Goal: Task Accomplishment & Management: Manage account settings

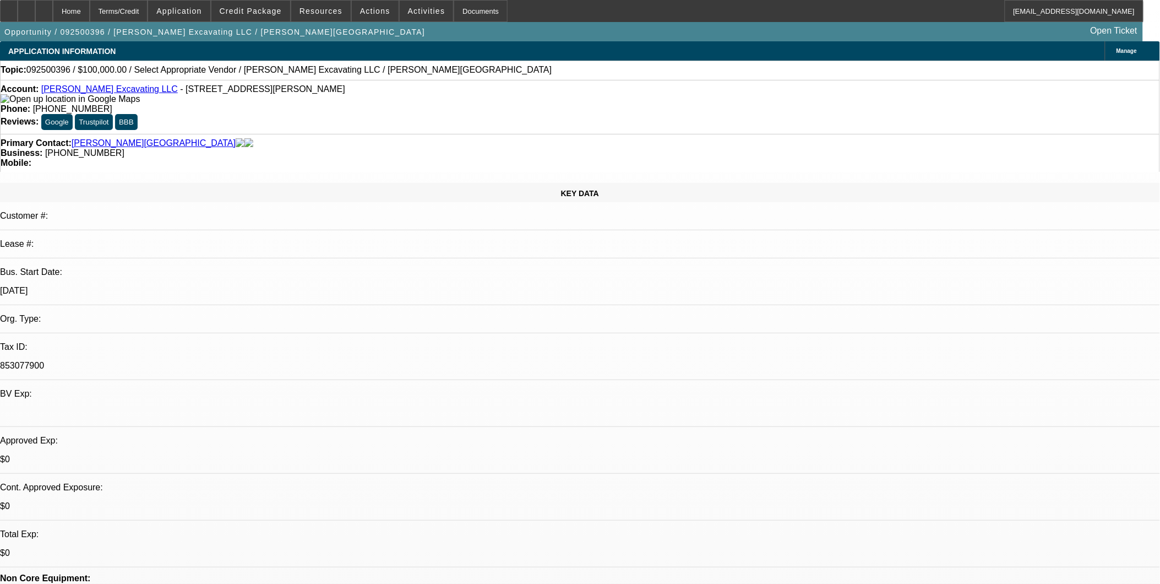
select select "0"
select select "2"
select select "0.1"
select select "1"
select select "2"
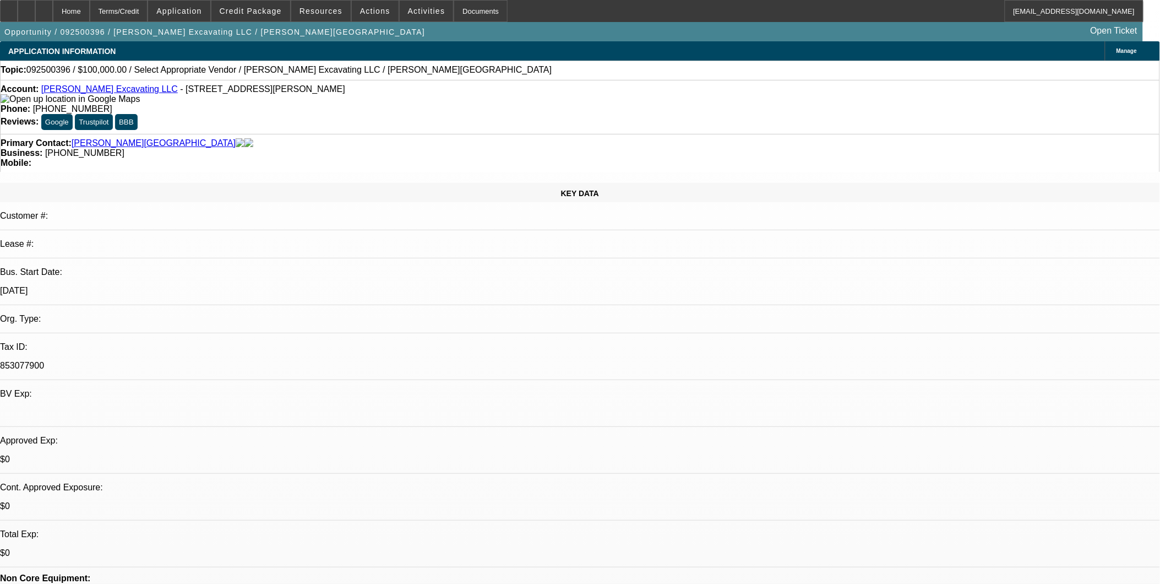
select select "4"
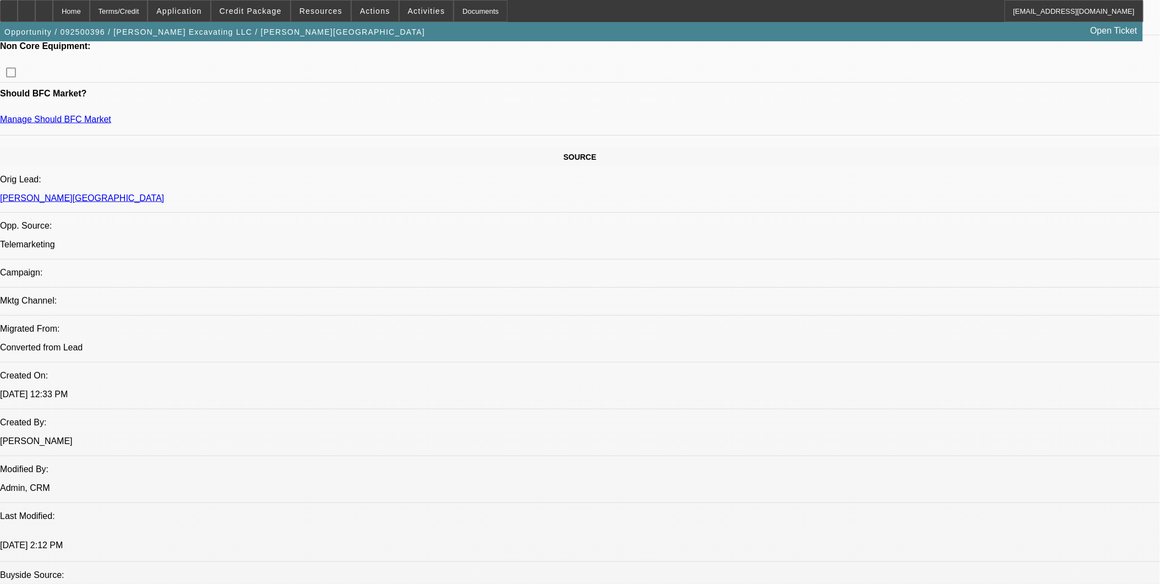
scroll to position [489, 0]
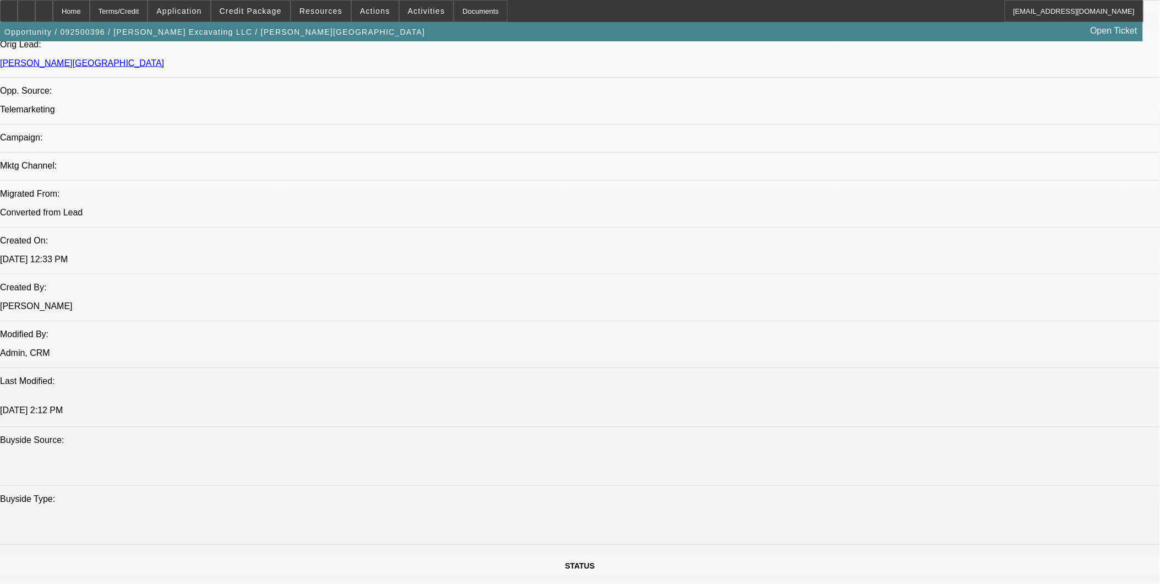
scroll to position [673, 0]
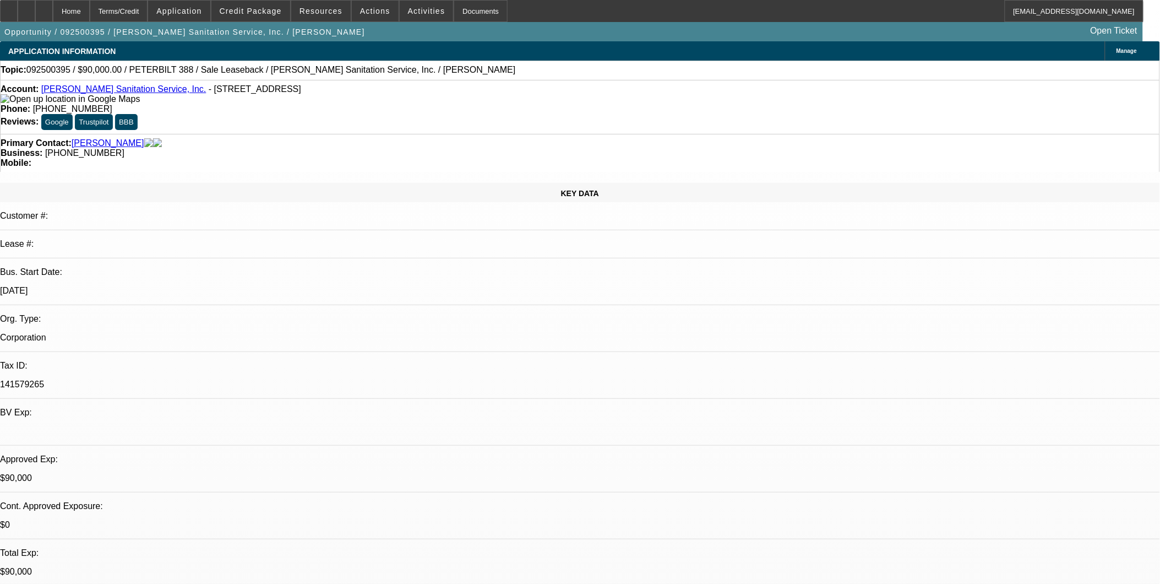
select select "0"
select select "2"
select select "0"
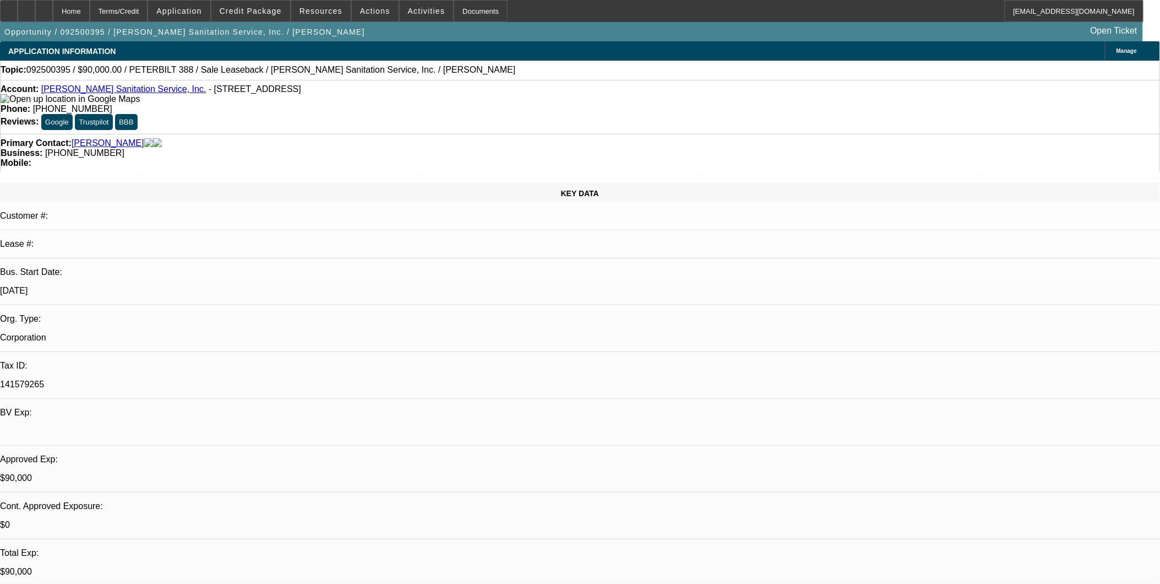
select select "0"
select select "1"
select select "2"
select select "6"
select select "1"
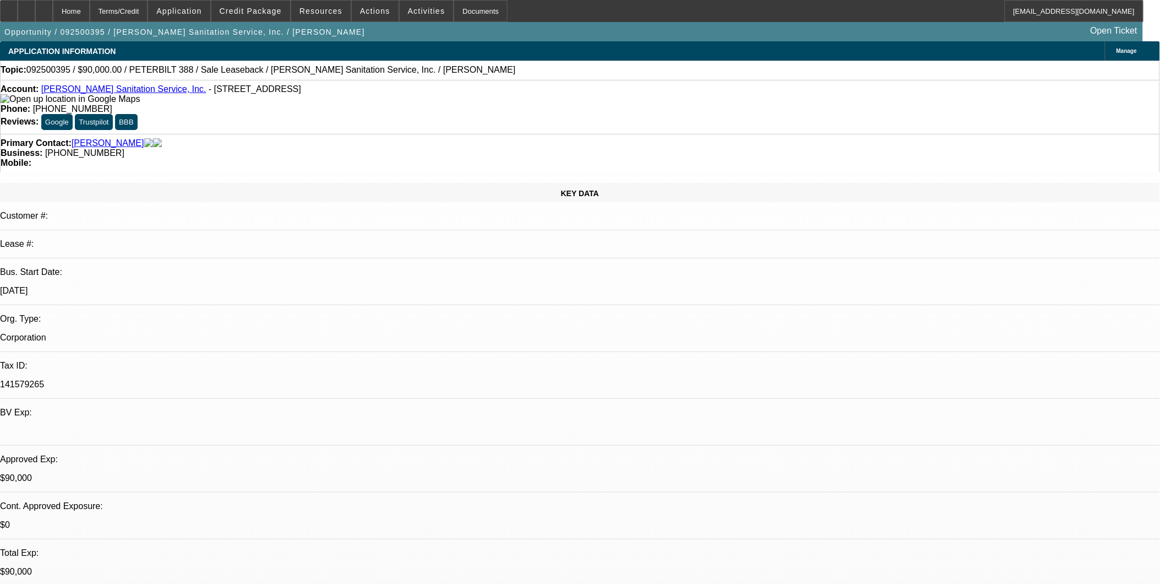
select select "2"
select select "6"
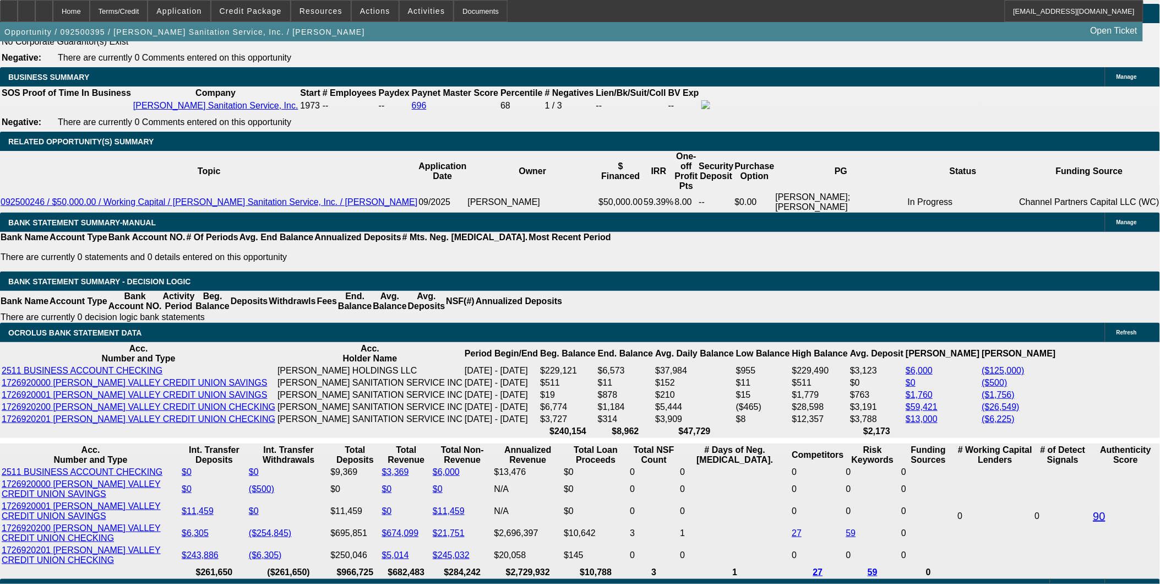
scroll to position [1836, 0]
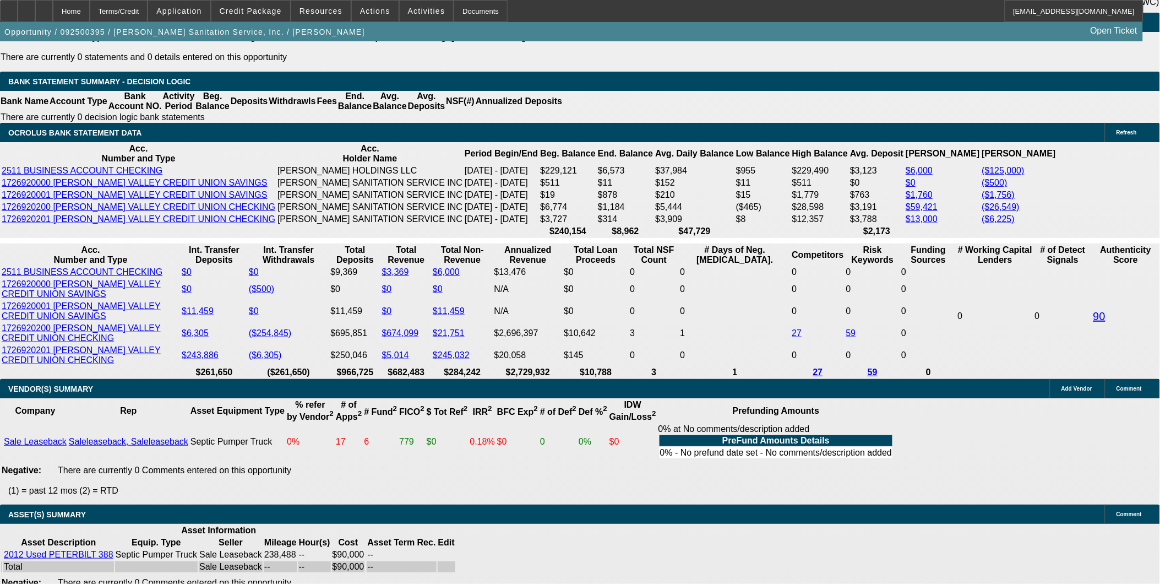
scroll to position [2019, 0]
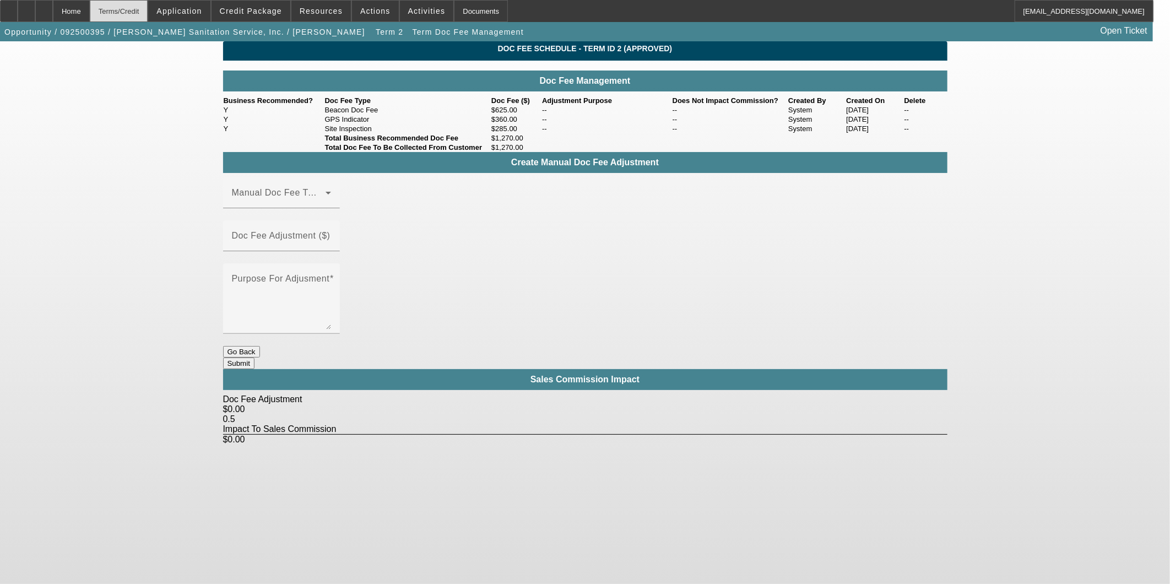
click at [131, 9] on div "Terms/Credit" at bounding box center [119, 11] width 58 height 22
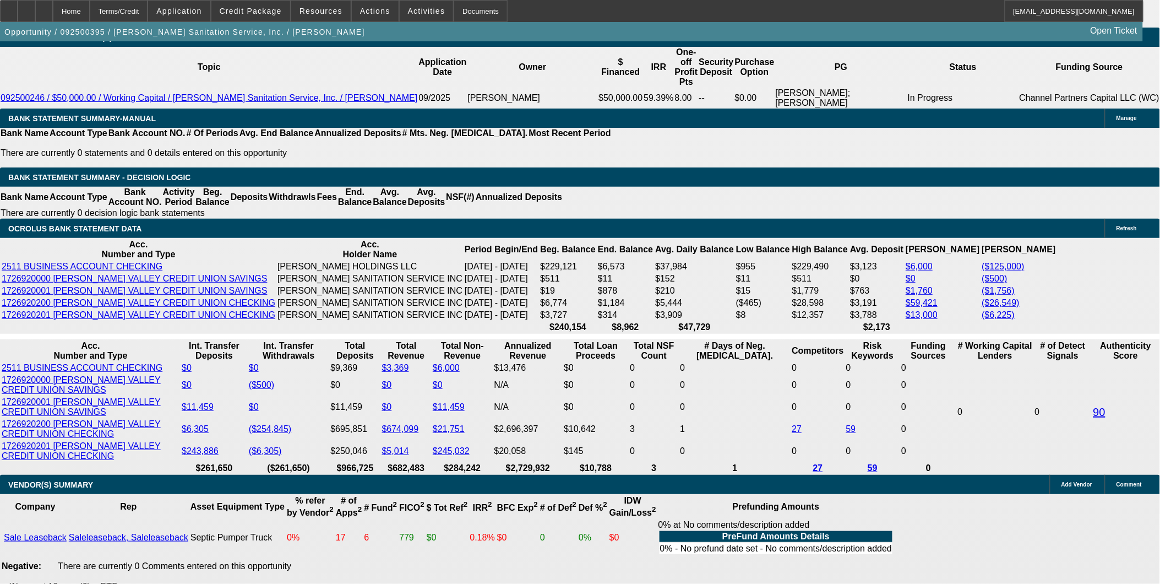
select select "0"
select select "2"
select select "0"
select select "6"
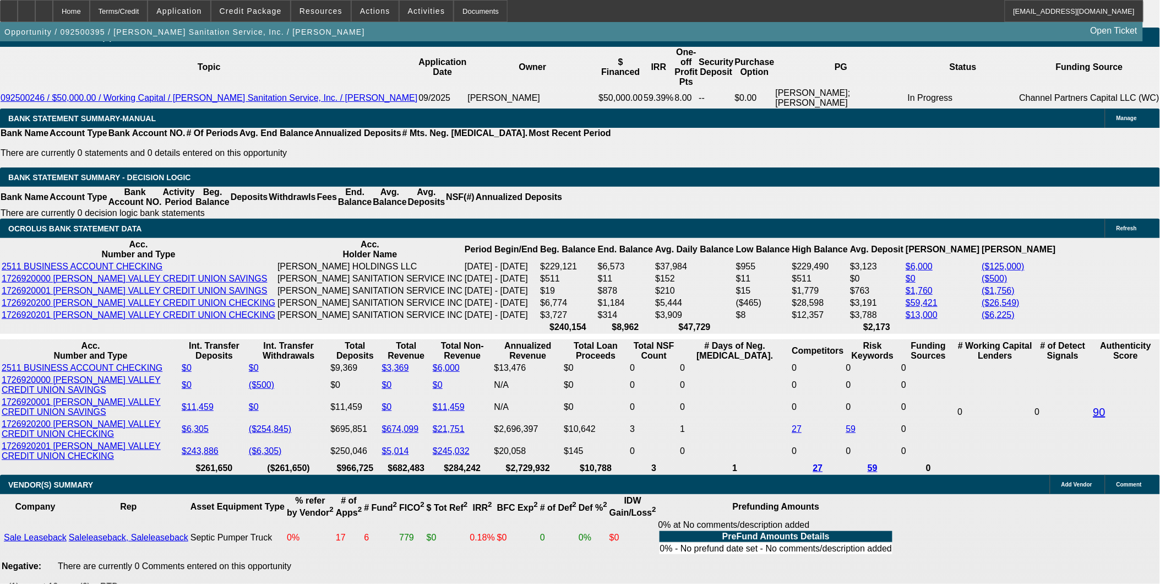
select select "0"
select select "2"
select select "0"
select select "6"
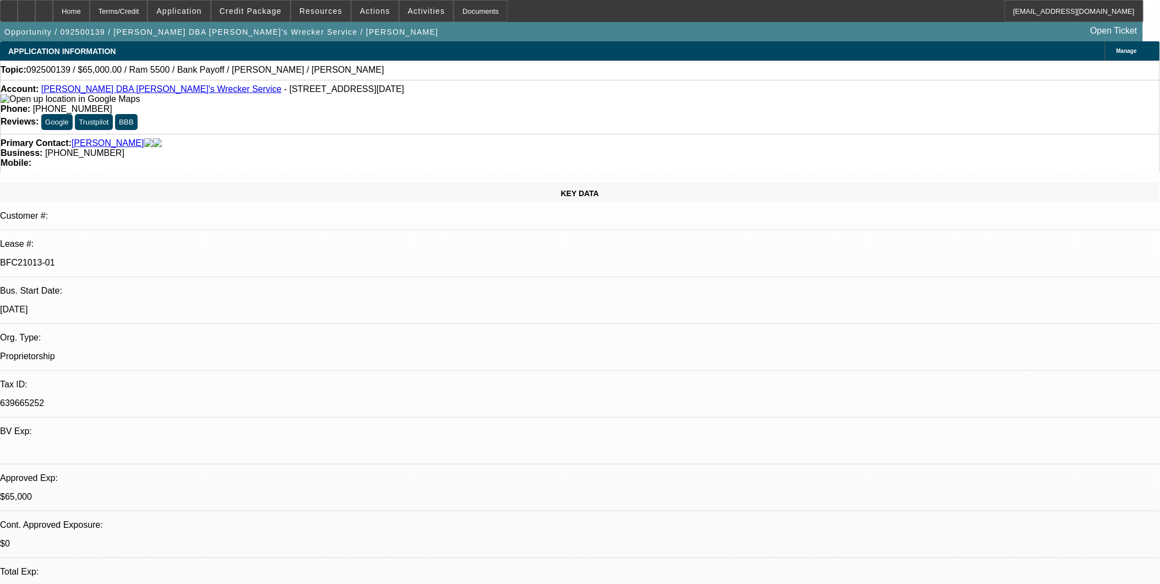
select select "0"
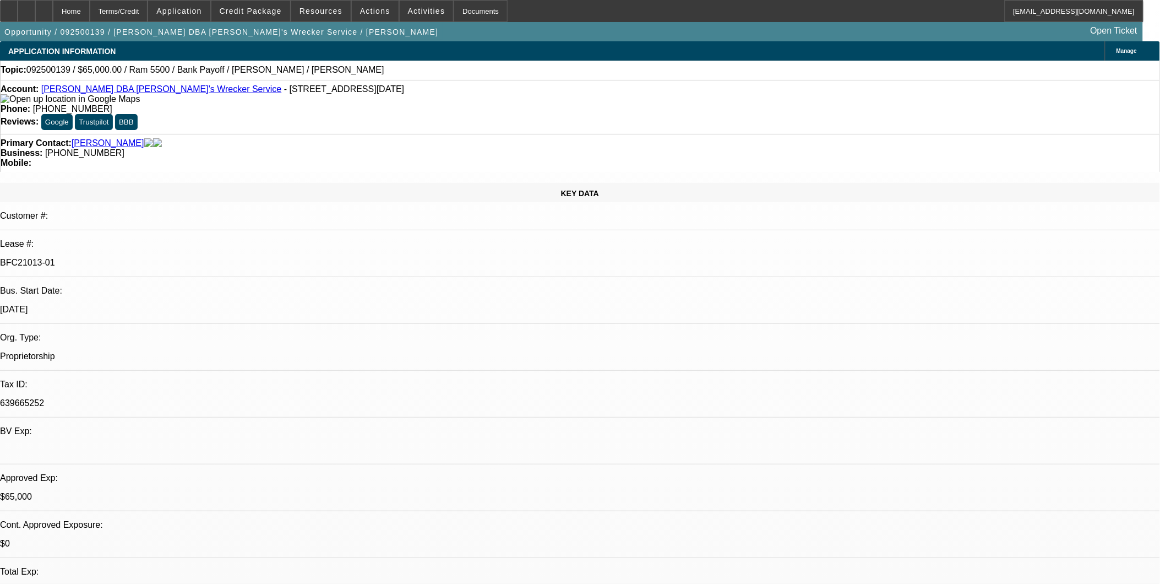
select select "0"
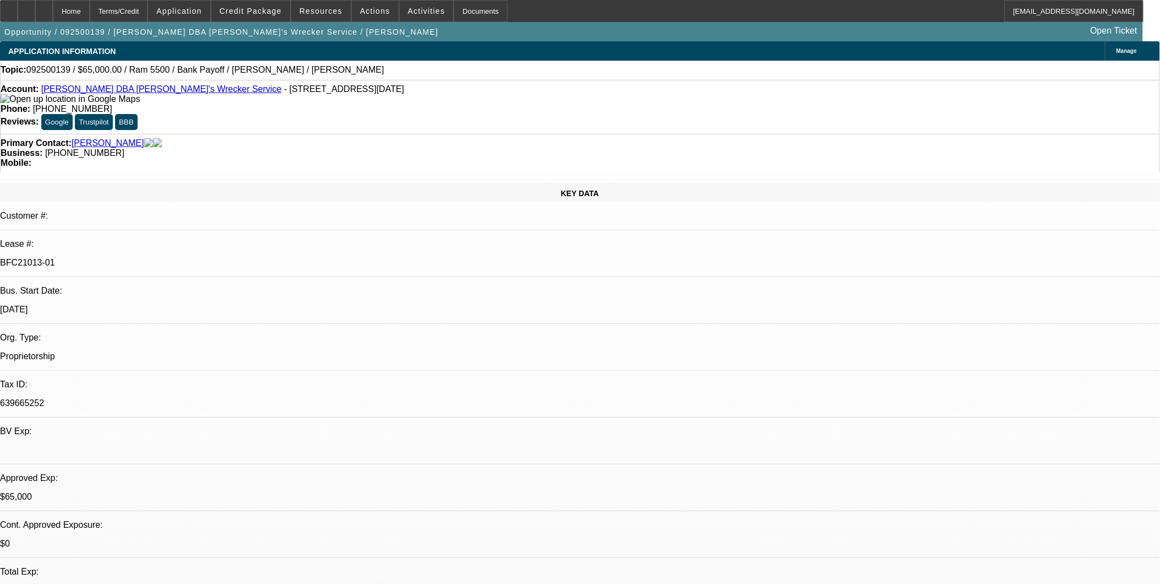
select select "0"
select select "1"
select select "6"
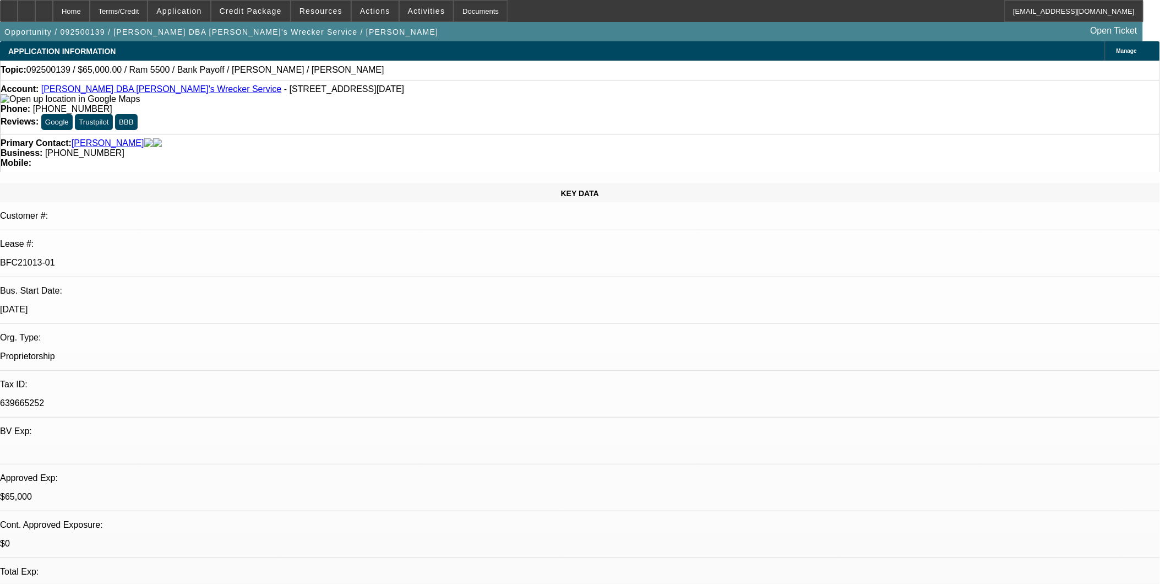
select select "1"
select select "6"
select select "1"
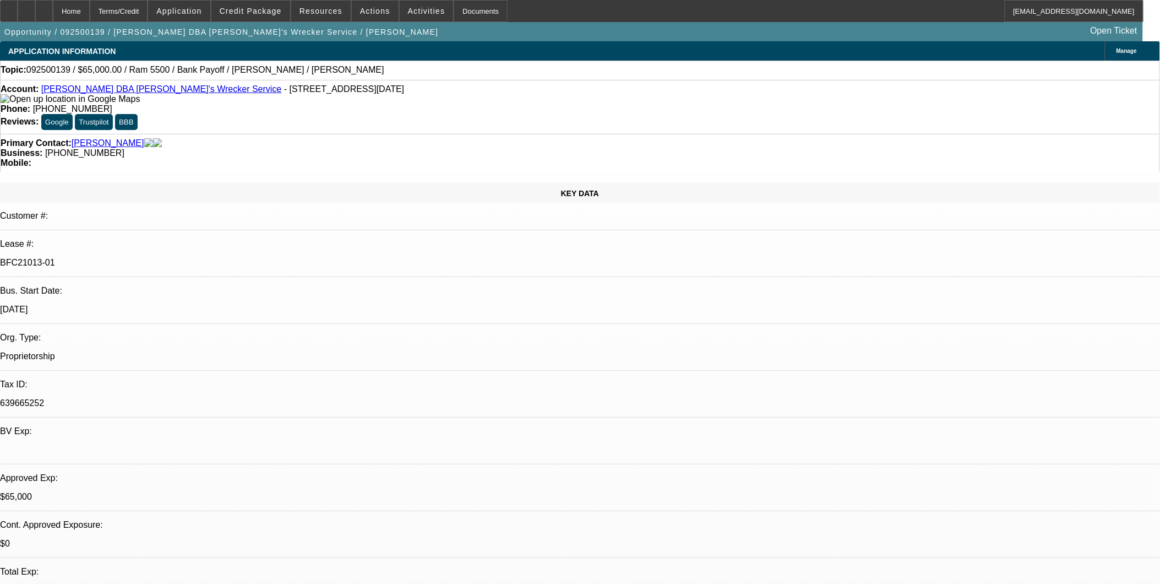
select select "6"
select select "1"
select select "6"
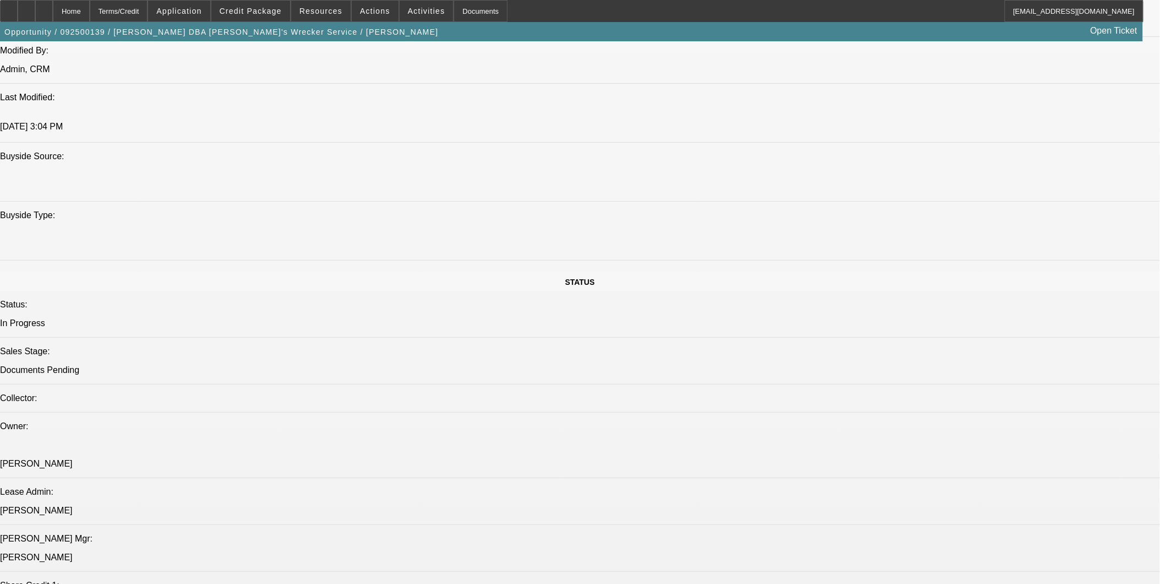
scroll to position [979, 0]
drag, startPoint x: 105, startPoint y: 289, endPoint x: 438, endPoint y: 305, distance: 333.0
drag, startPoint x: 100, startPoint y: 282, endPoint x: 6, endPoint y: 285, distance: 94.2
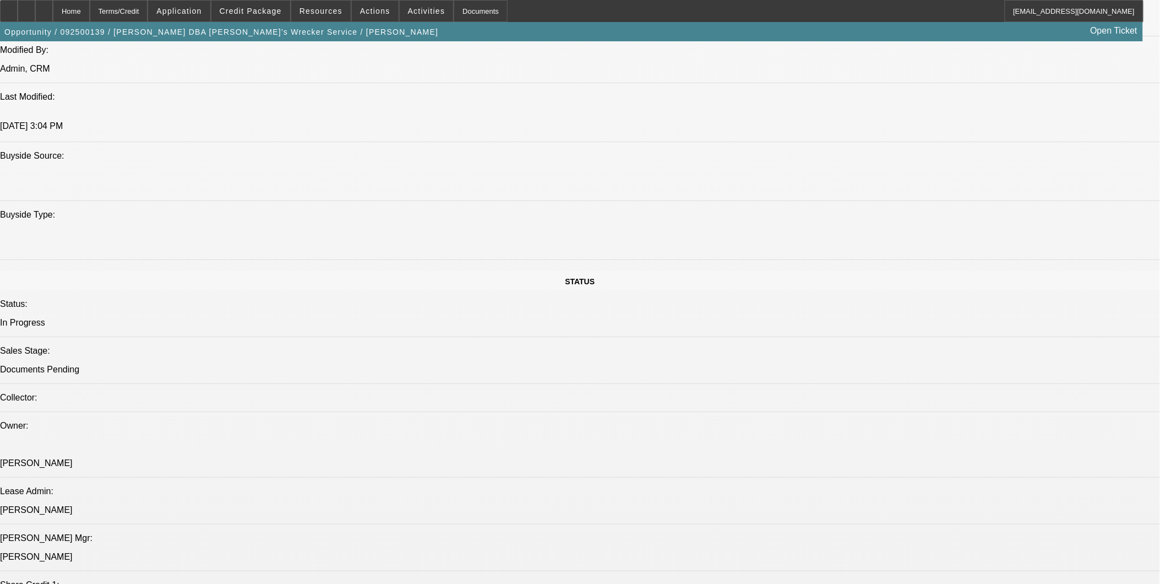
drag, startPoint x: 101, startPoint y: 285, endPoint x: 73, endPoint y: 293, distance: 28.7
drag, startPoint x: 14, startPoint y: 286, endPoint x: 122, endPoint y: 287, distance: 108.5
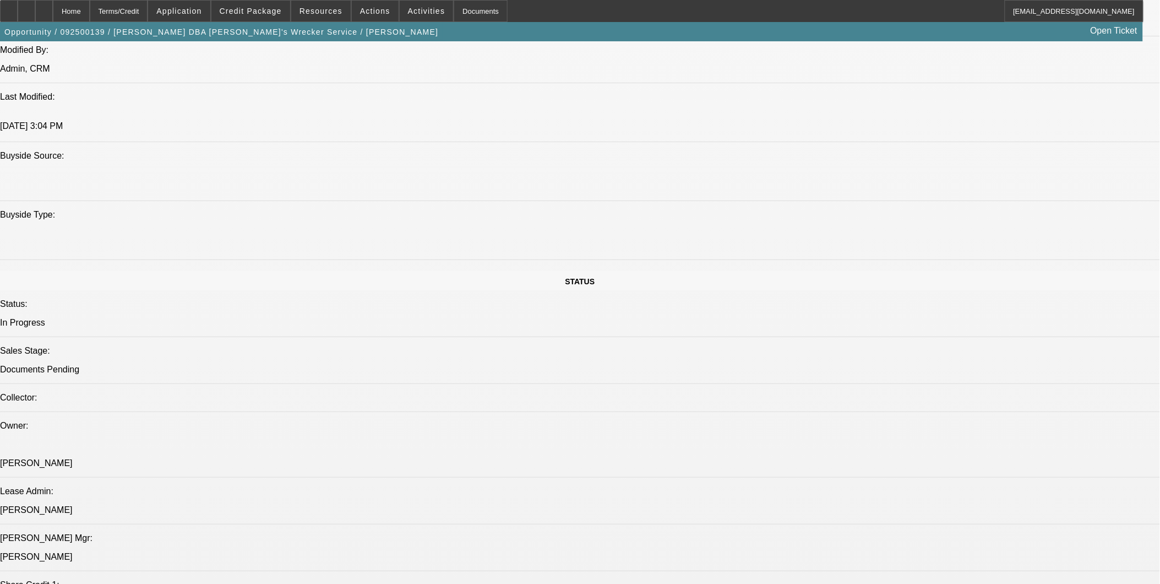
drag, startPoint x: 202, startPoint y: 447, endPoint x: 17, endPoint y: 309, distance: 231.4
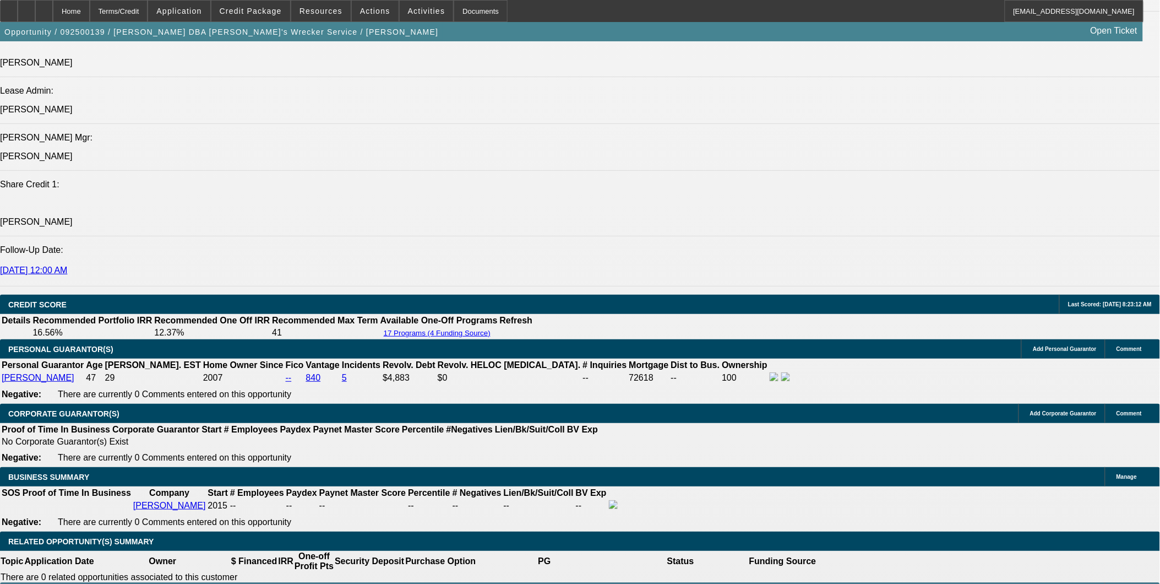
scroll to position [1407, 0]
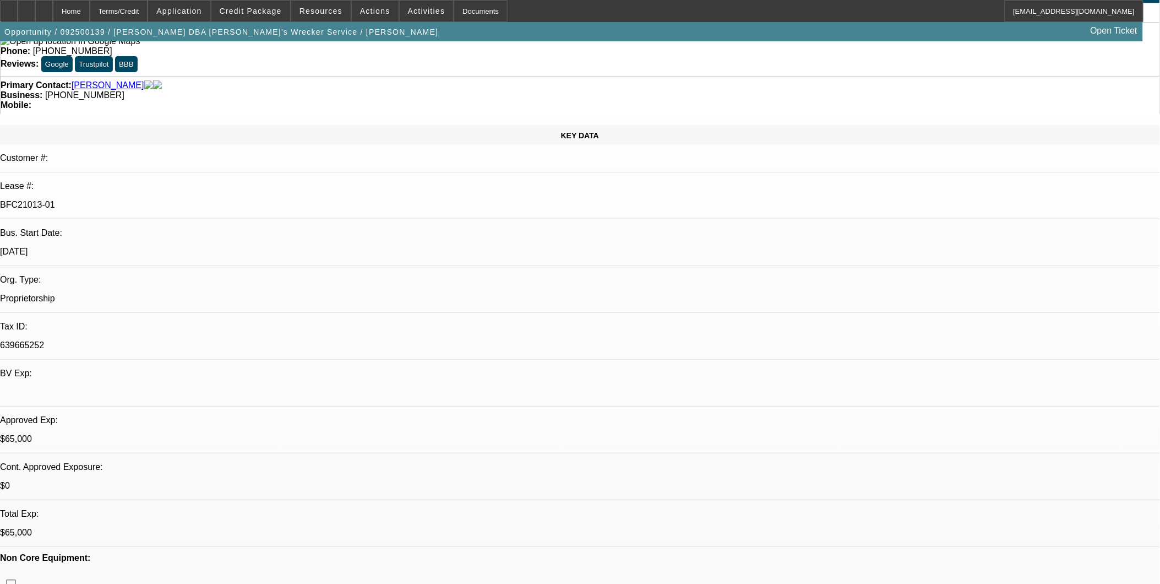
scroll to position [0, 0]
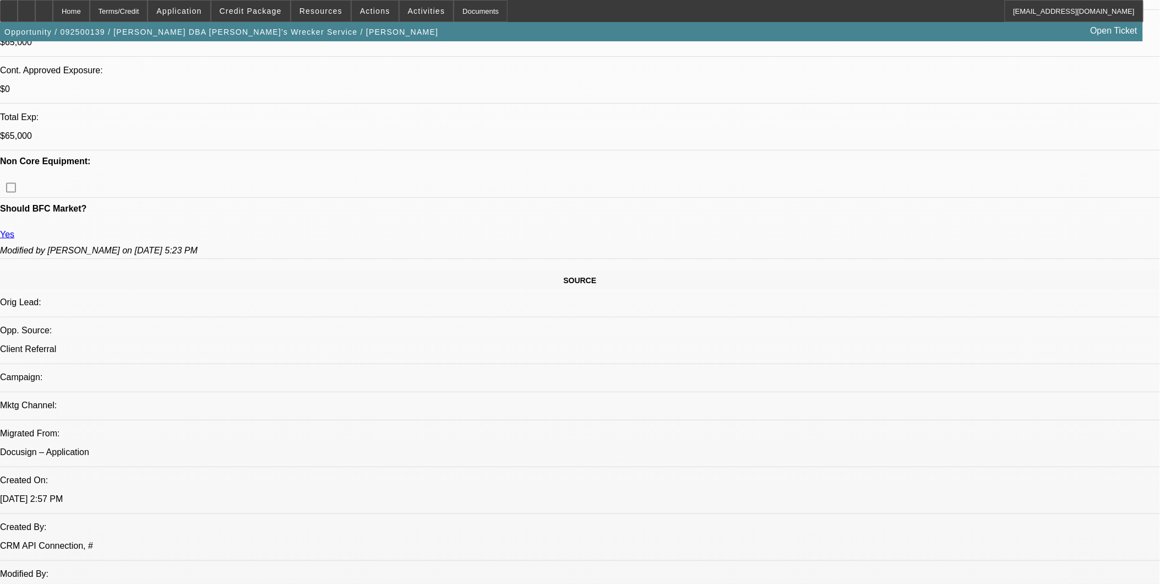
scroll to position [489, 0]
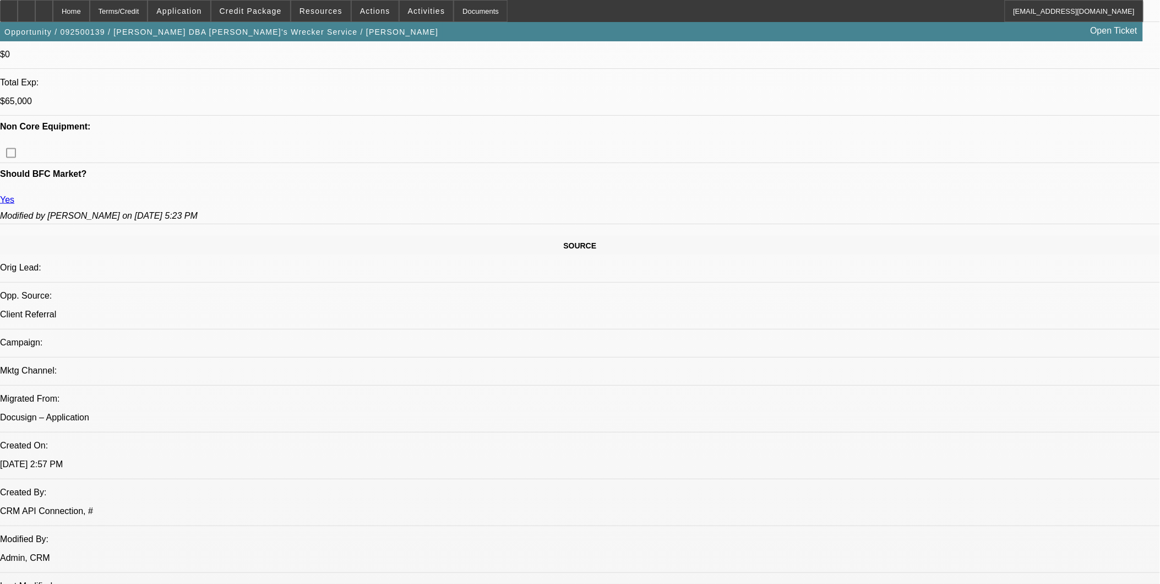
drag, startPoint x: 818, startPoint y: 458, endPoint x: 783, endPoint y: 408, distance: 61.1
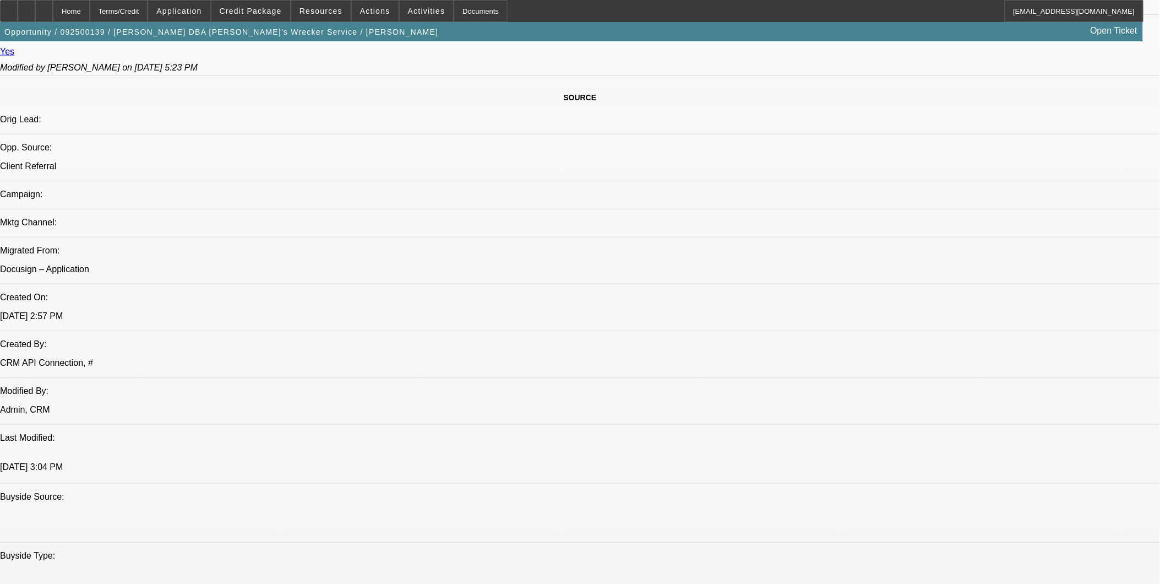
scroll to position [856, 0]
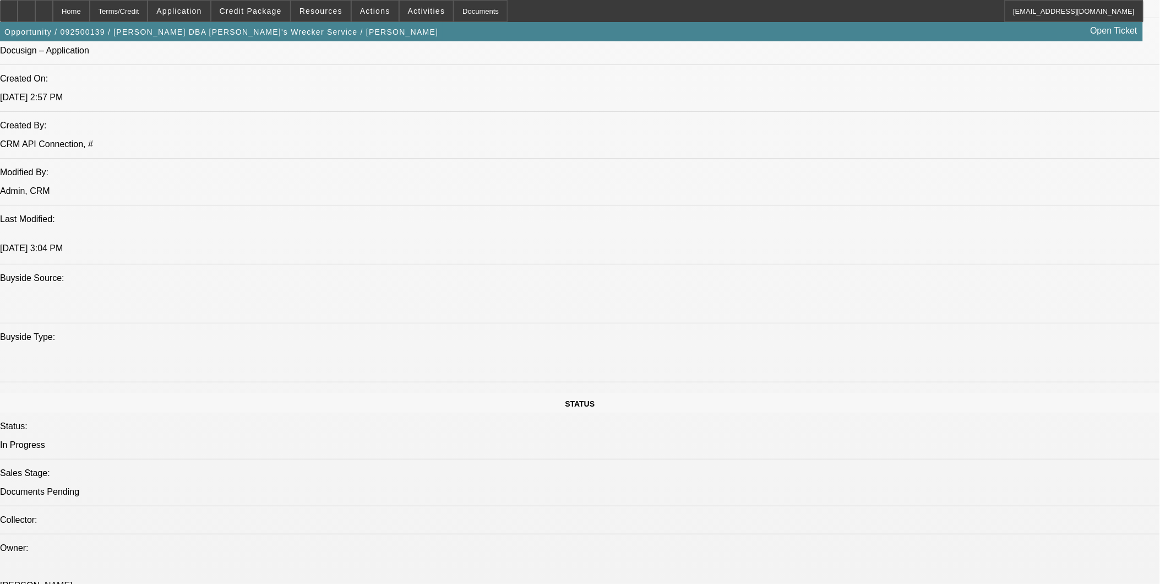
drag, startPoint x: 822, startPoint y: 453, endPoint x: 816, endPoint y: 416, distance: 37.9
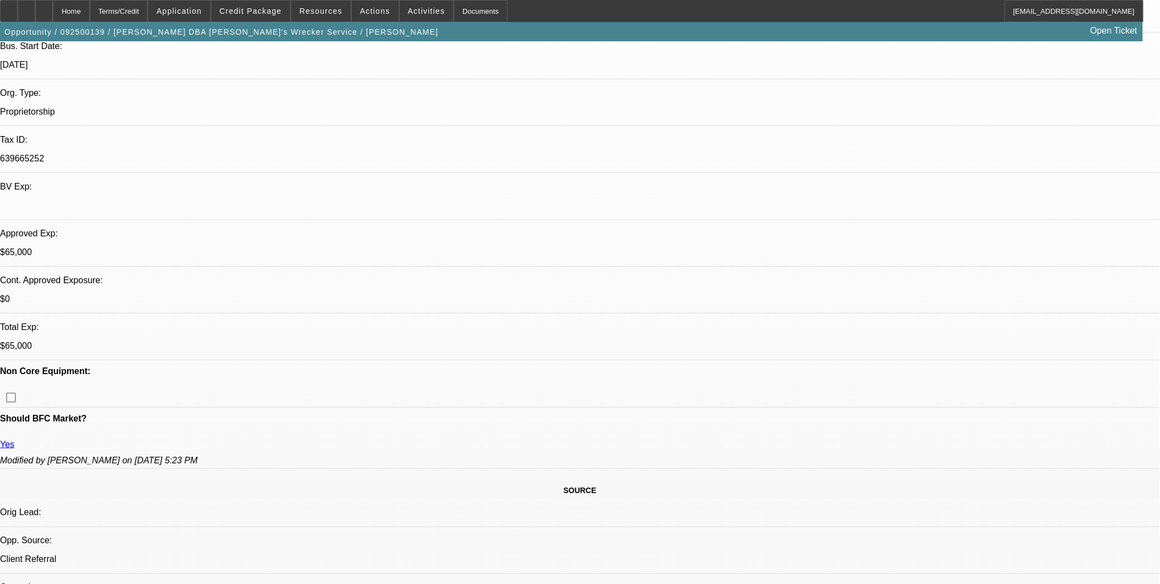
scroll to position [306, 0]
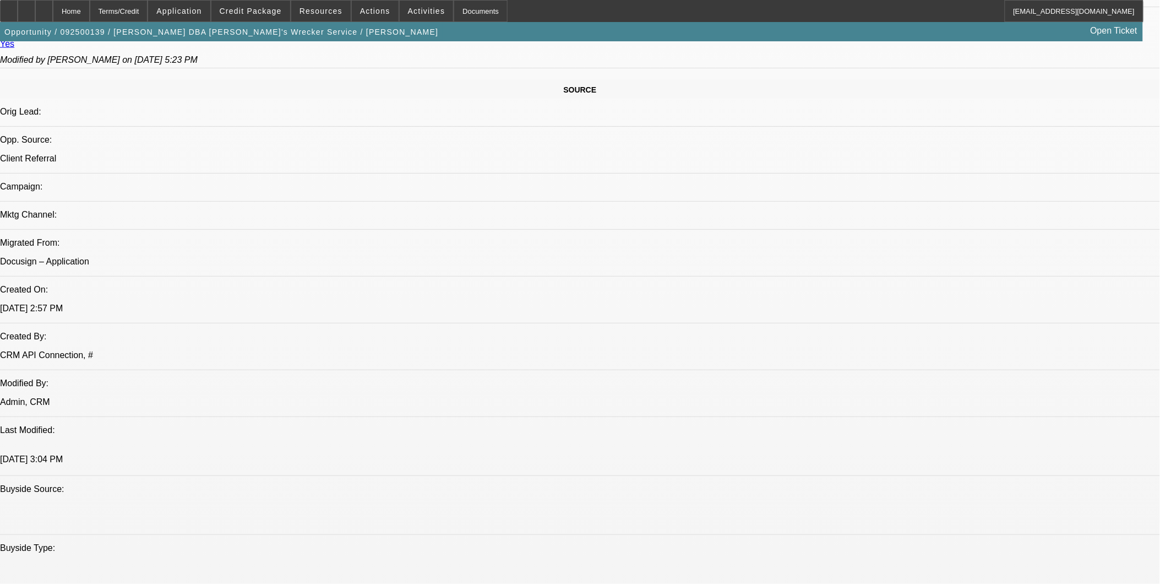
scroll to position [673, 0]
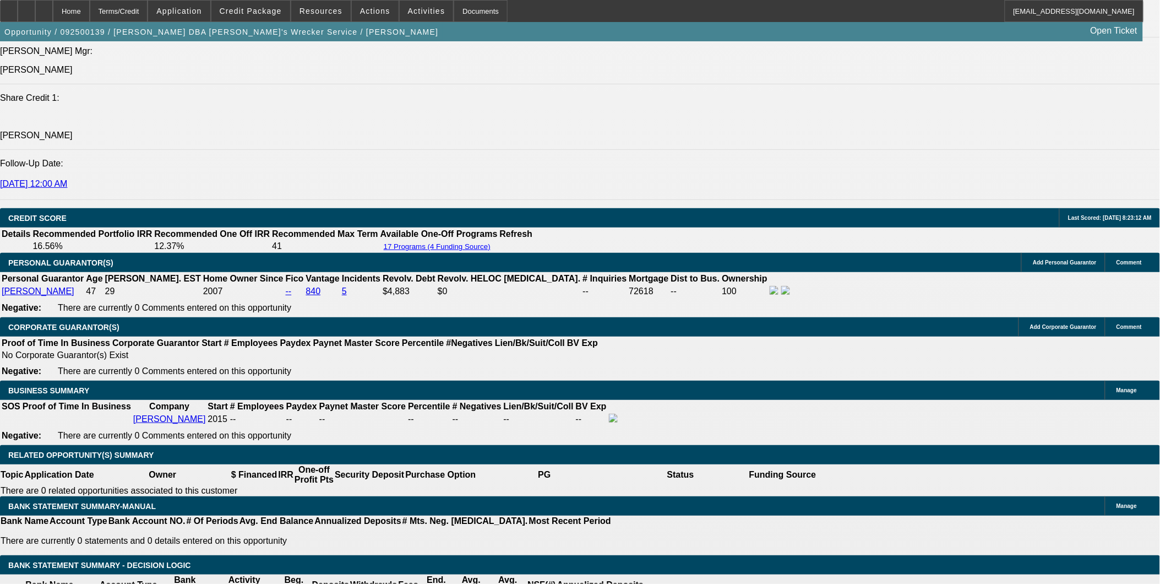
scroll to position [1468, 0]
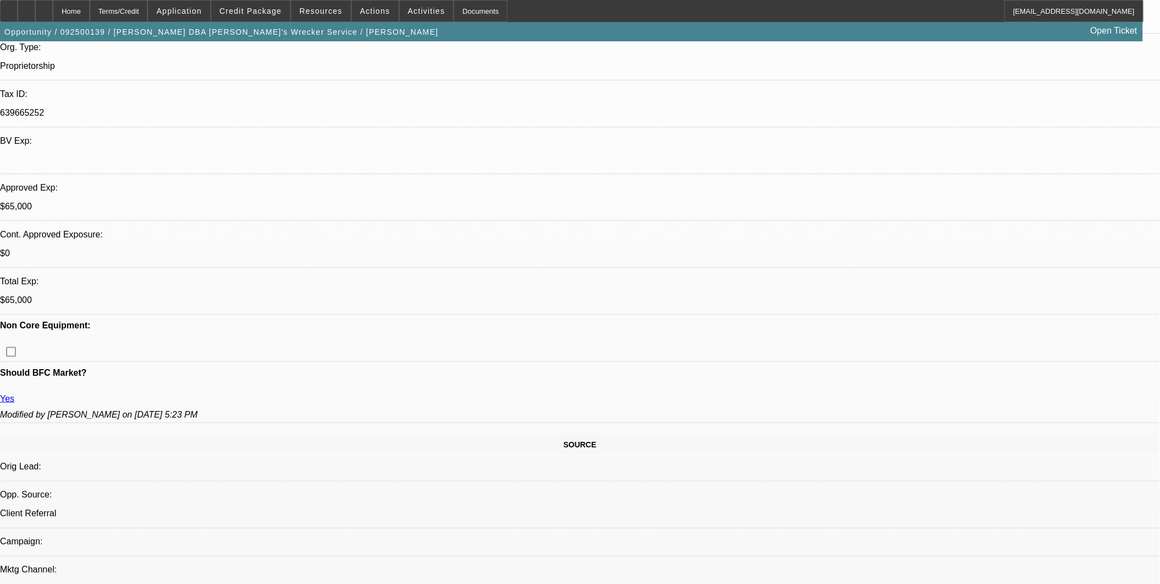
scroll to position [367, 0]
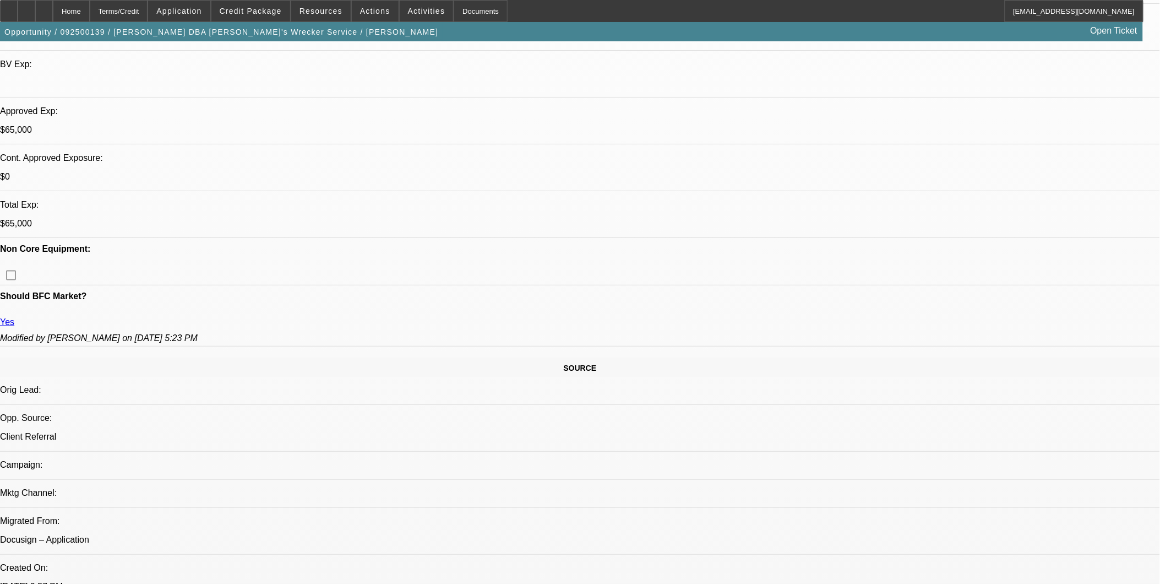
drag, startPoint x: 632, startPoint y: 290, endPoint x: 637, endPoint y: 284, distance: 7.8
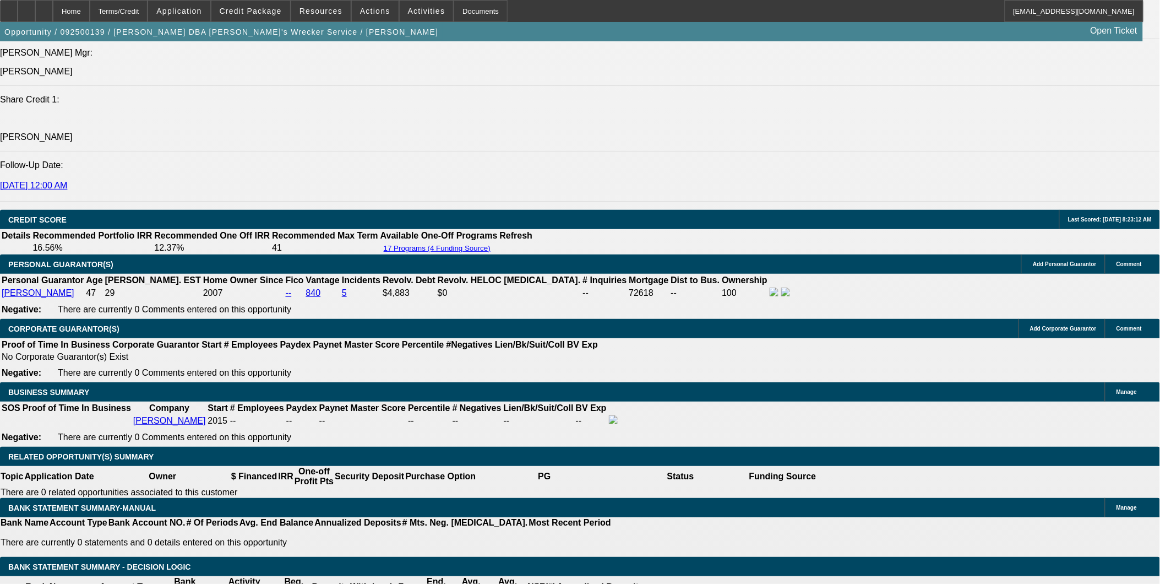
scroll to position [1468, 0]
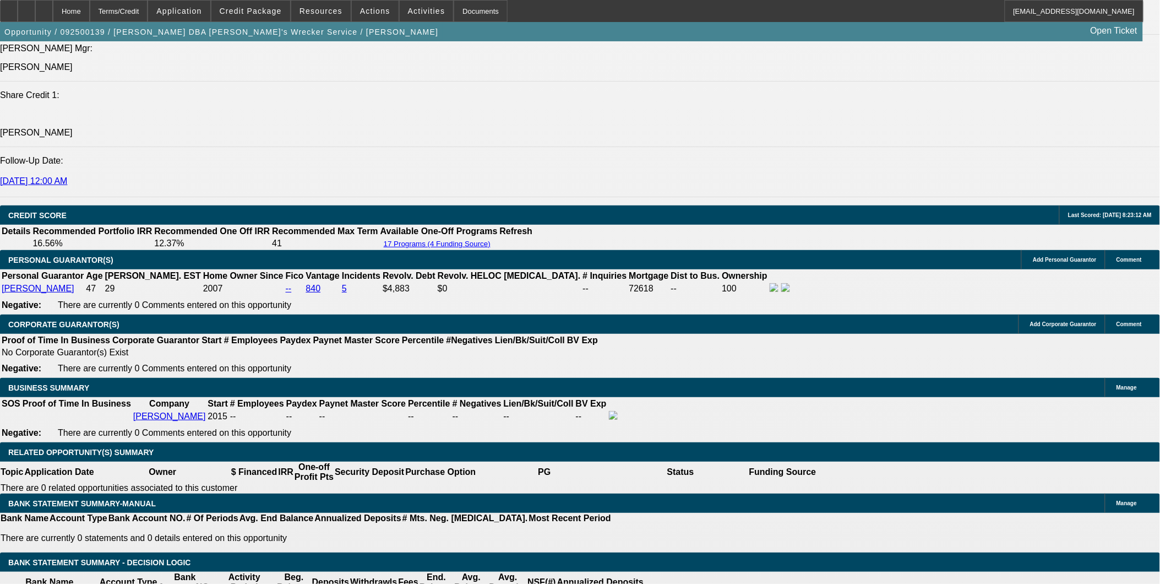
click at [272, 17] on span at bounding box center [250, 11] width 79 height 26
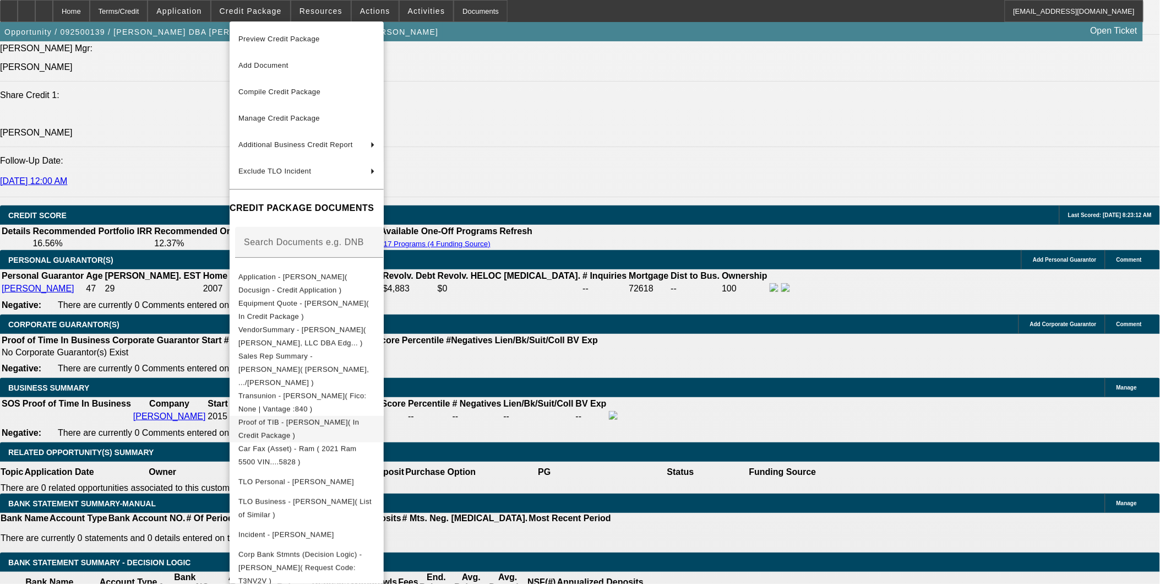
scroll to position [90, 0]
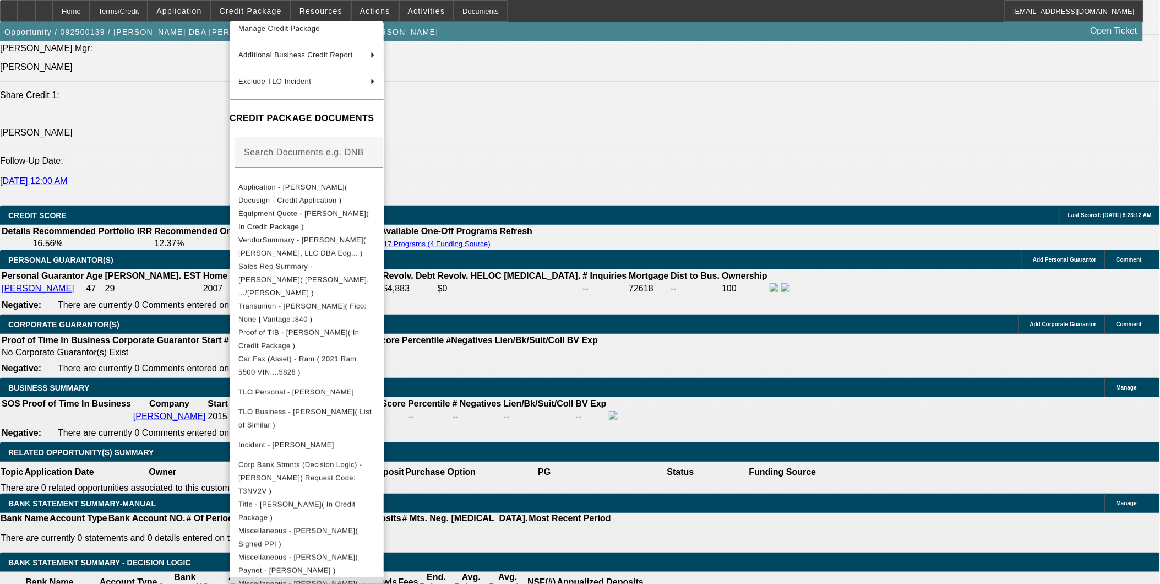
click at [351, 577] on span "Miscellaneous - Andrew Michael Mokoro( Bank Payoff Letter )" at bounding box center [306, 590] width 137 height 26
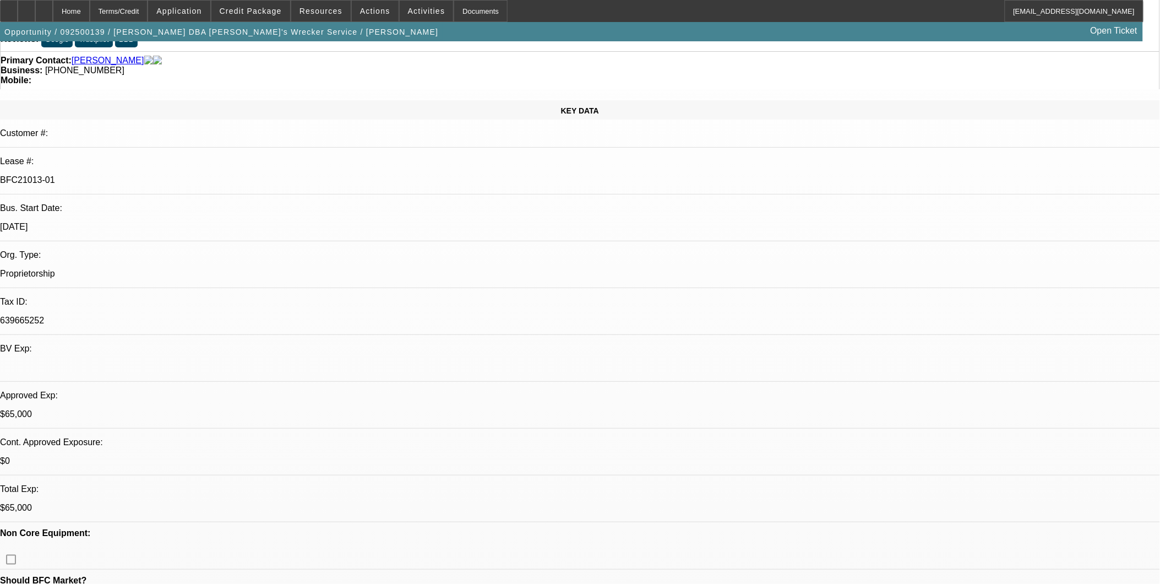
scroll to position [0, 0]
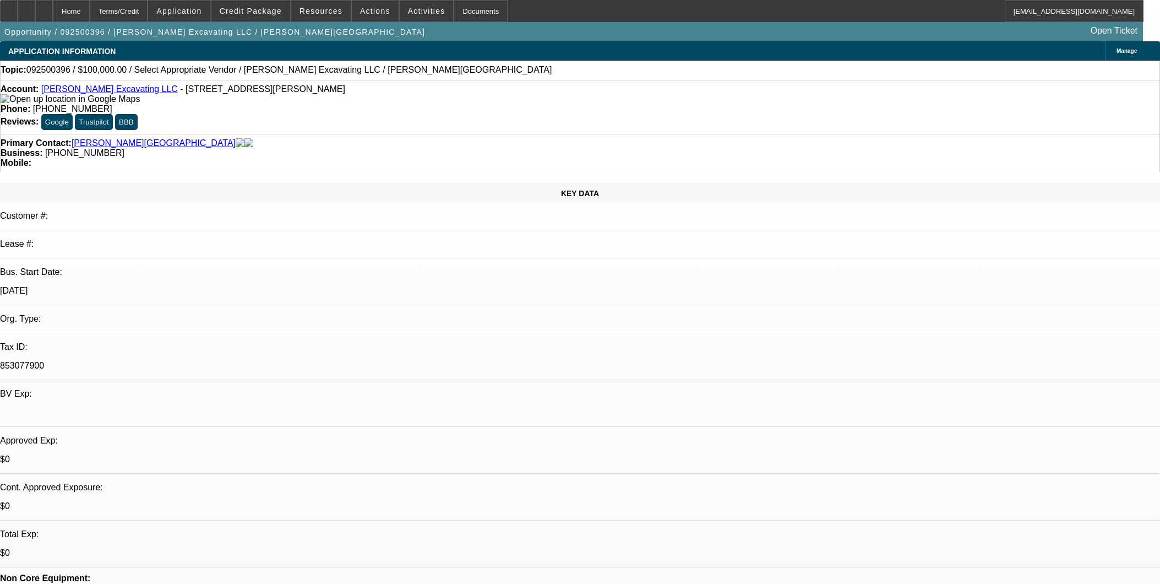
select select "0"
select select "2"
select select "0.1"
select select "4"
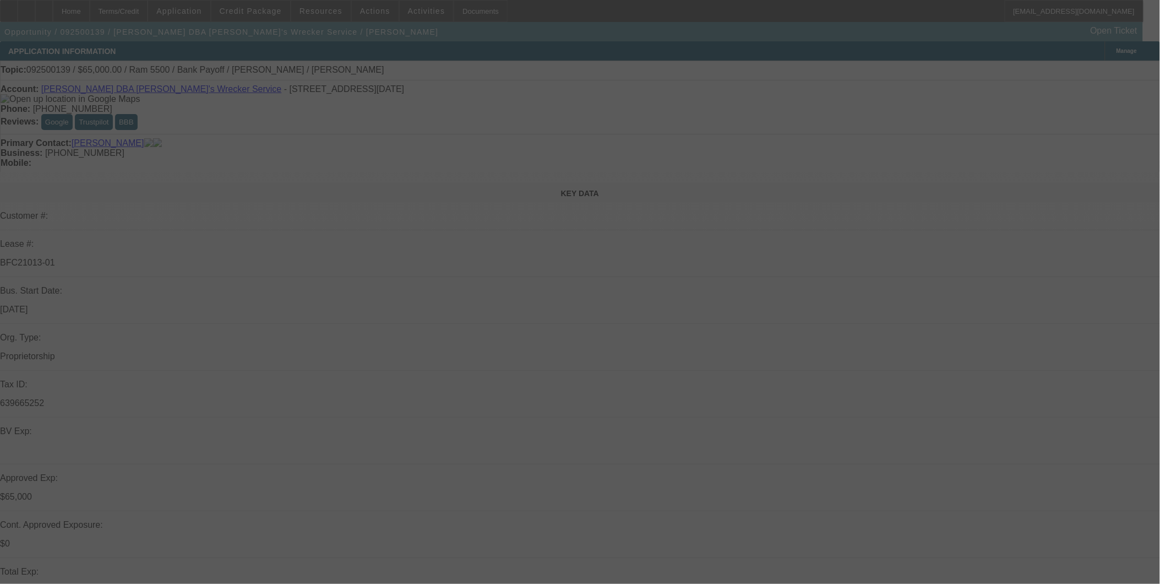
select select "0"
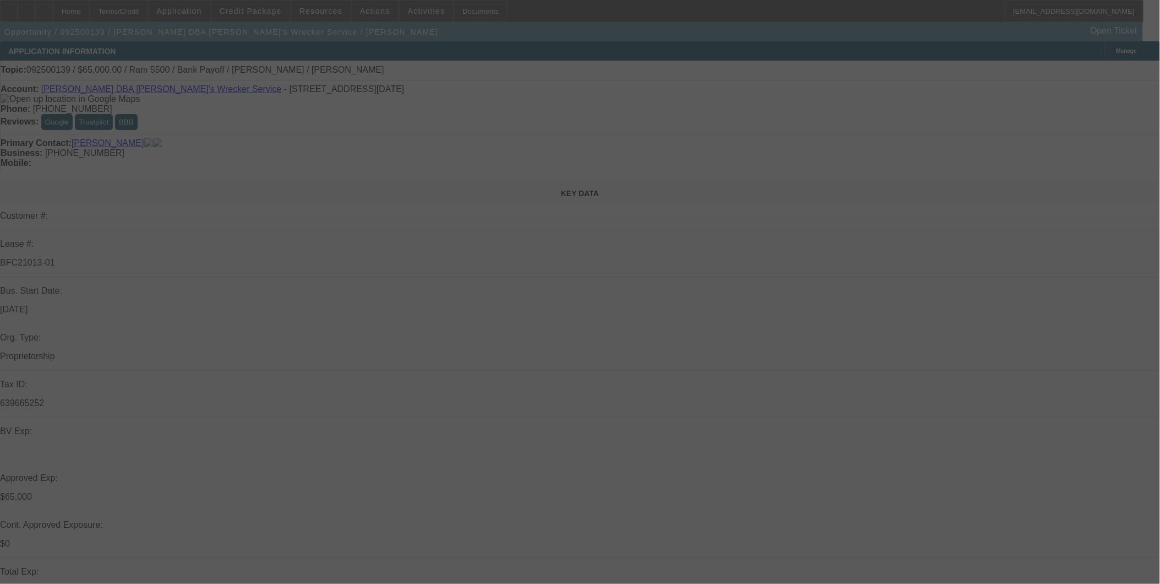
select select "0"
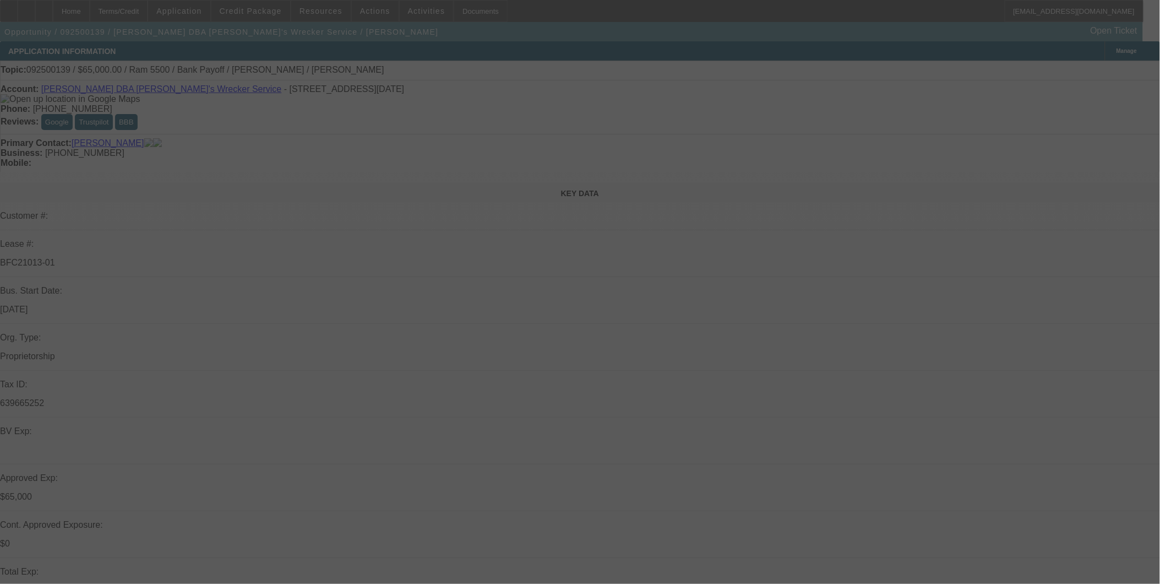
select select "0"
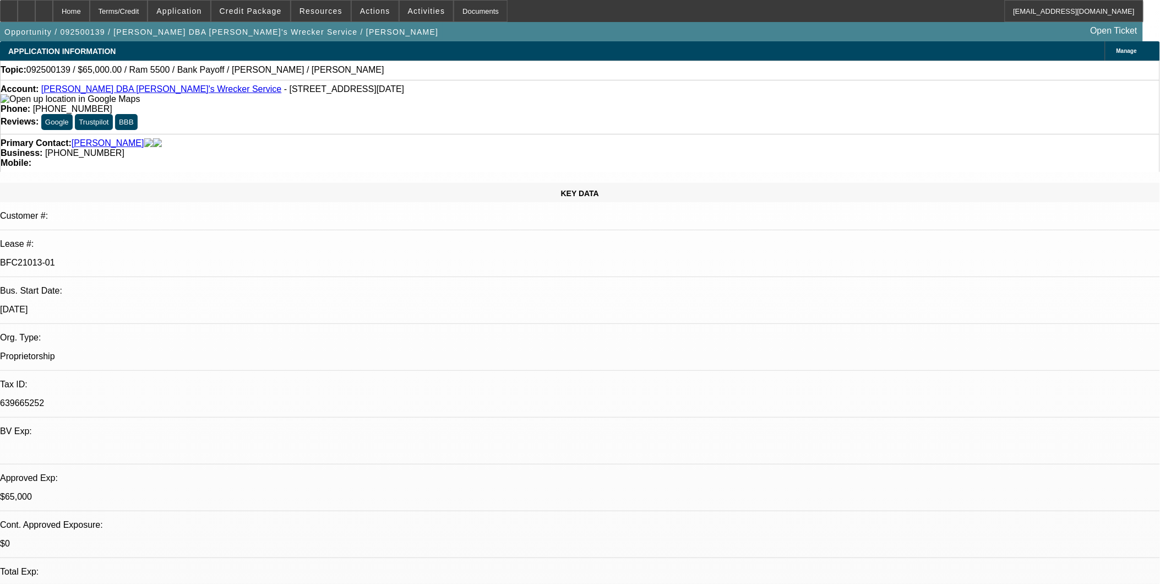
select select "1"
select select "6"
select select "1"
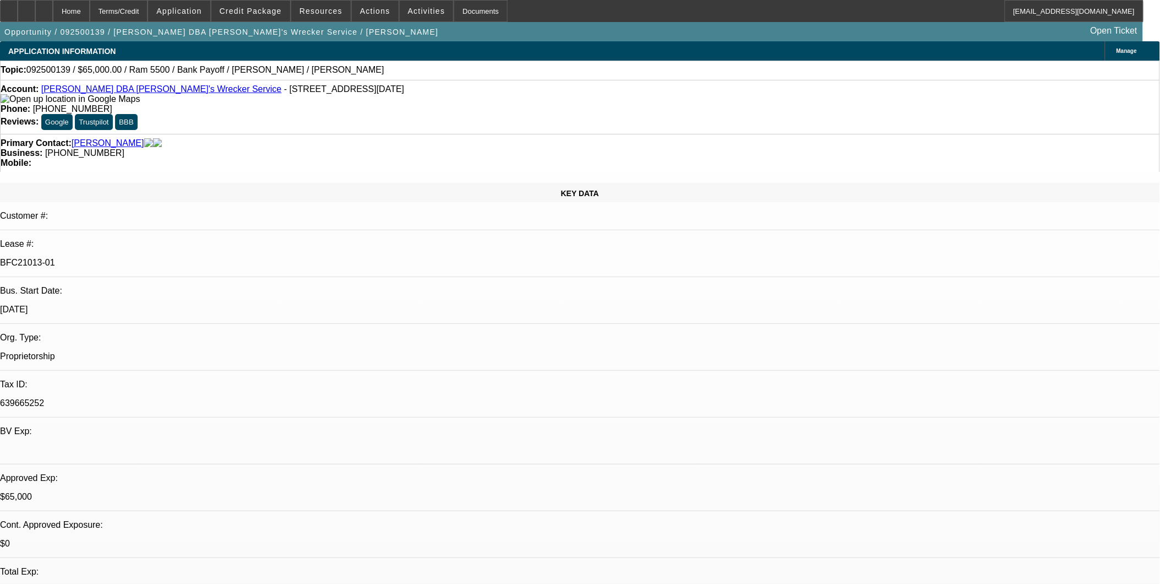
select select "6"
select select "1"
select select "6"
select select "1"
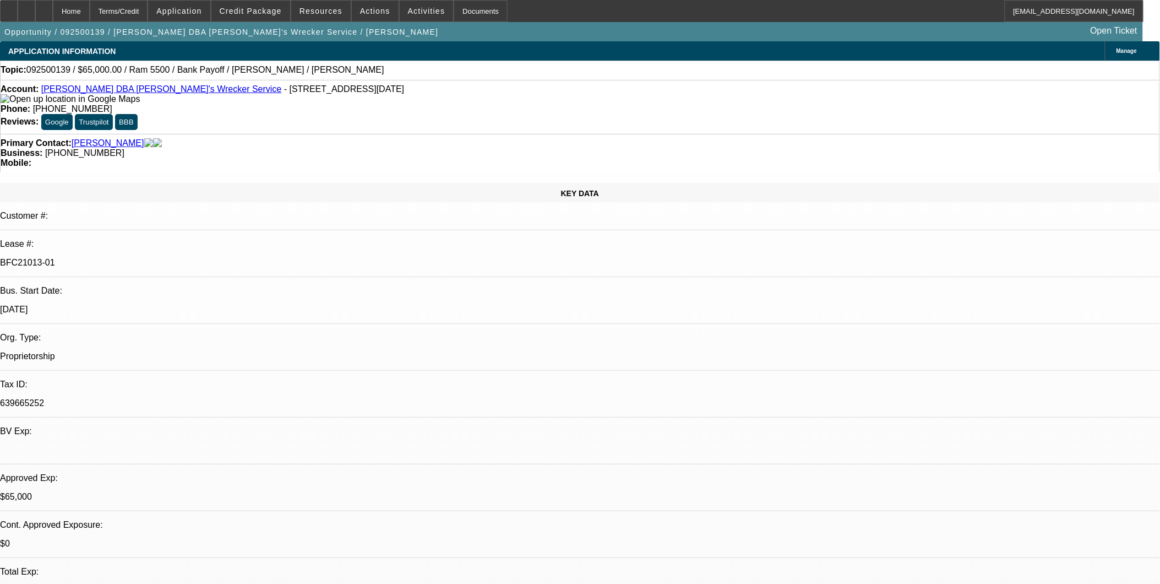
select select "1"
select select "6"
select select "0"
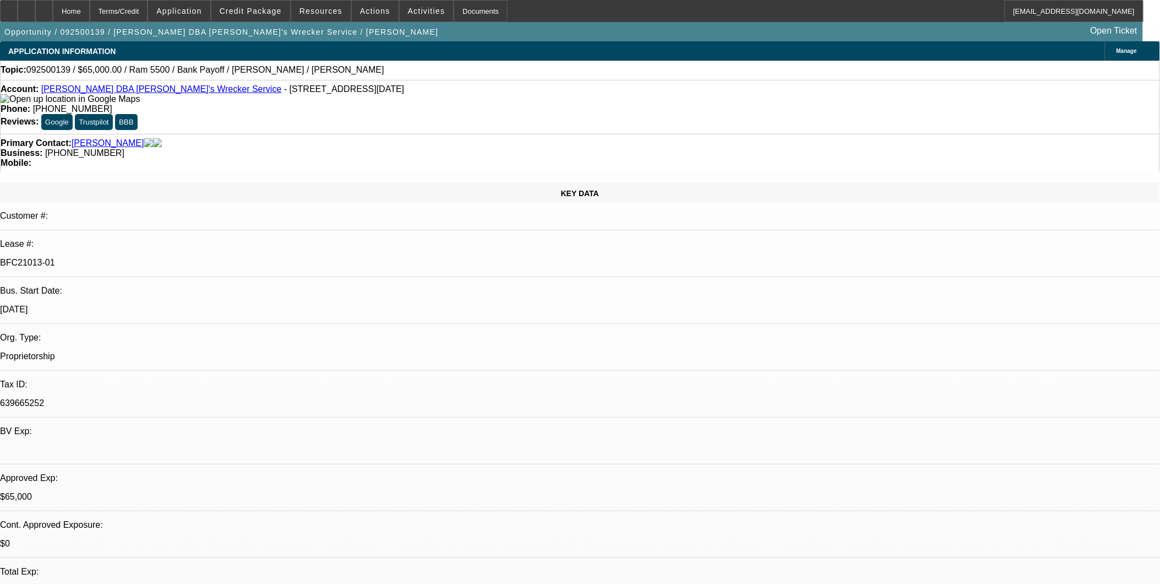
select select "0"
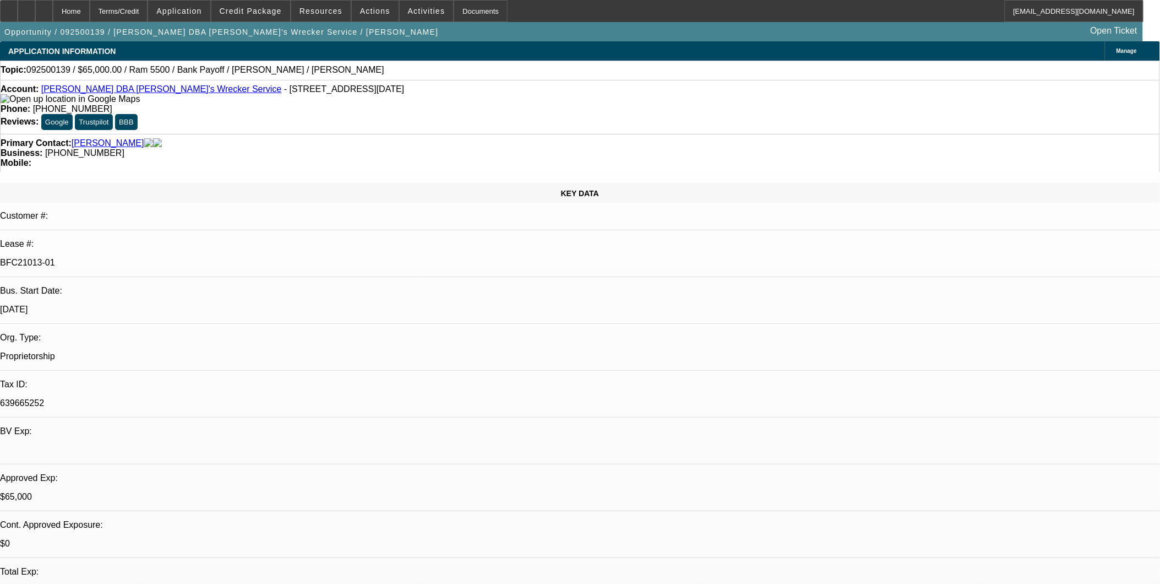
select select "0"
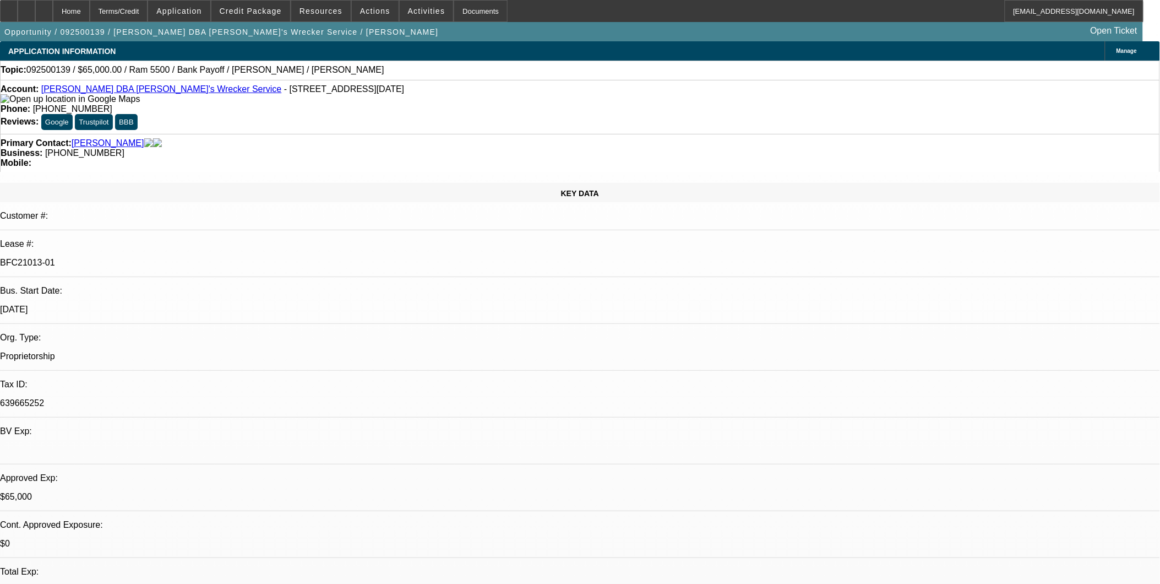
select select "0"
select select "1"
select select "6"
select select "1"
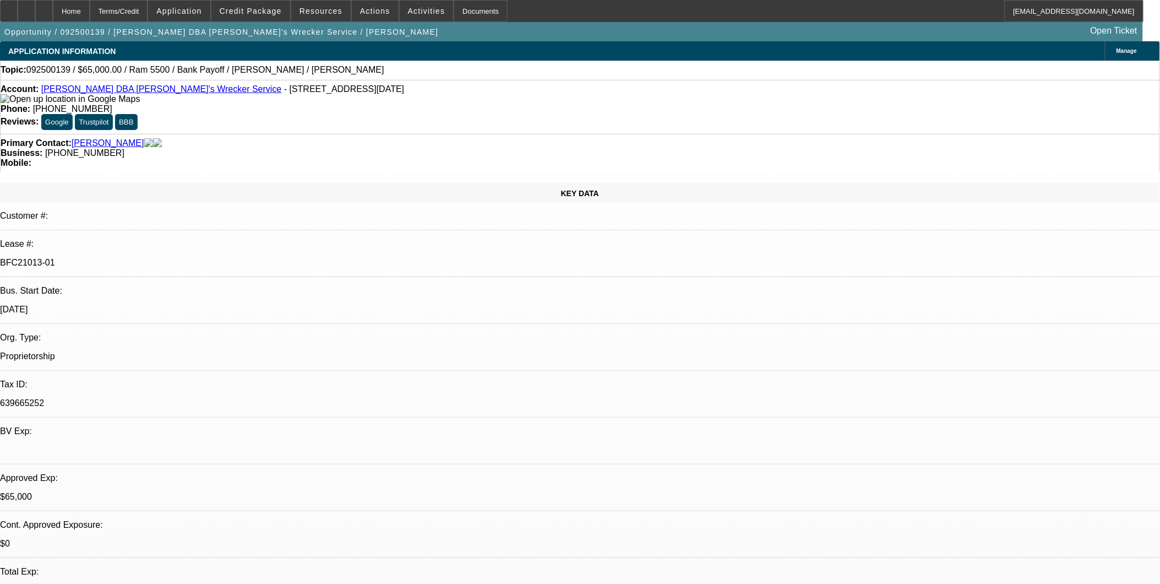
select select "1"
select select "6"
select select "1"
select select "6"
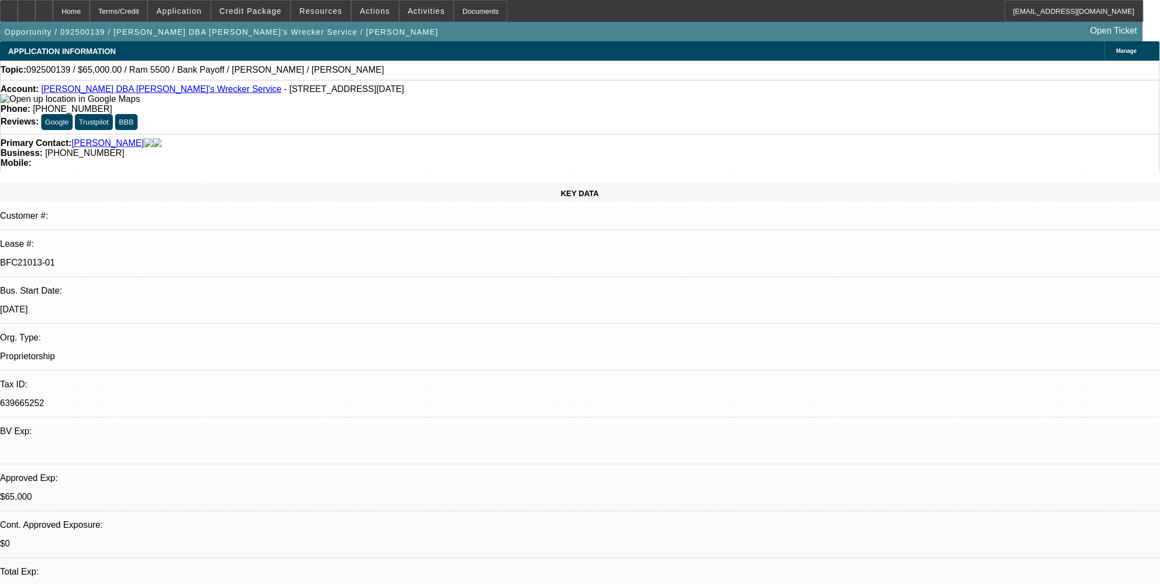
select select "1"
select select "6"
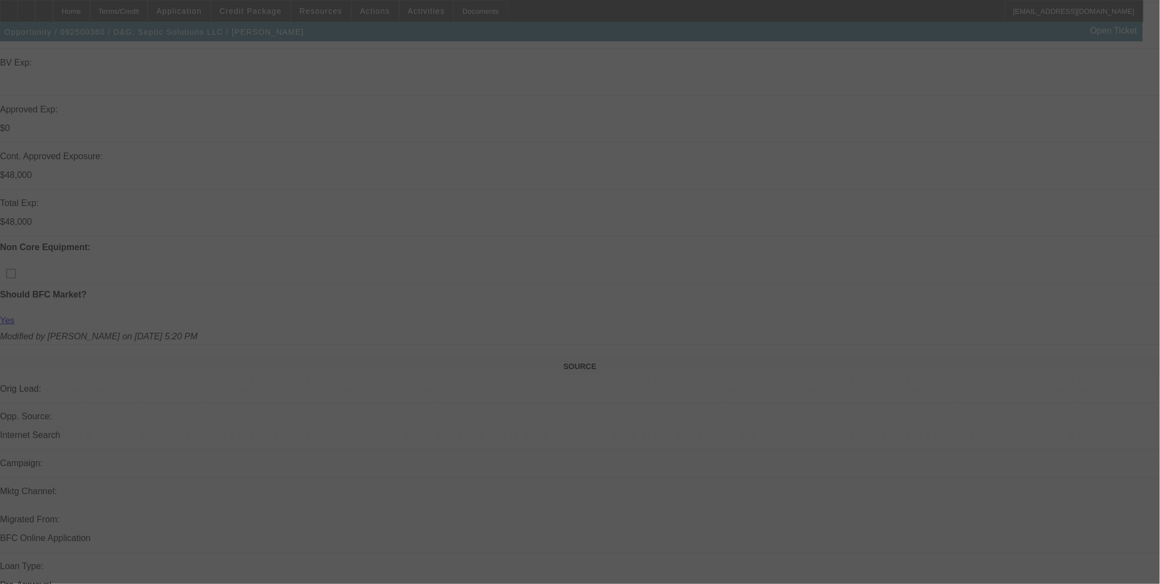
scroll to position [367, 0]
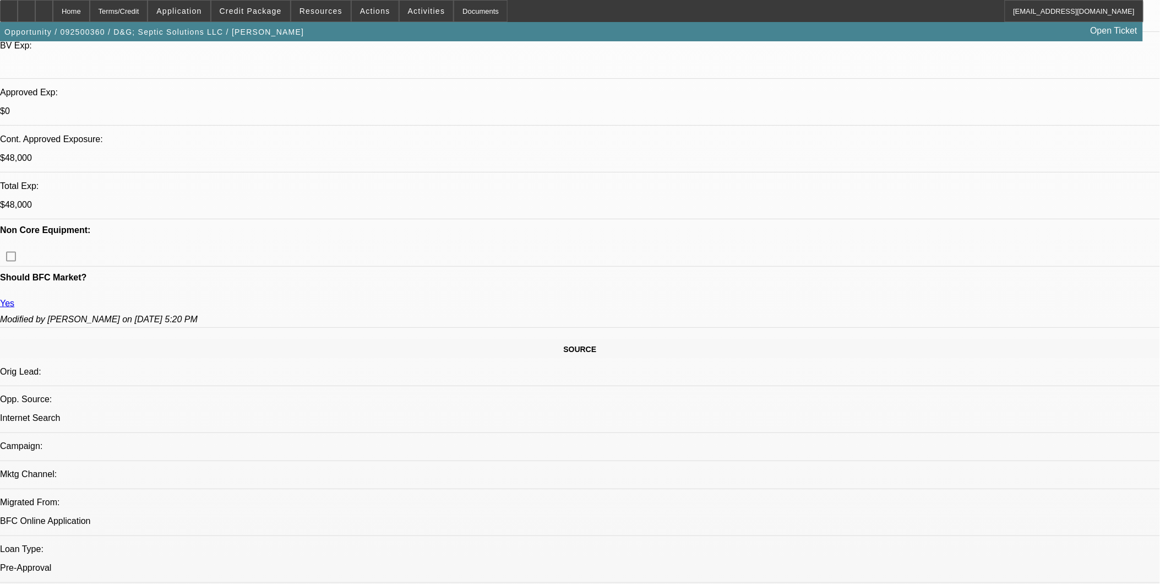
select select "0.2"
select select "2"
select select "0.1"
select select "0.2"
select select "2"
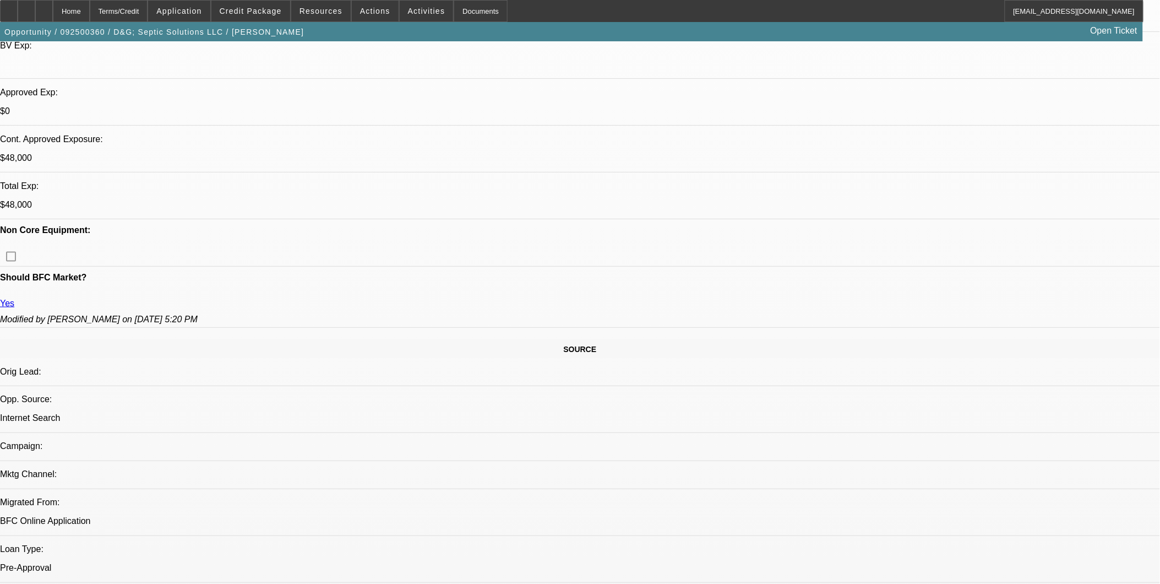
select select "0.1"
select select "0.2"
select select "2"
select select "0"
select select "0.15"
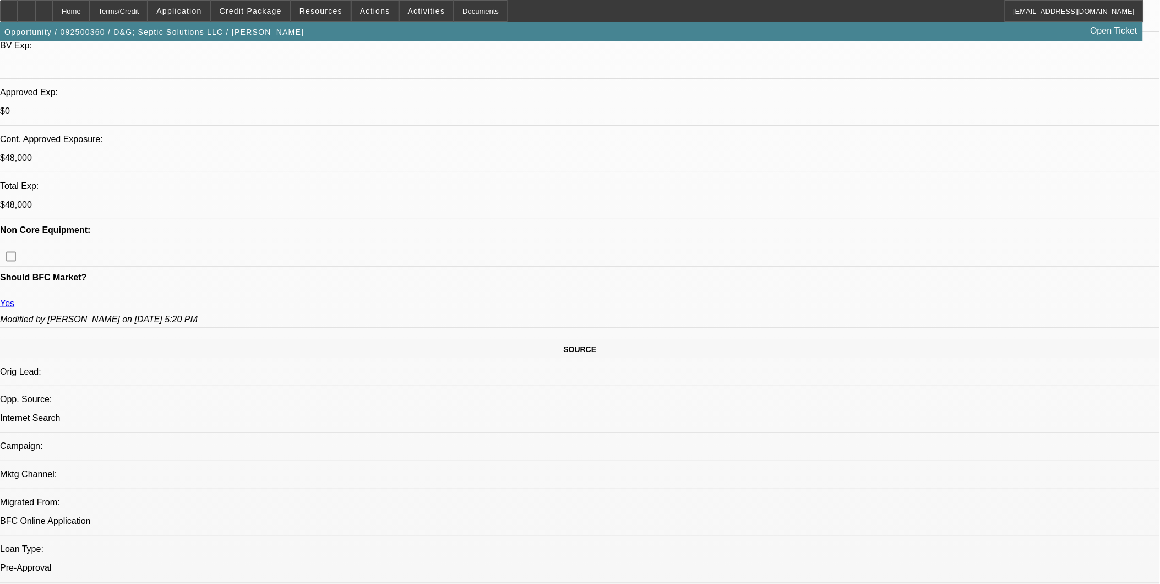
select select "2"
select select "0"
select select "1"
select select "2"
select select "4"
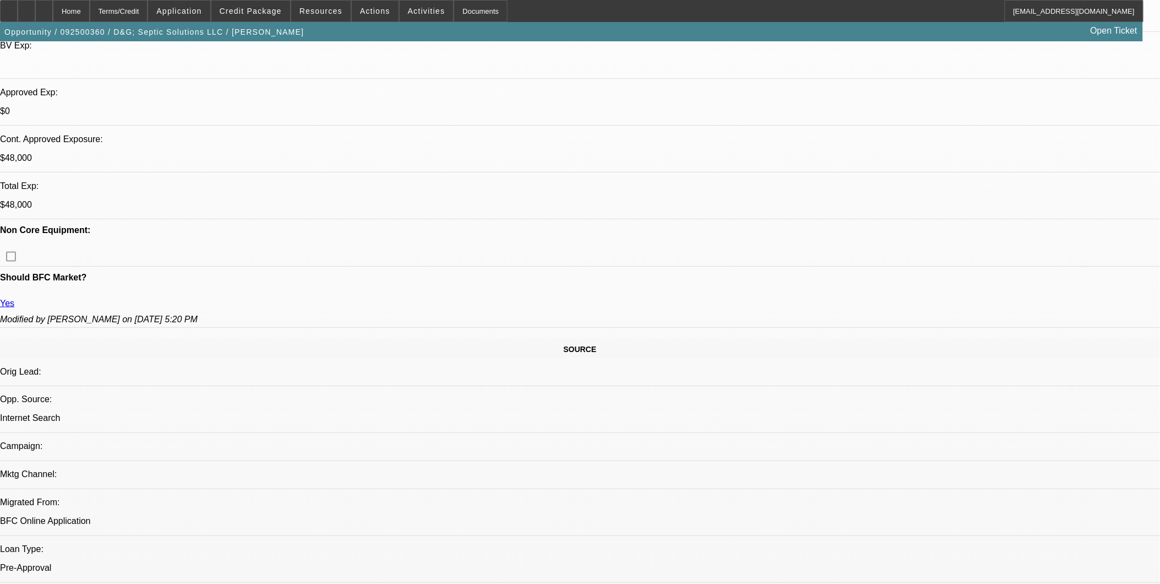
select select "1"
select select "2"
select select "4"
select select "1"
select select "2"
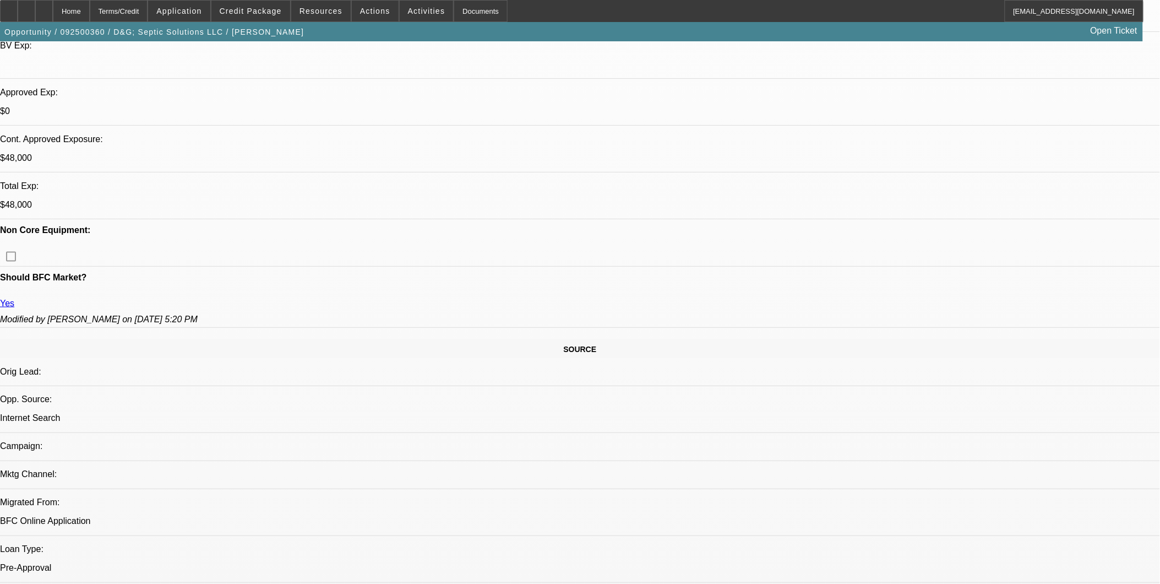
select select "6"
select select "1"
select select "2"
select select "6"
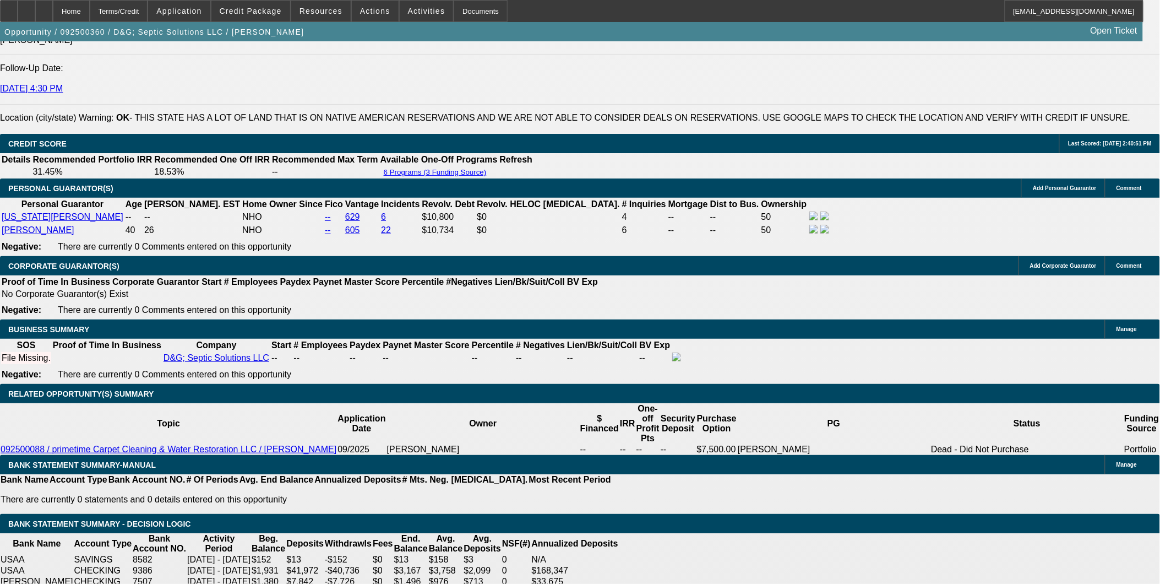
scroll to position [1529, 0]
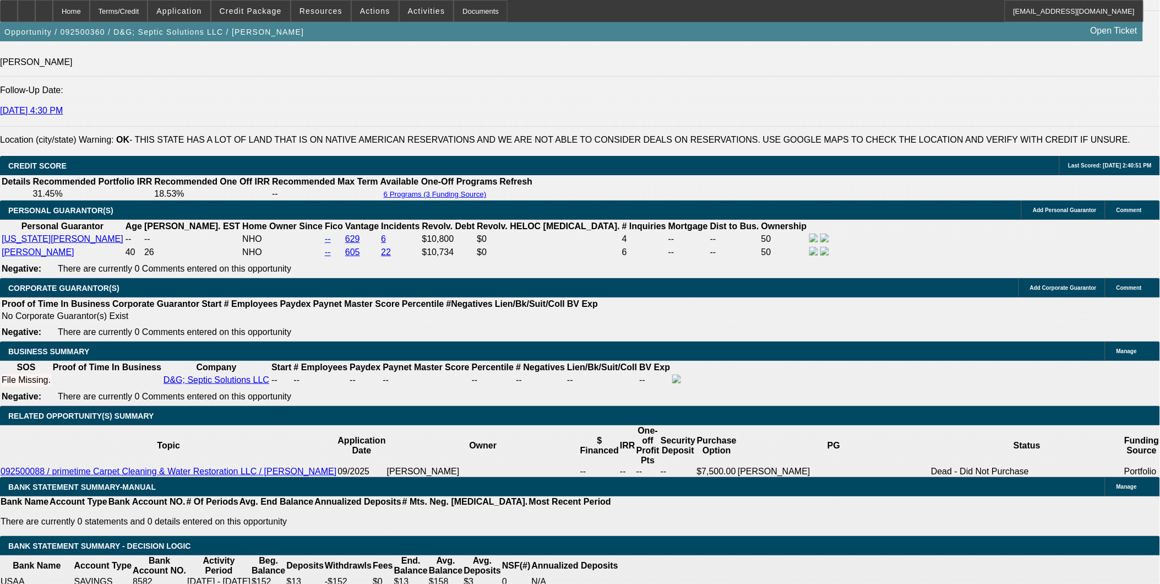
scroll to position [0, 0]
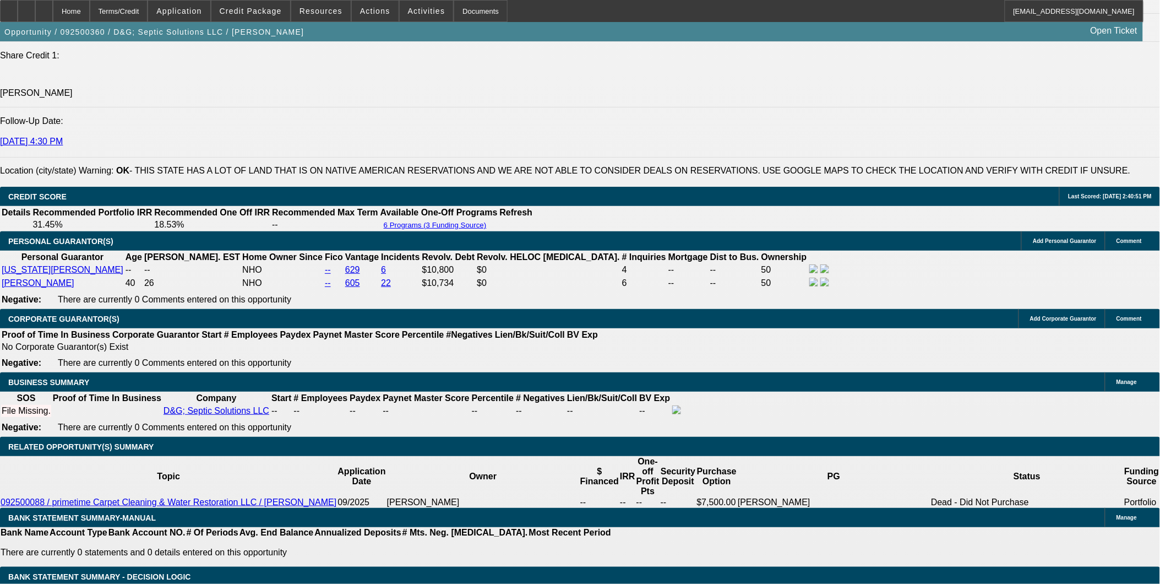
scroll to position [1468, 0]
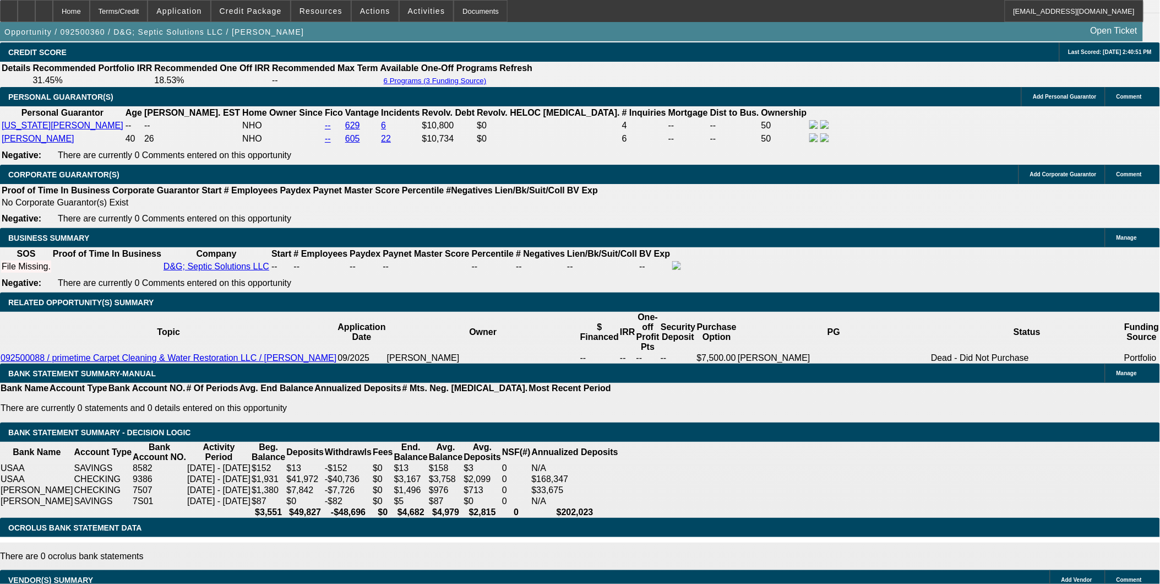
scroll to position [1652, 0]
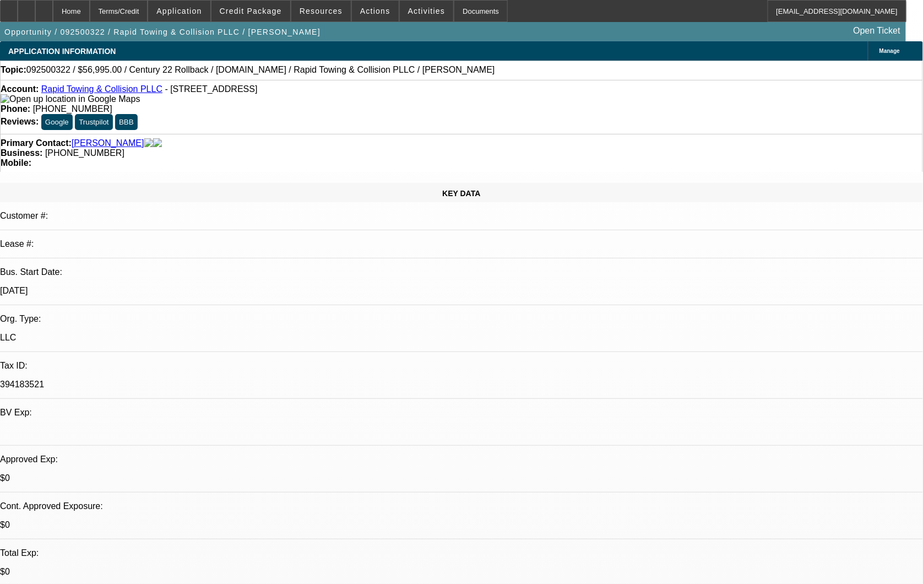
select select "0"
select select "2"
select select "0"
select select "2"
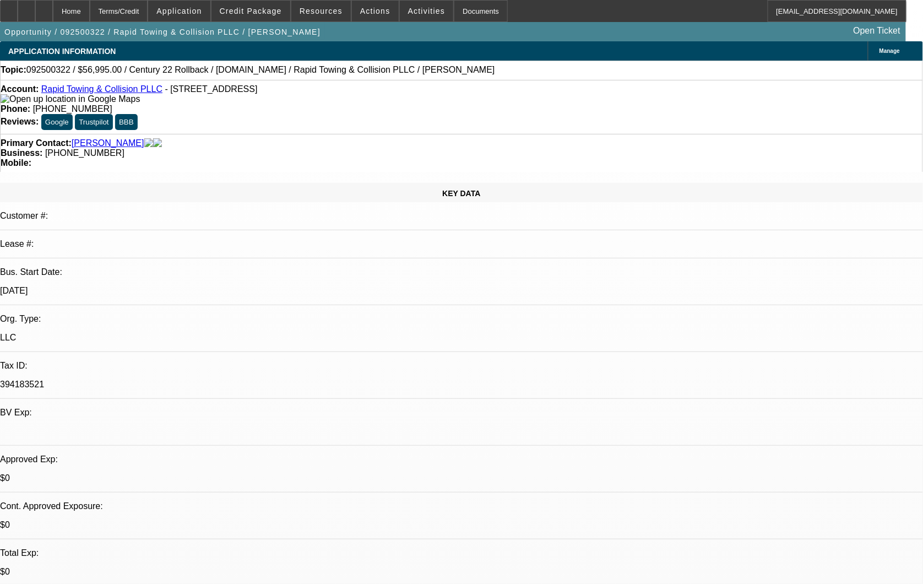
select select "0.1"
select select "0.2"
select select "2"
select select "0.1"
select select "0.2"
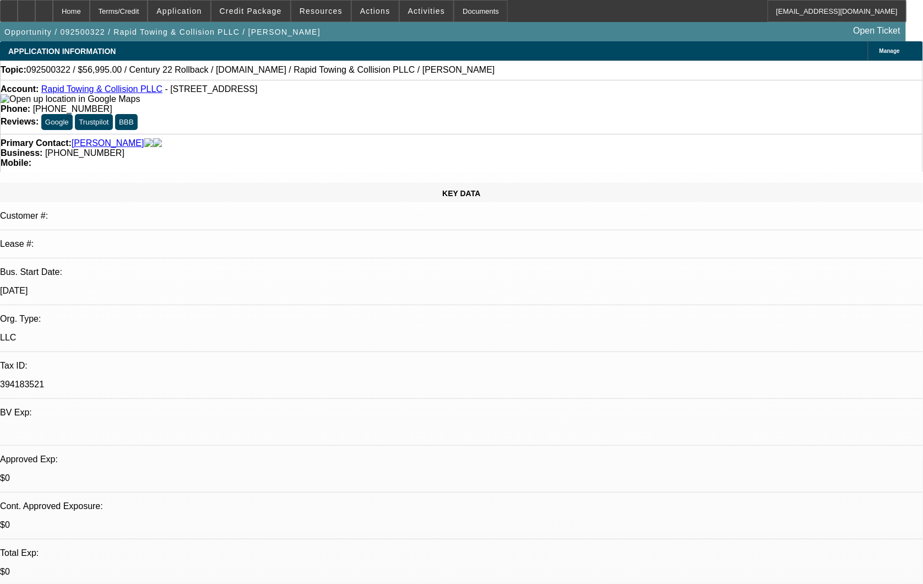
select select "2"
select select "0.1"
select select "1"
select select "2"
select select "6"
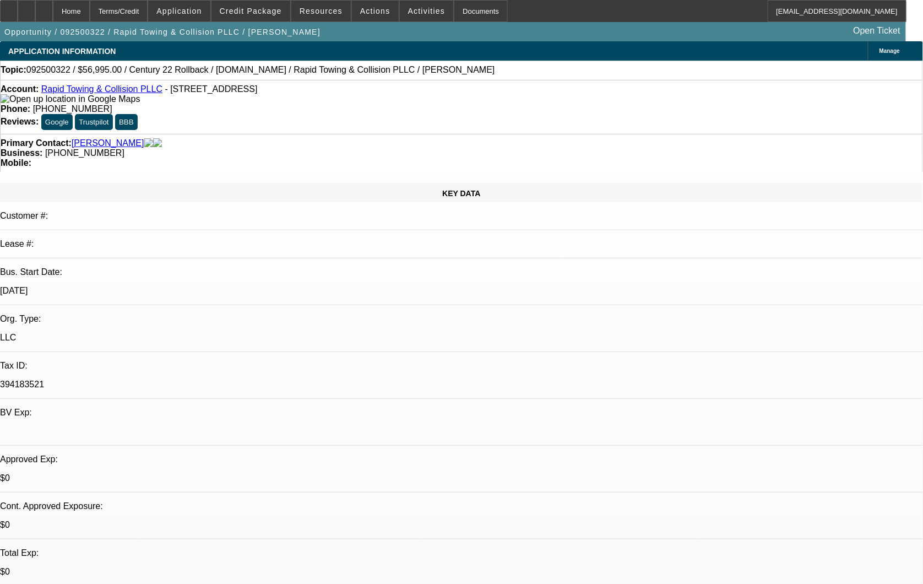
select select "1"
select select "2"
select select "4"
select select "1"
select select "2"
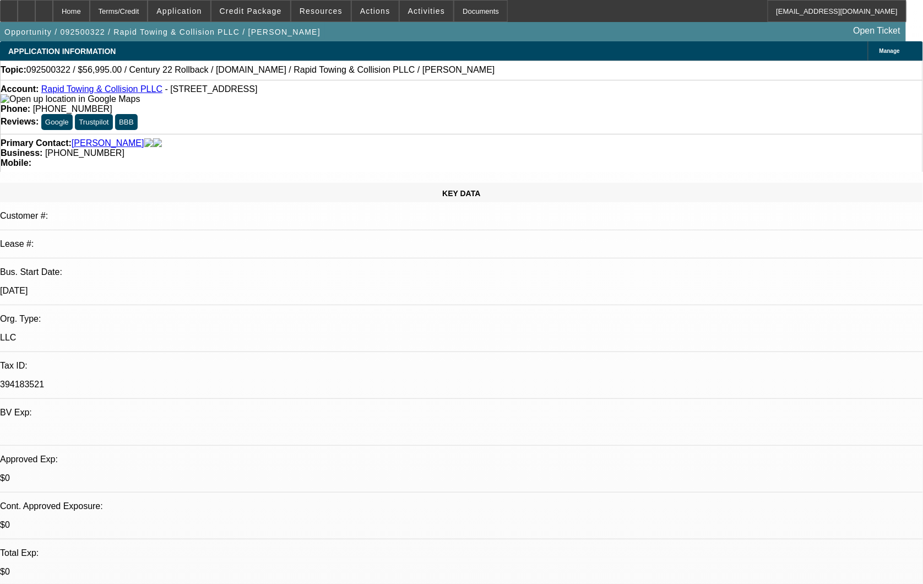
select select "4"
select select "1"
select select "2"
select select "4"
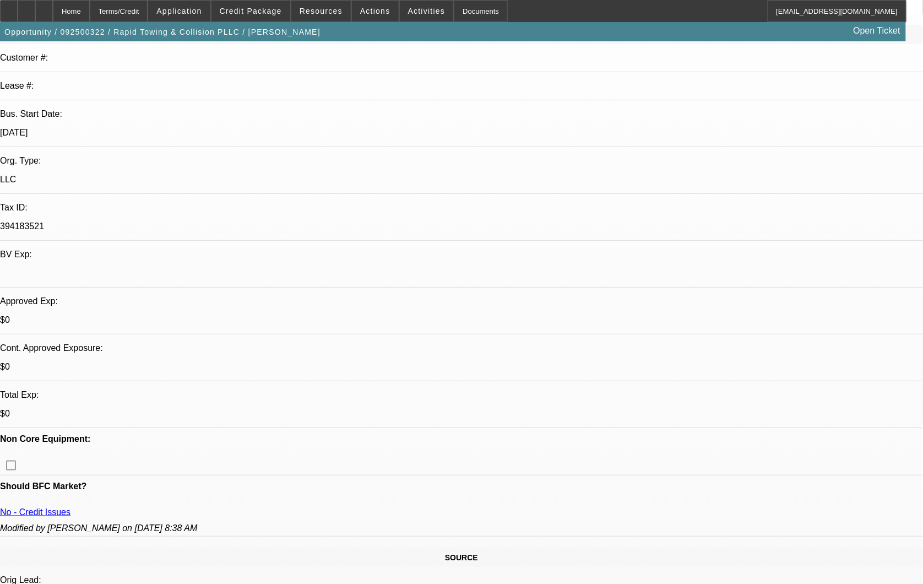
scroll to position [183, 0]
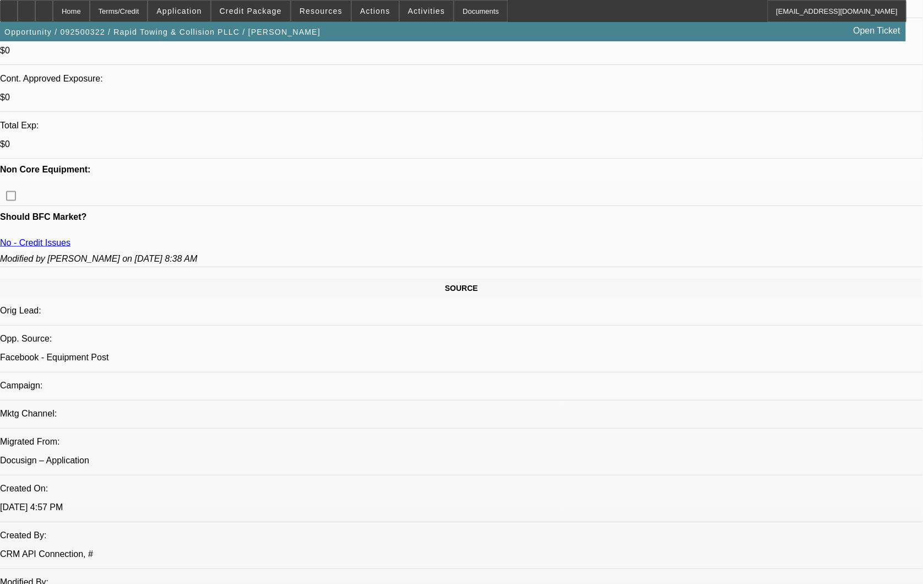
scroll to position [428, 0]
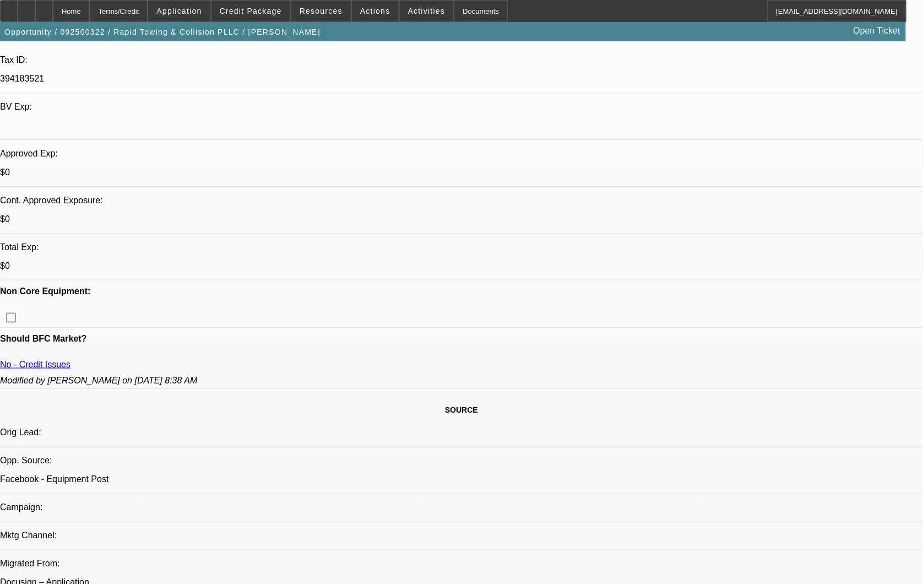
scroll to position [367, 0]
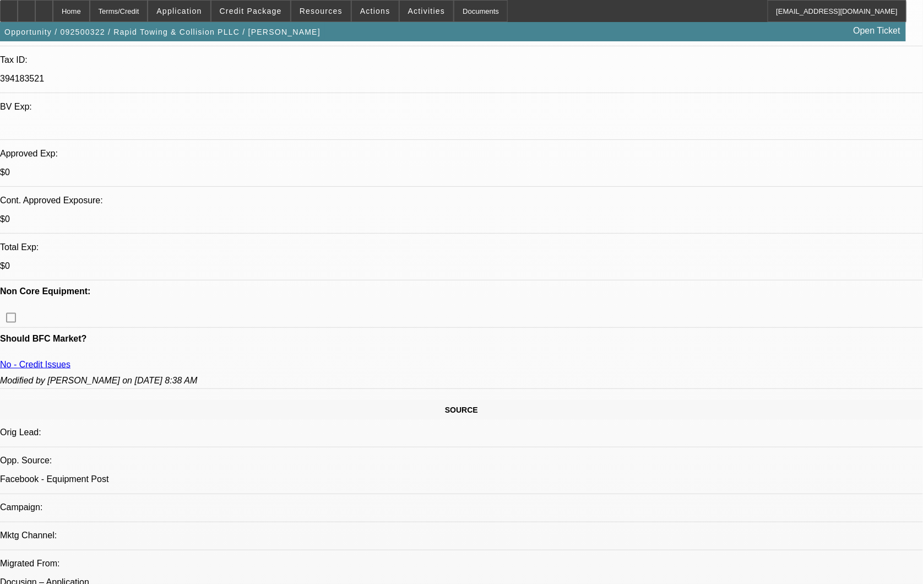
scroll to position [489, 0]
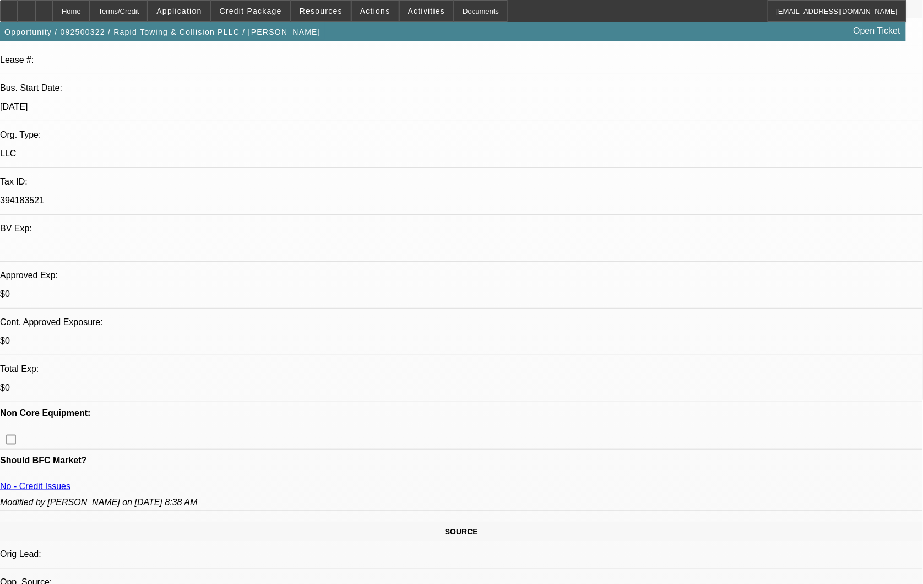
scroll to position [183, 0]
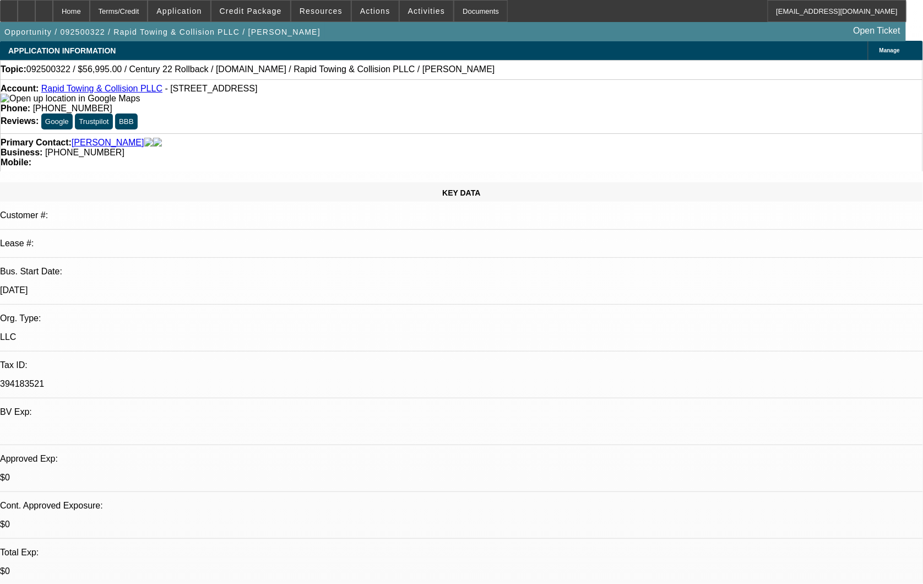
scroll to position [0, 0]
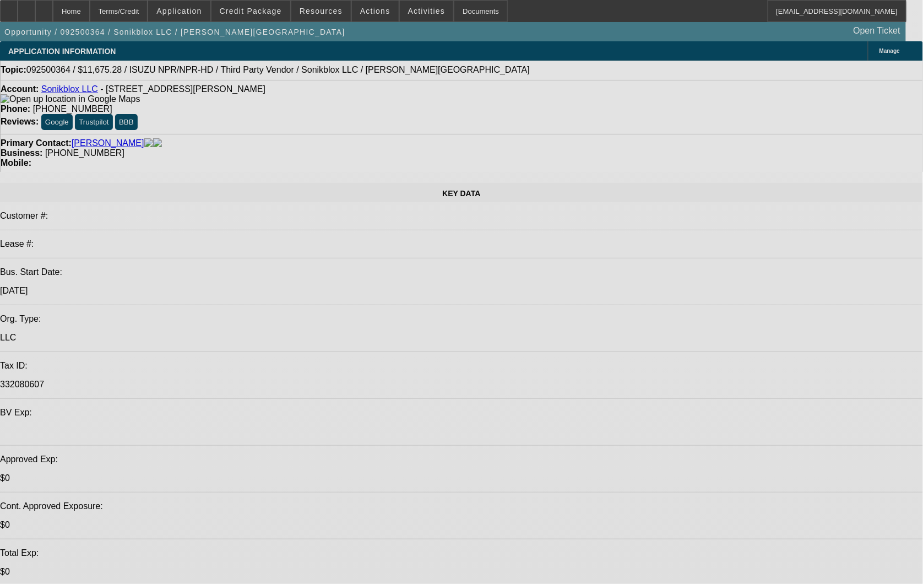
select select "0"
select select "0.1"
select select "0"
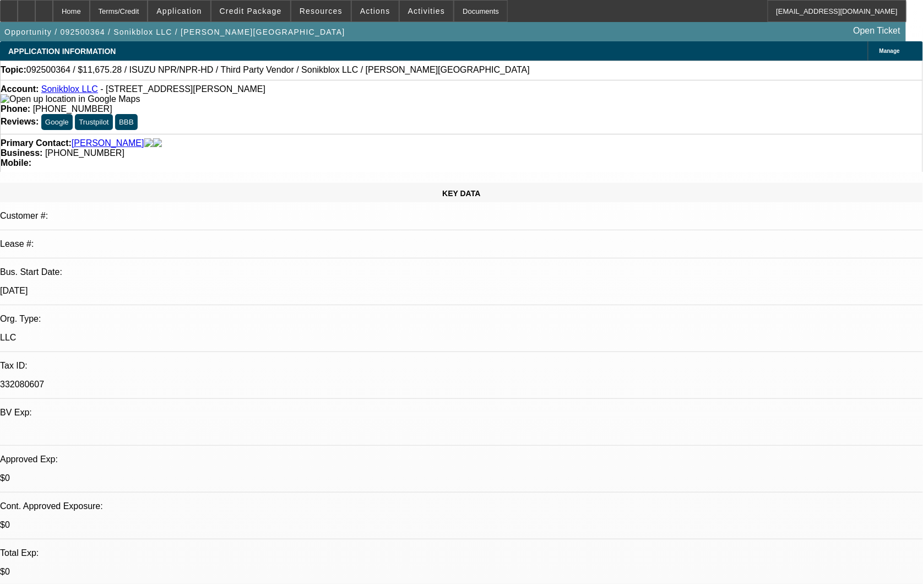
select select "0.1"
select select "1"
select select "4"
select select "1"
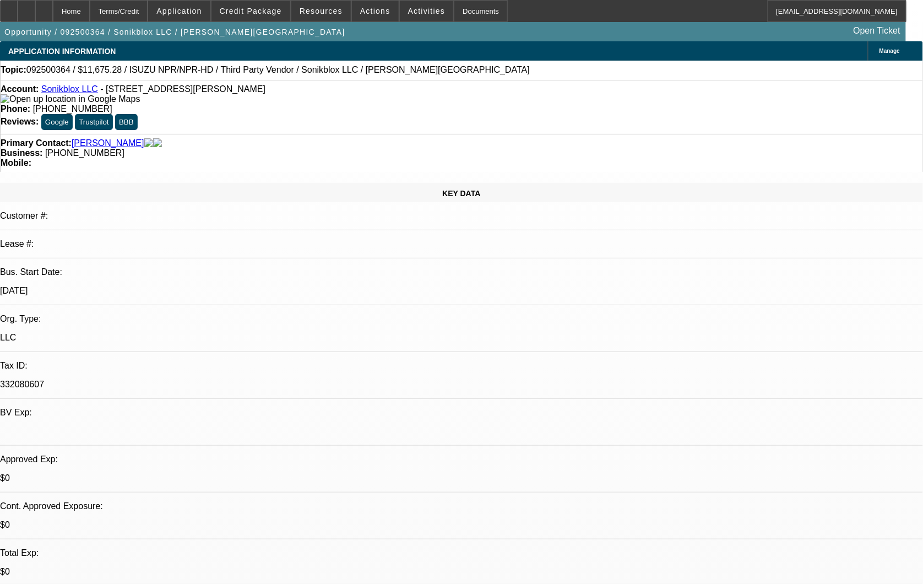
select select "1"
select select "4"
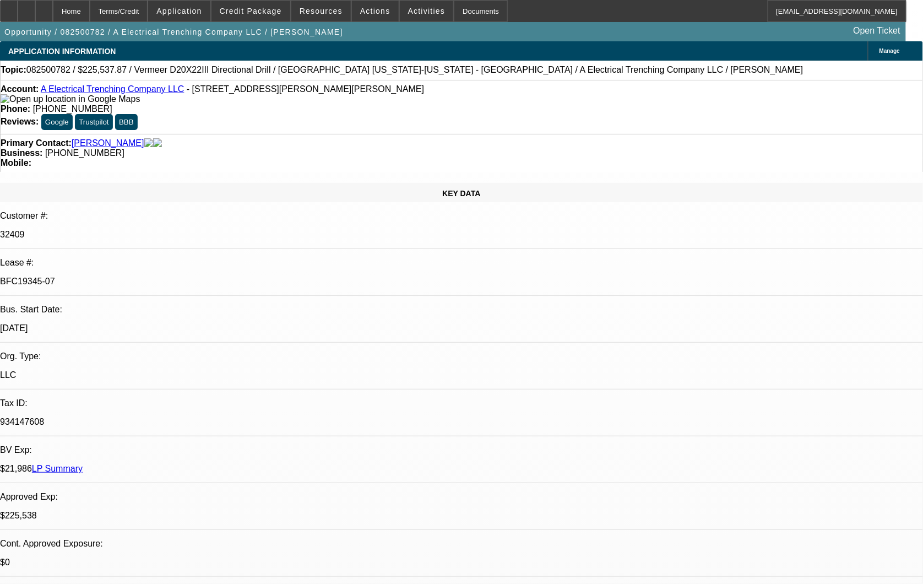
select select "0"
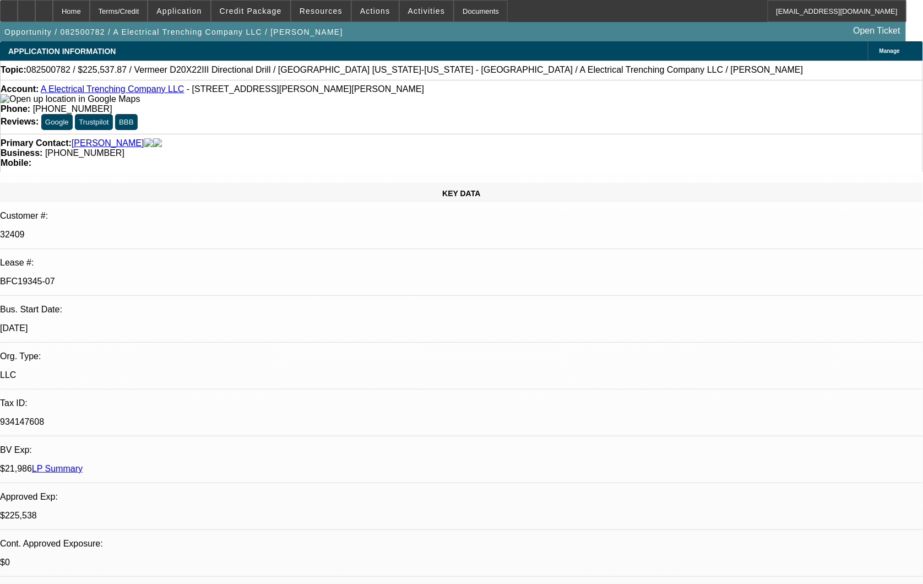
select select "0"
select select "1"
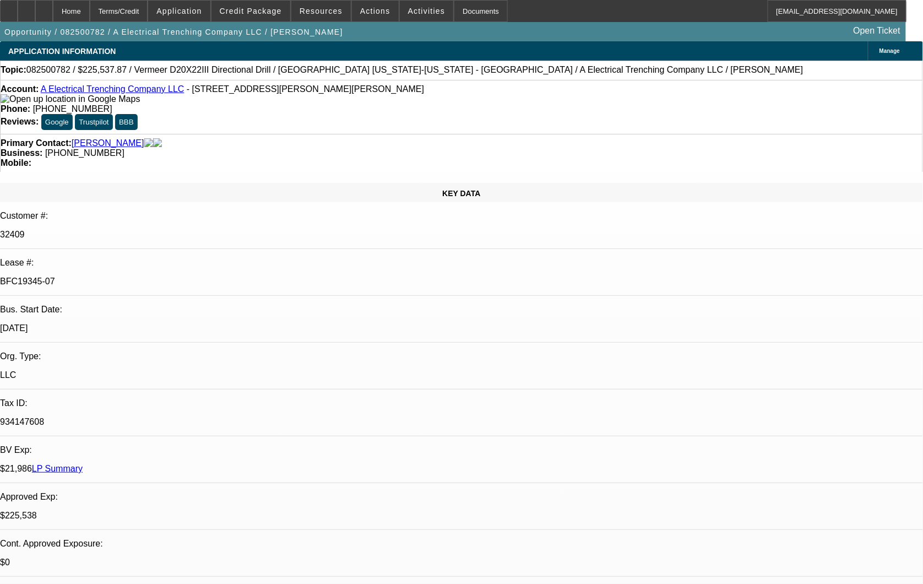
select select "3"
select select "6"
select select "1"
select select "3"
select select "6"
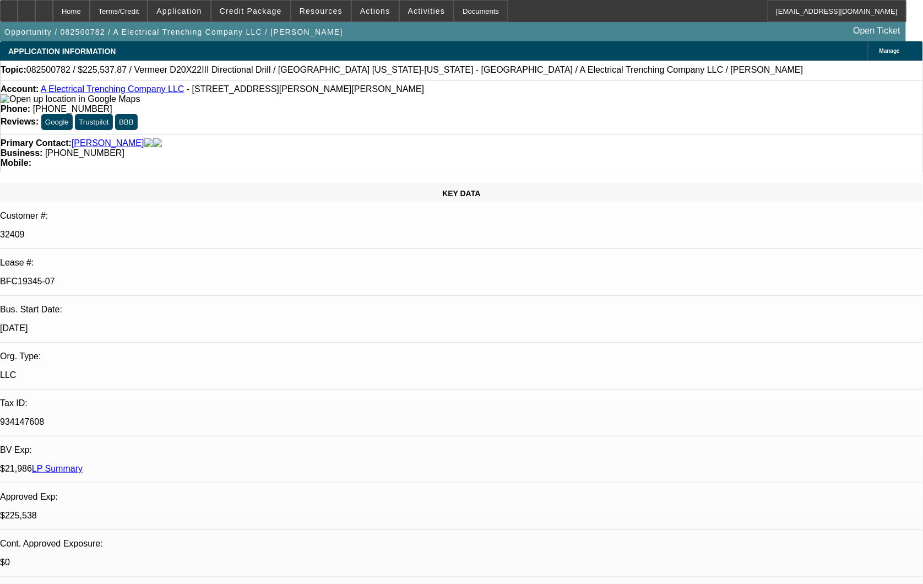
select select "1"
select select "3"
select select "6"
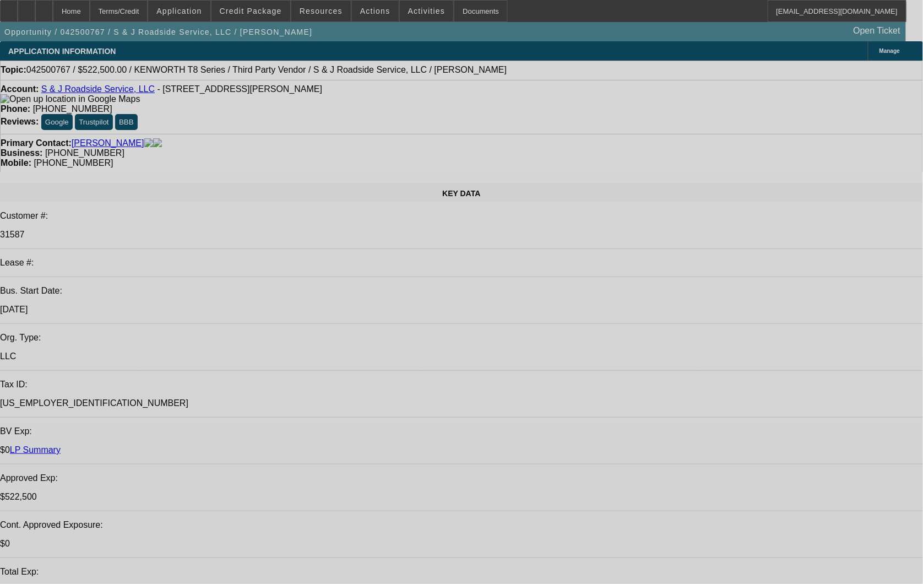
select select "0"
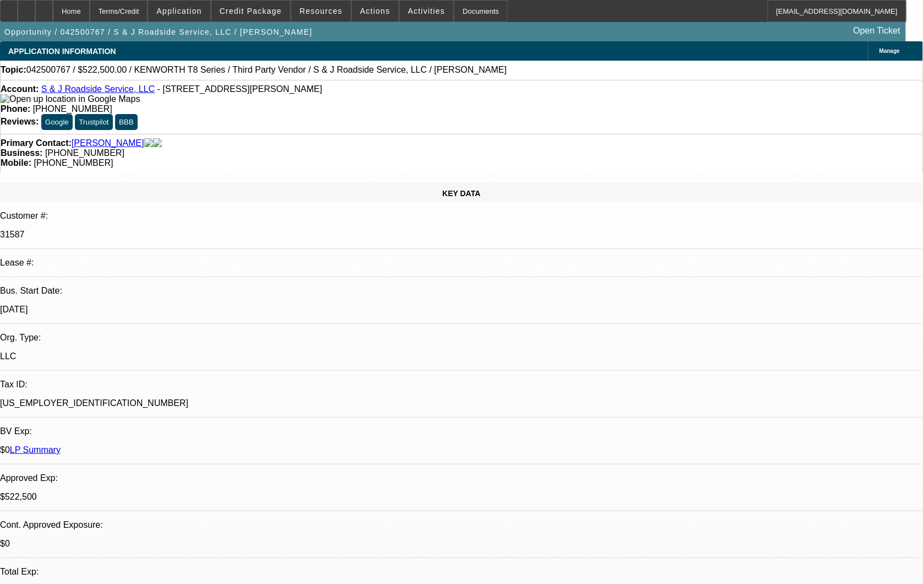
select select "0"
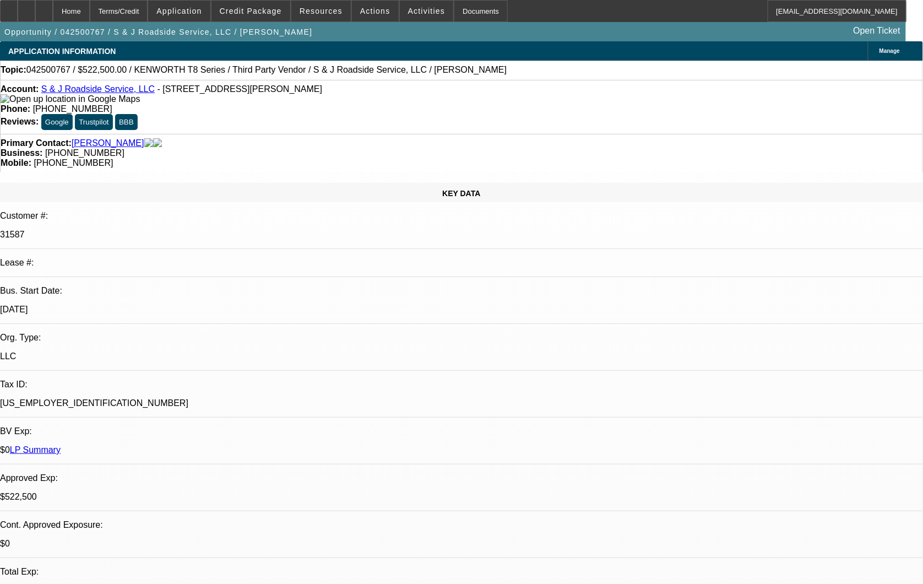
select select "0"
select select "1"
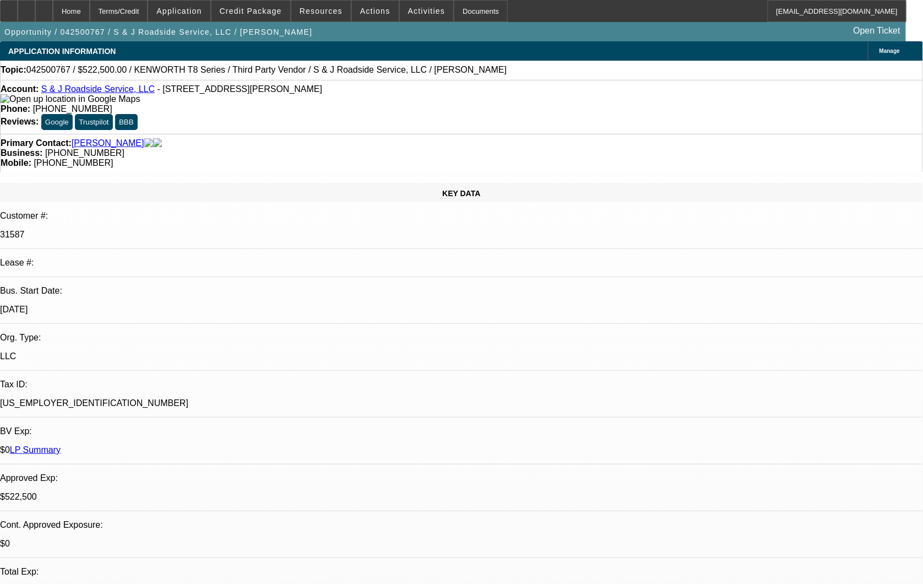
select select "2"
select select "6"
select select "1"
select select "2"
select select "6"
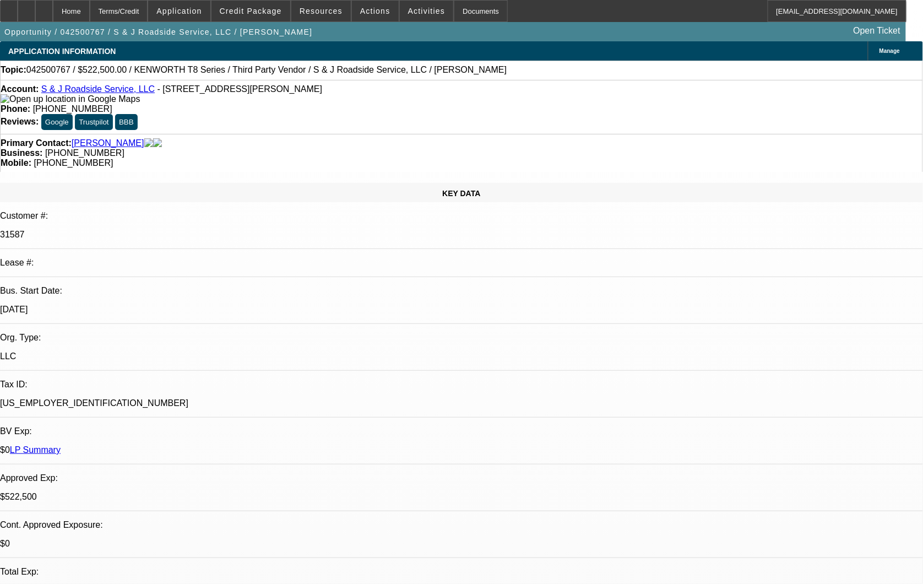
select select "1"
select select "2"
select select "6"
select select "1"
select select "2"
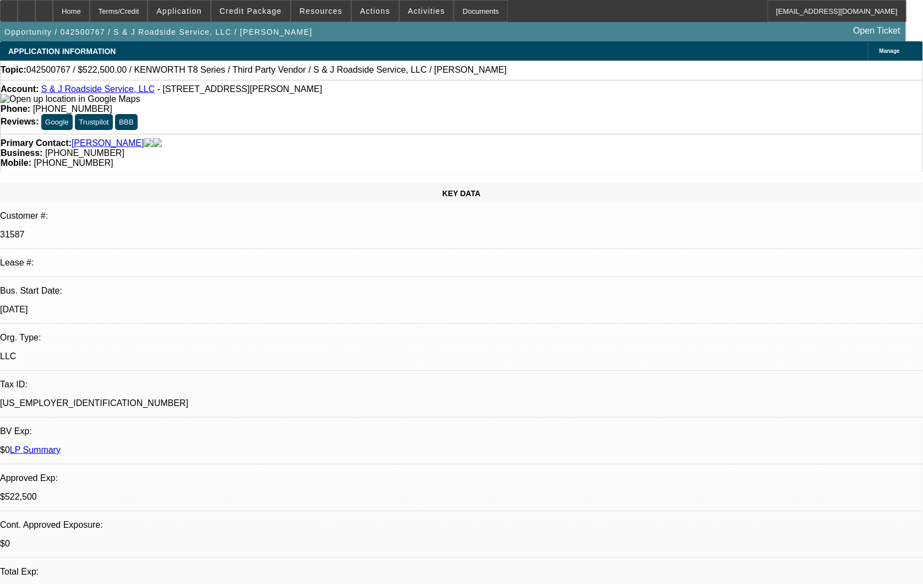
select select "6"
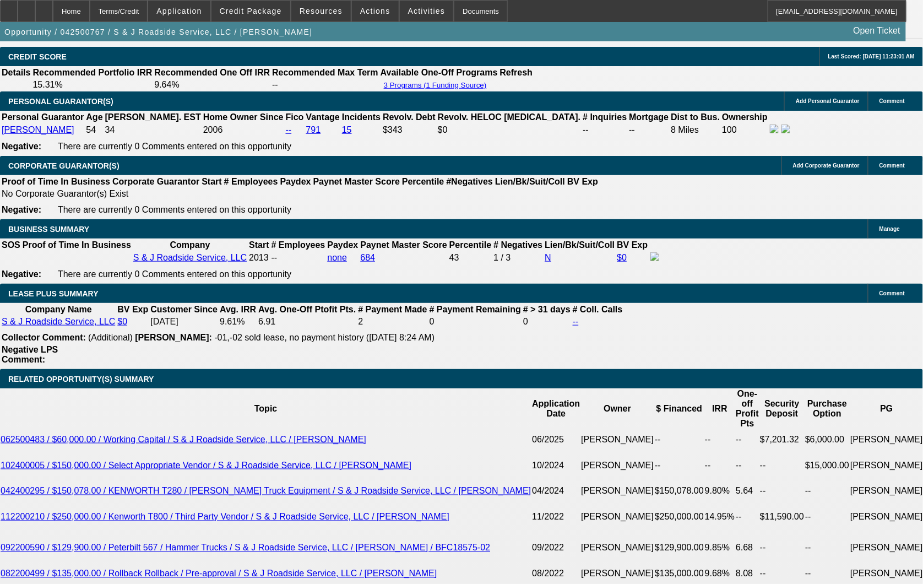
scroll to position [2207, 0]
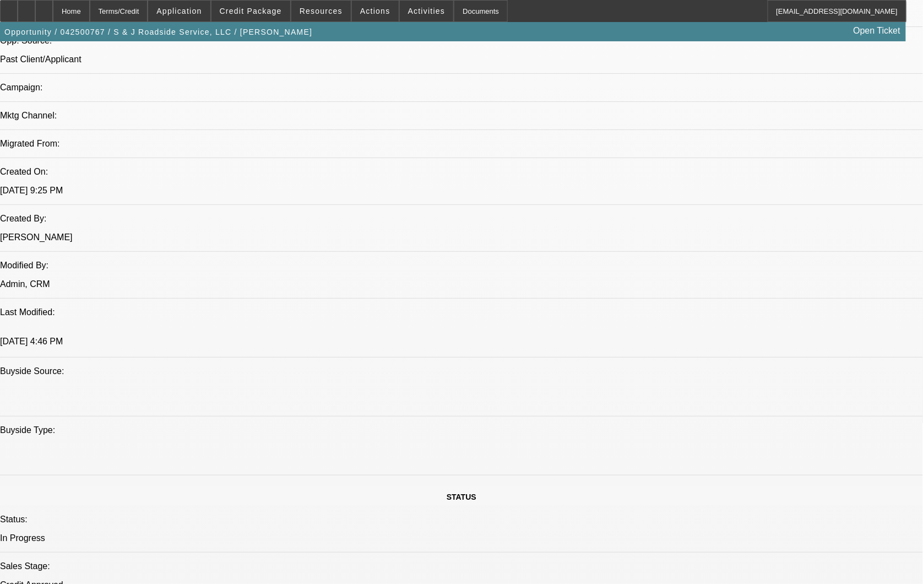
scroll to position [734, 0]
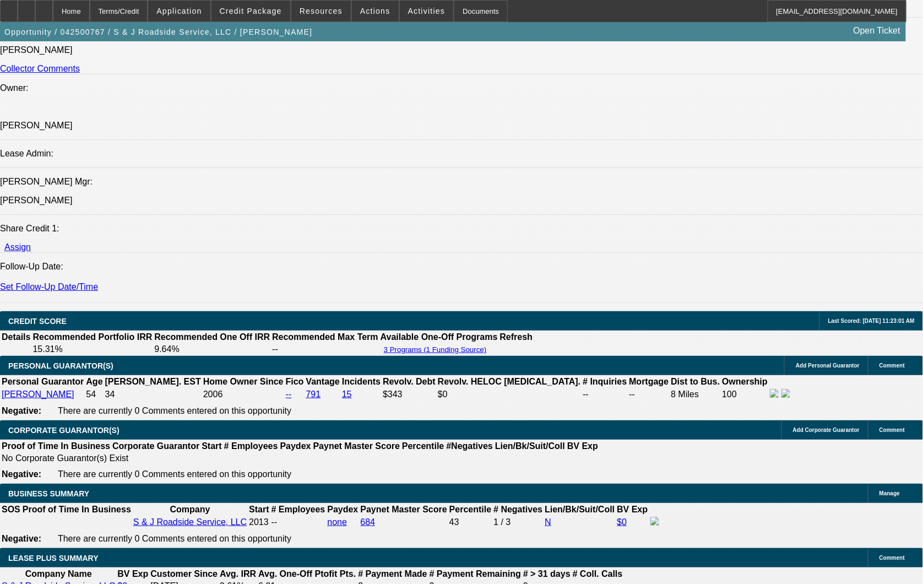
scroll to position [1346, 0]
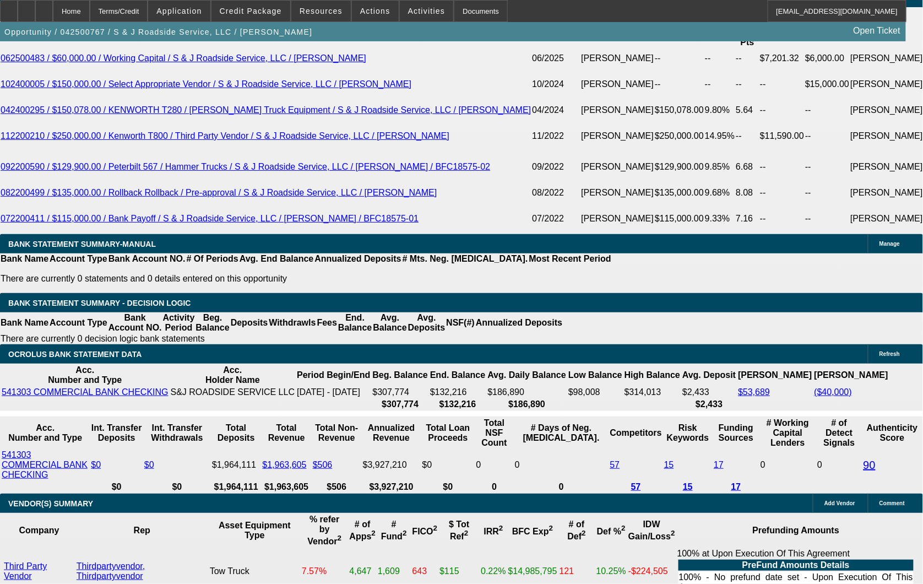
scroll to position [1958, 0]
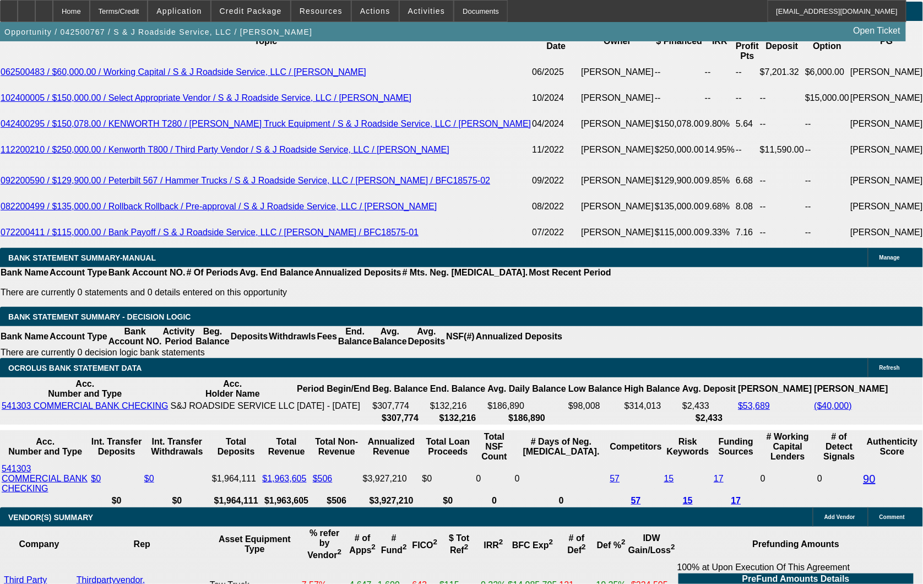
select select "0"
select select "2"
select select "0"
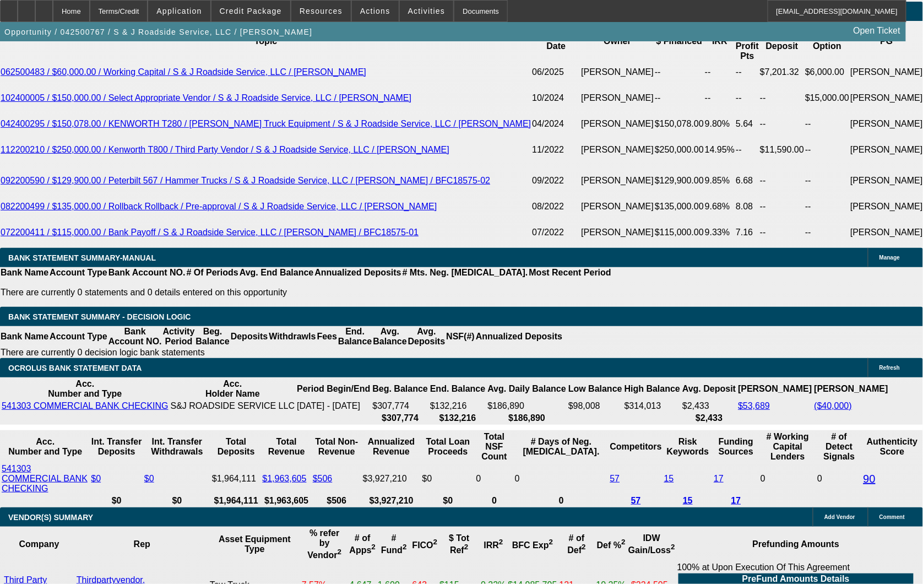
select select "6"
select select "0"
select select "2"
select select "0"
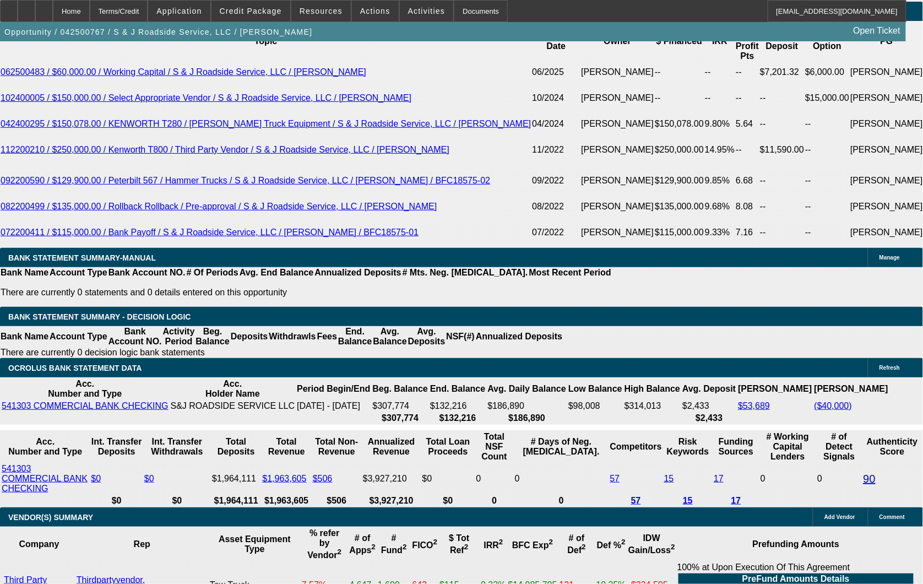
select select "6"
select select "0"
select select "2"
select select "0"
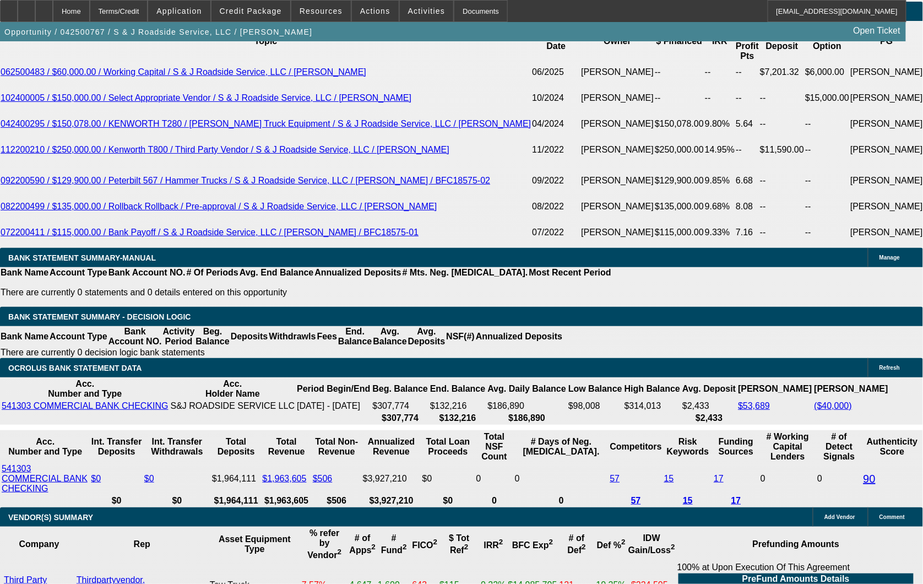
select select "6"
select select "2"
select select "0"
select select "6"
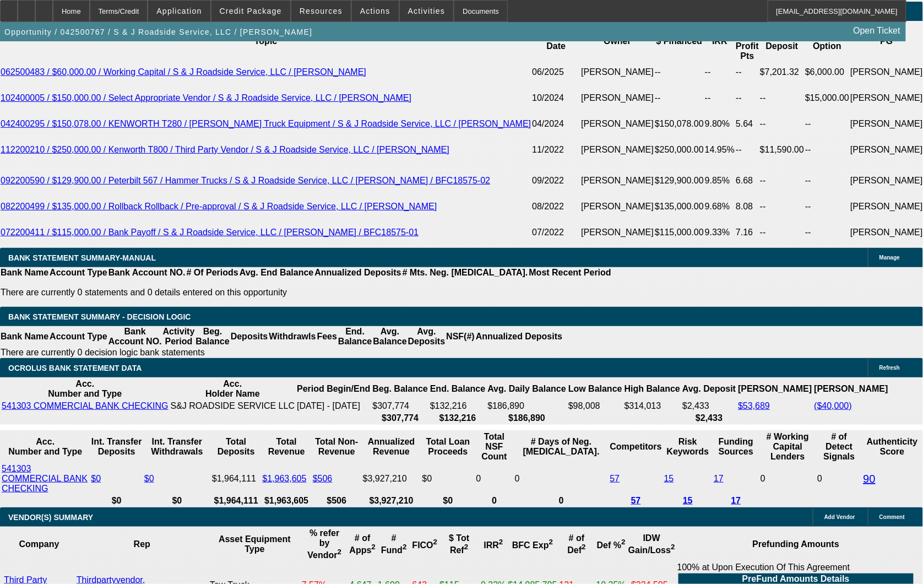
scroll to position [1897, 0]
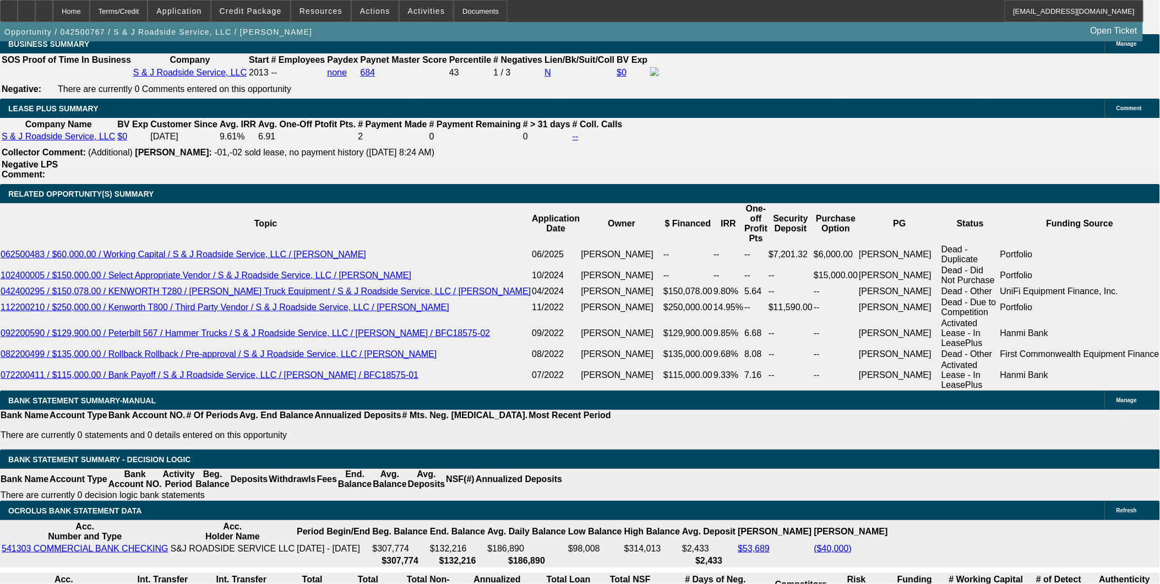
scroll to position [306, 0]
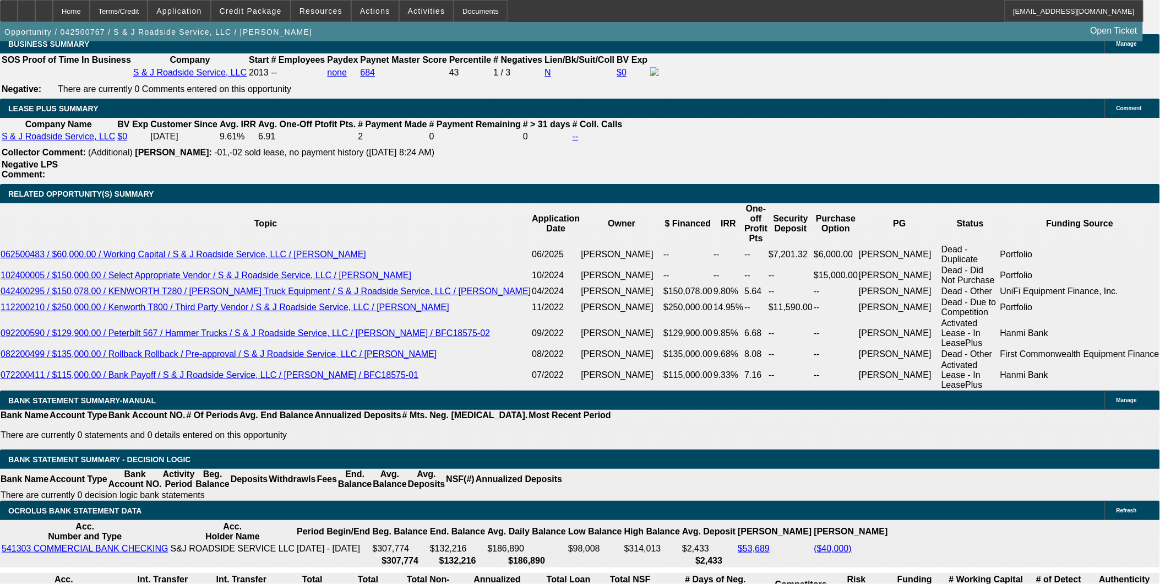
drag, startPoint x: 923, startPoint y: 267, endPoint x: 929, endPoint y: 257, distance: 11.6
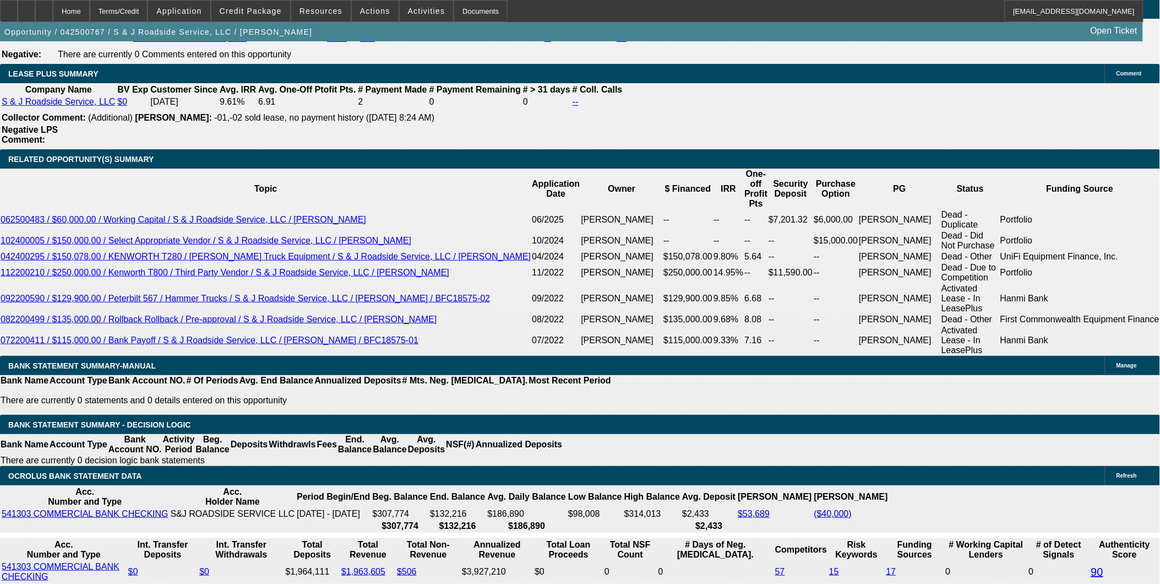
scroll to position [1775, 0]
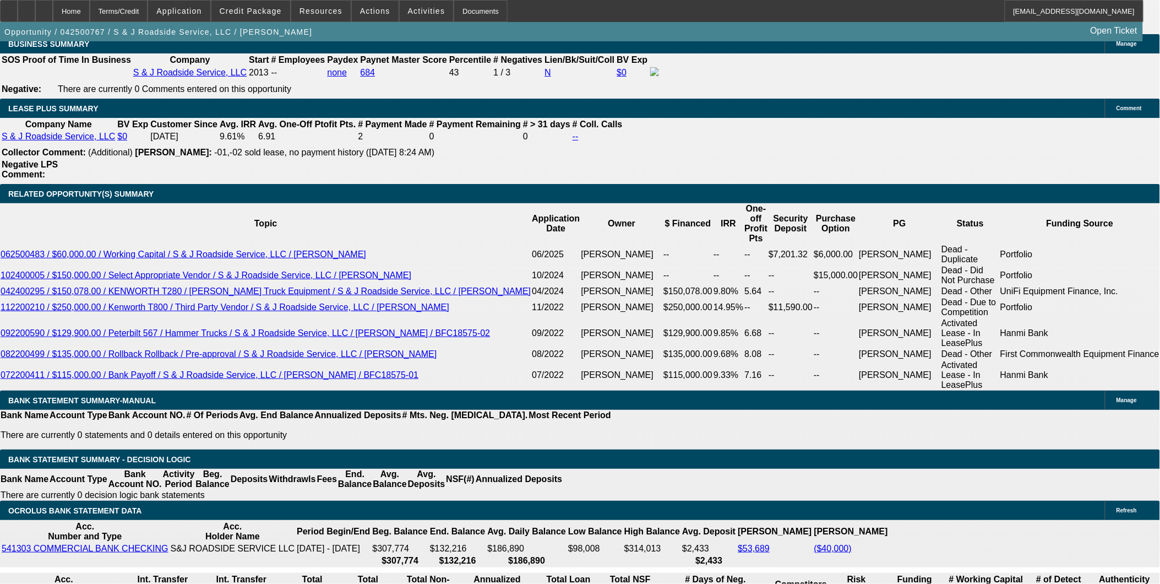
select select "0"
select select "2"
select select "0"
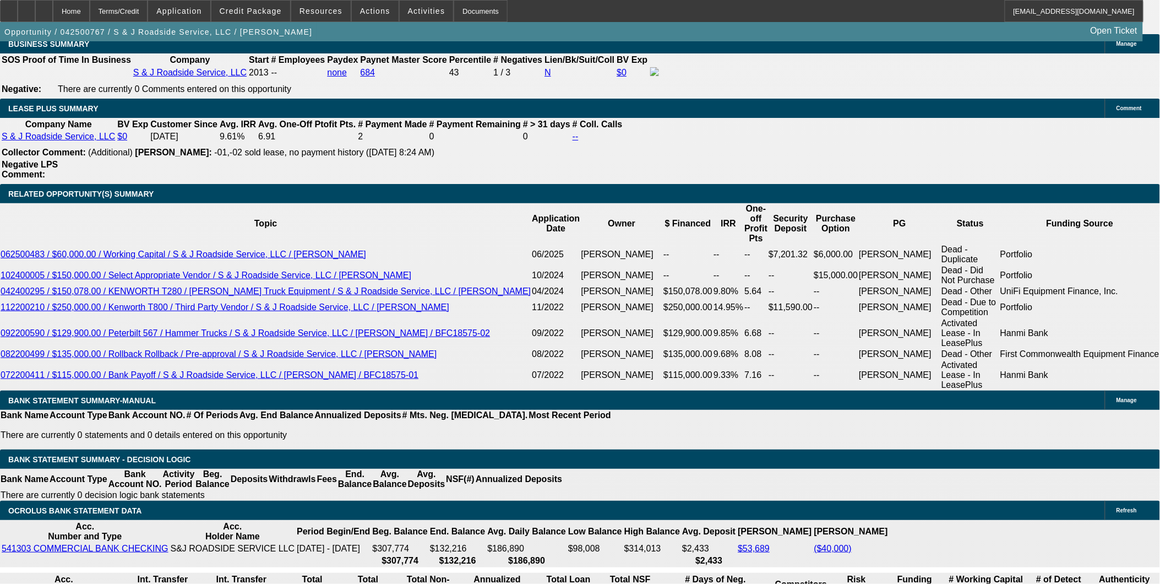
select select "6"
select select "0"
select select "2"
select select "0"
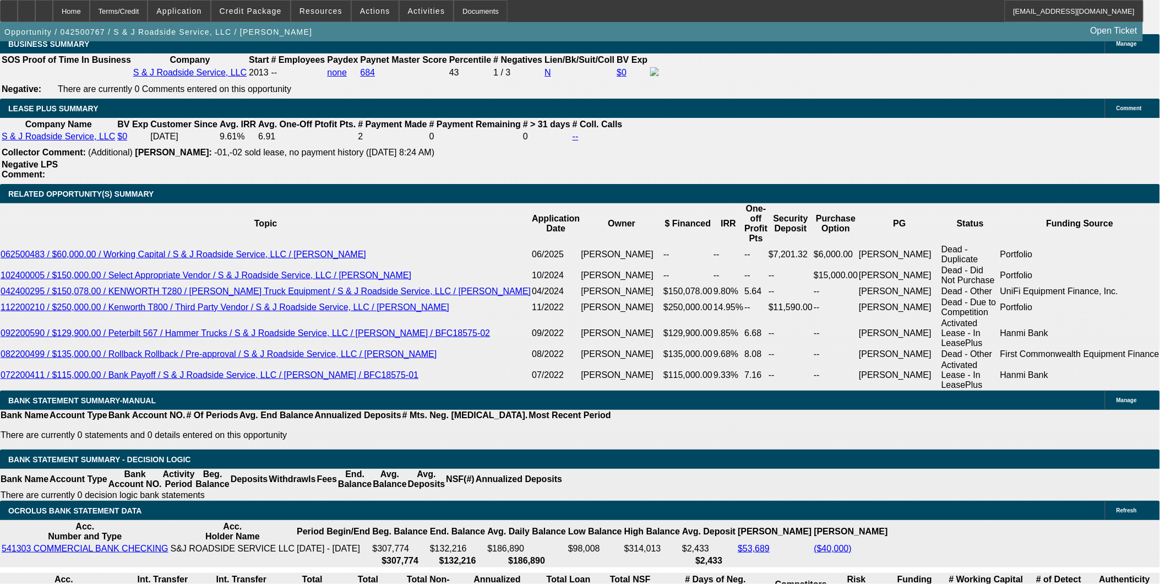
select select "6"
select select "0"
select select "2"
select select "0"
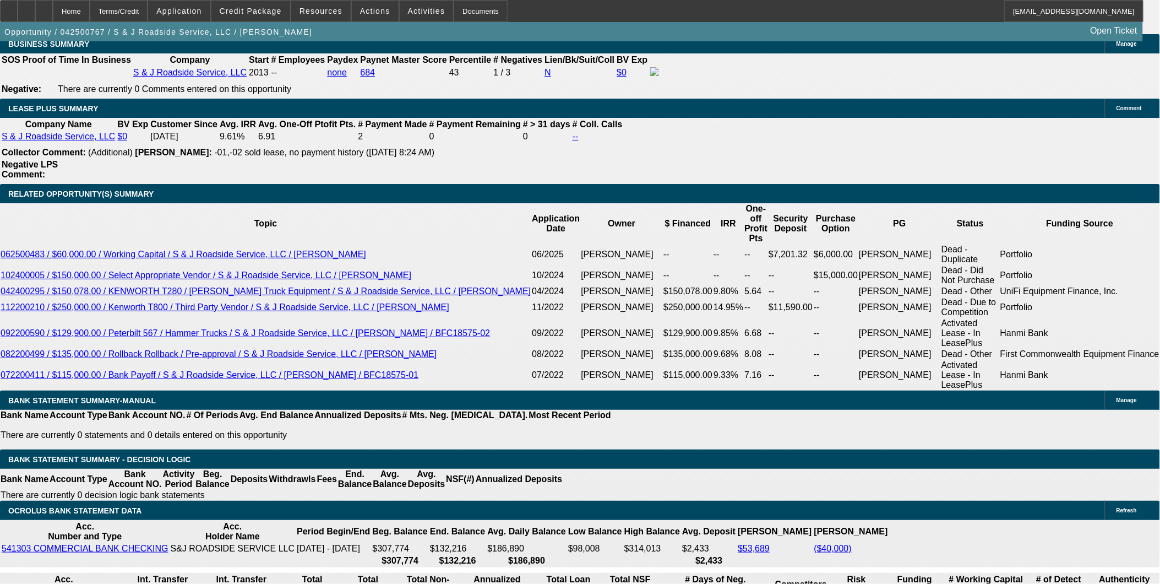
select select "6"
select select "0"
select select "2"
select select "0"
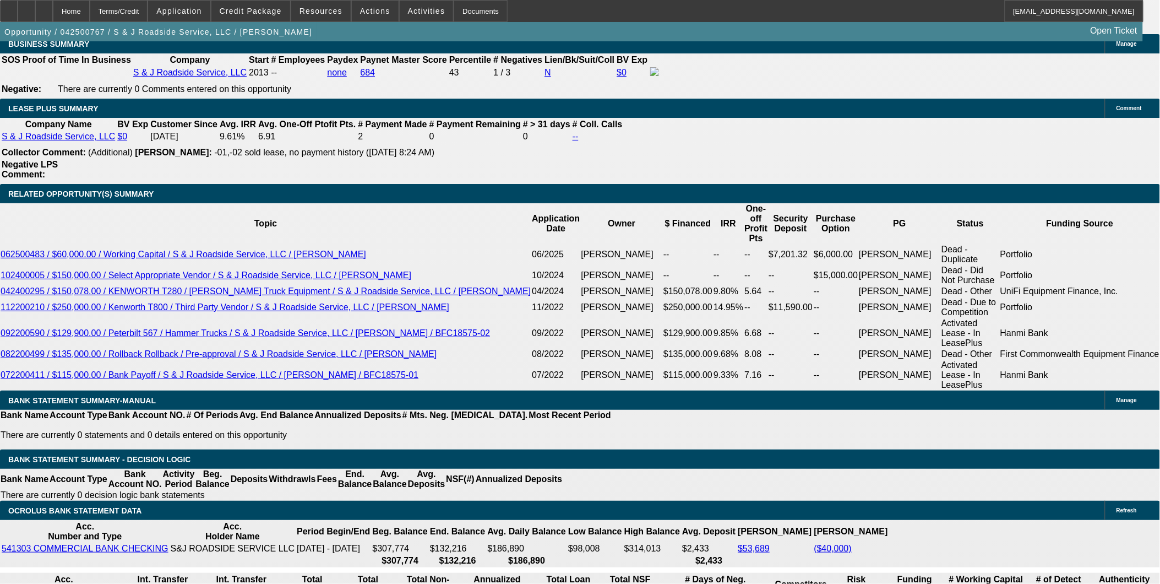
select select "6"
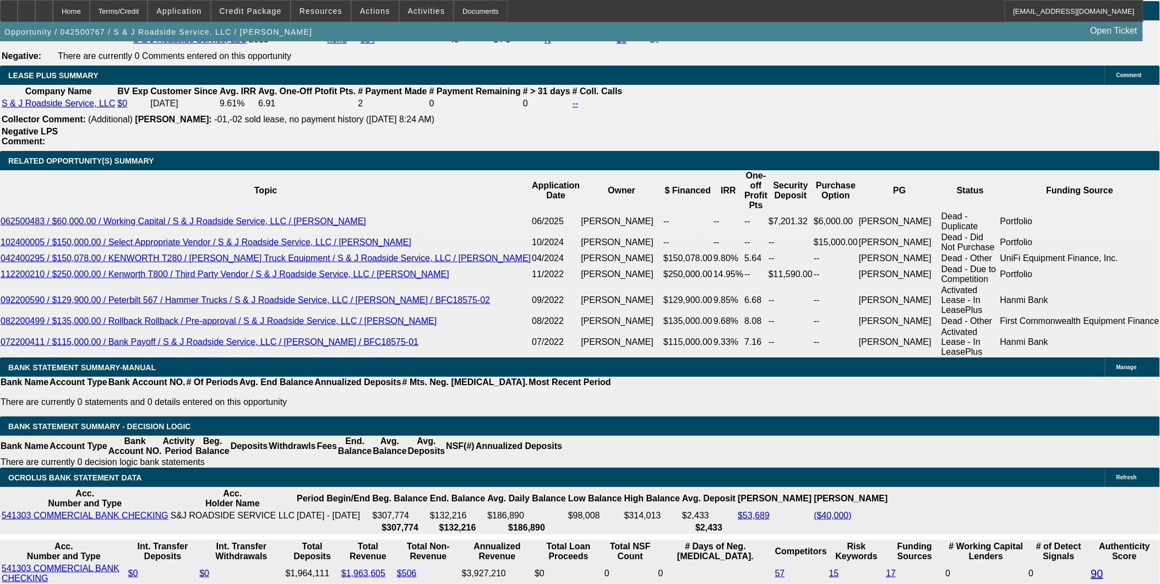
scroll to position [1837, 0]
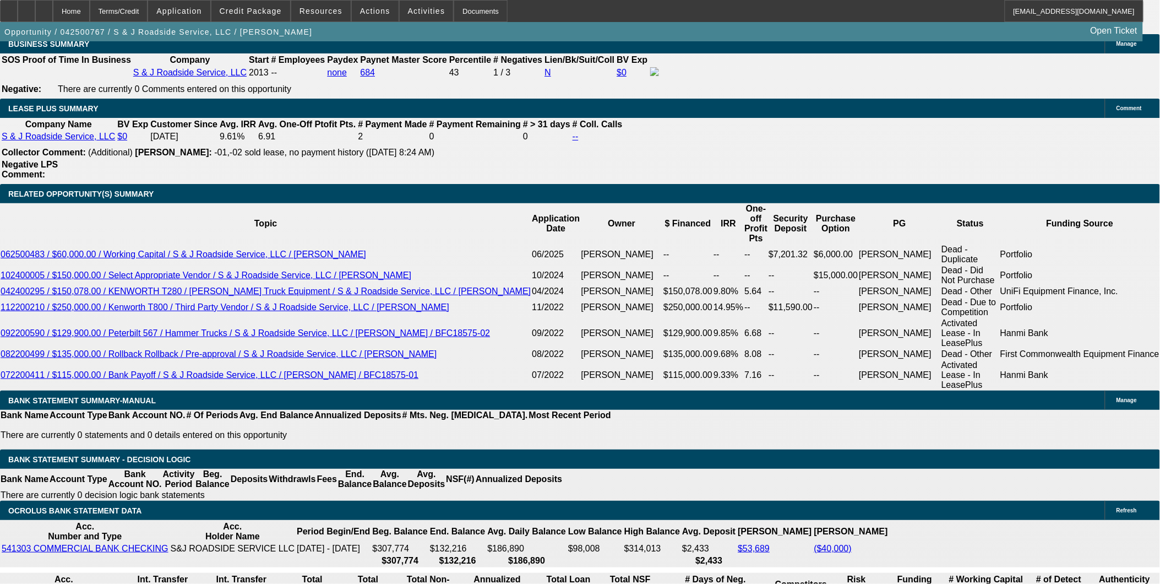
select select "0"
select select "2"
select select "0"
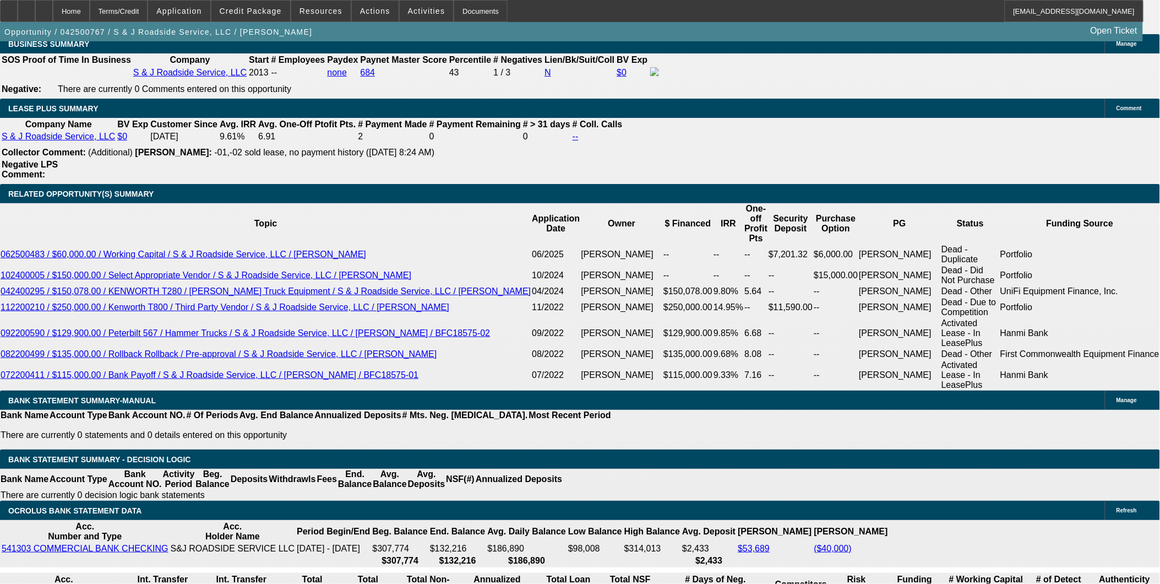
select select "6"
select select "0"
select select "2"
select select "0"
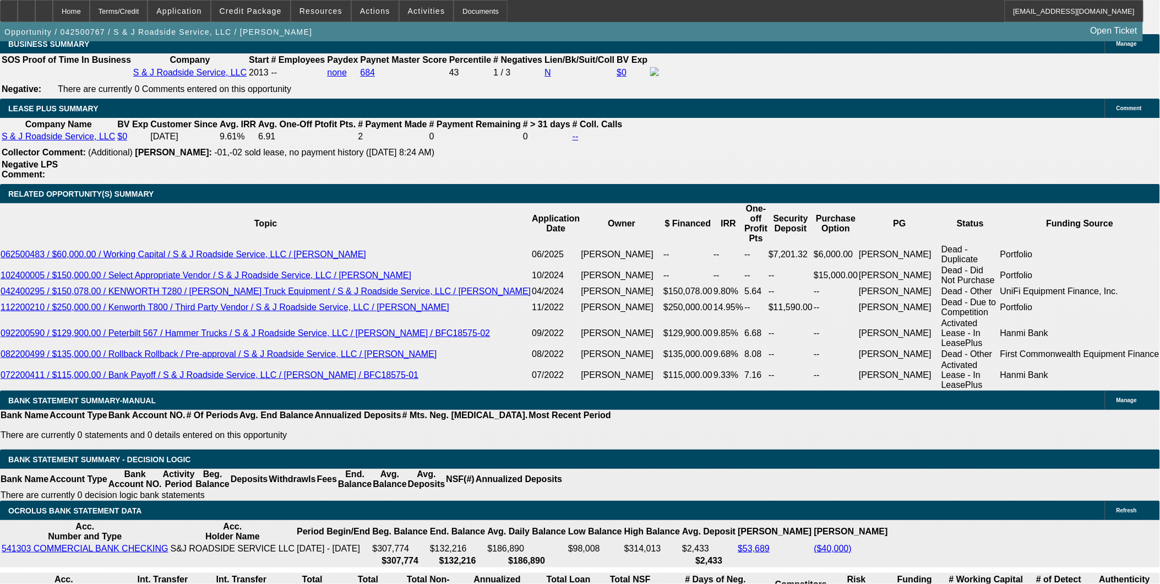
select select "6"
select select "0"
select select "2"
select select "0"
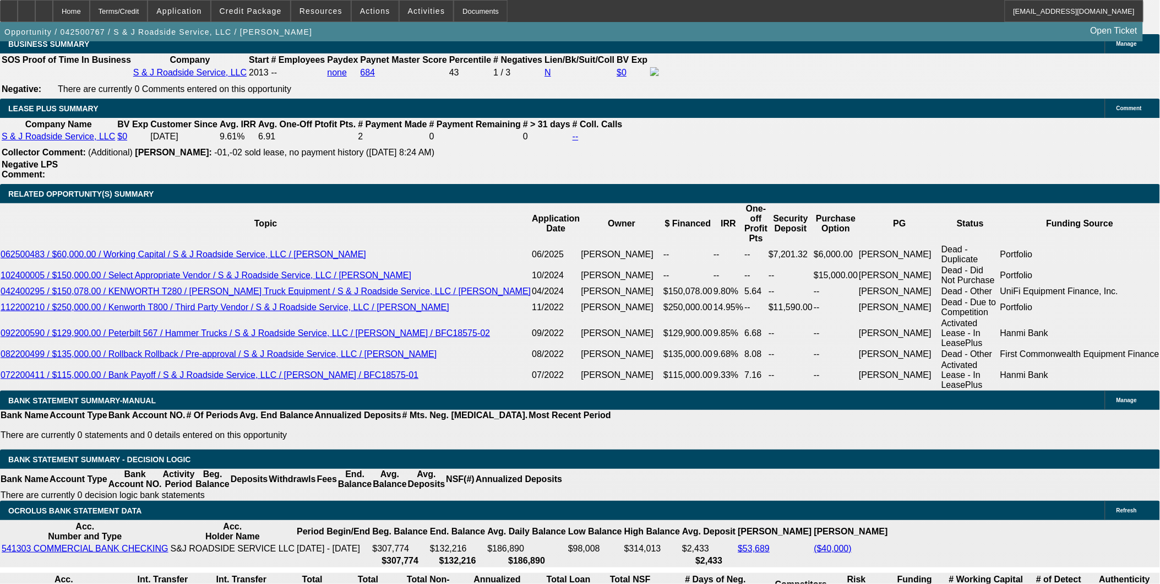
select select "6"
select select "2"
select select "0"
select select "6"
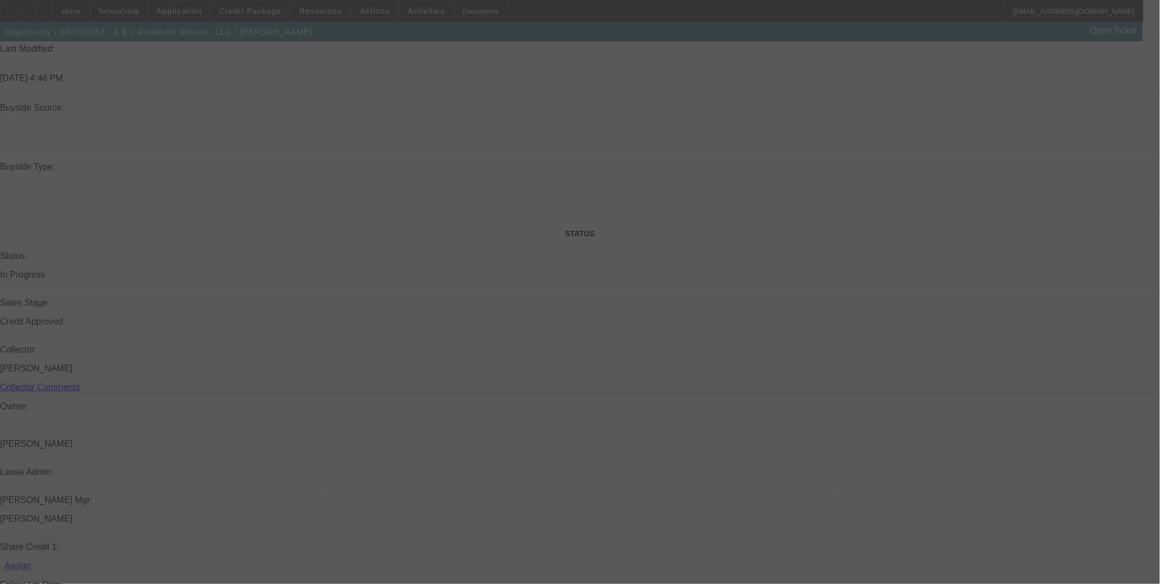
scroll to position [980, 0]
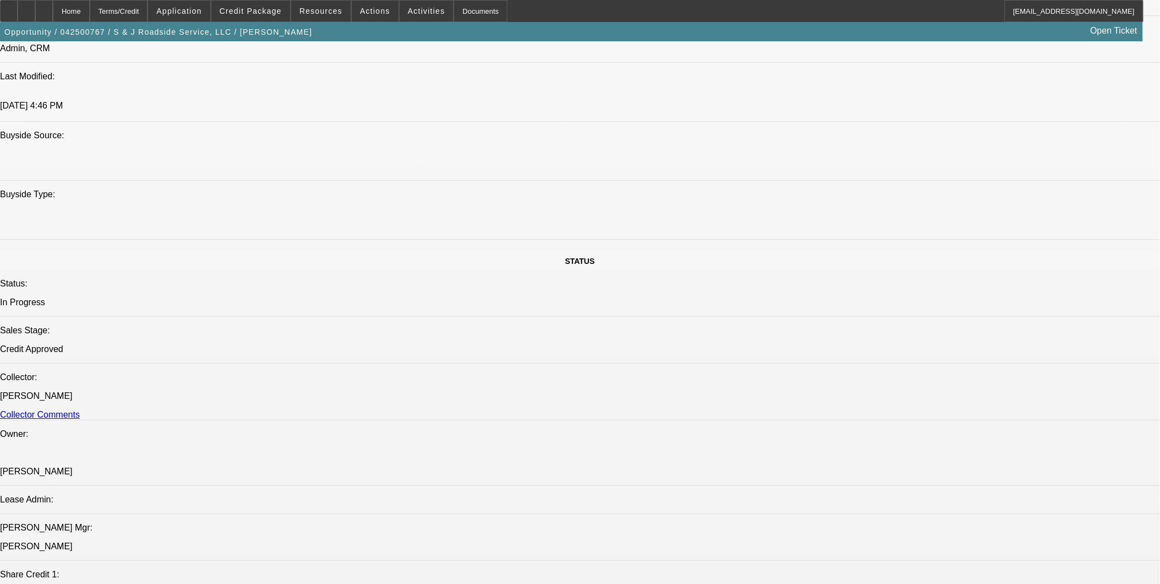
select select "0"
select select "2"
select select "0"
select select "6"
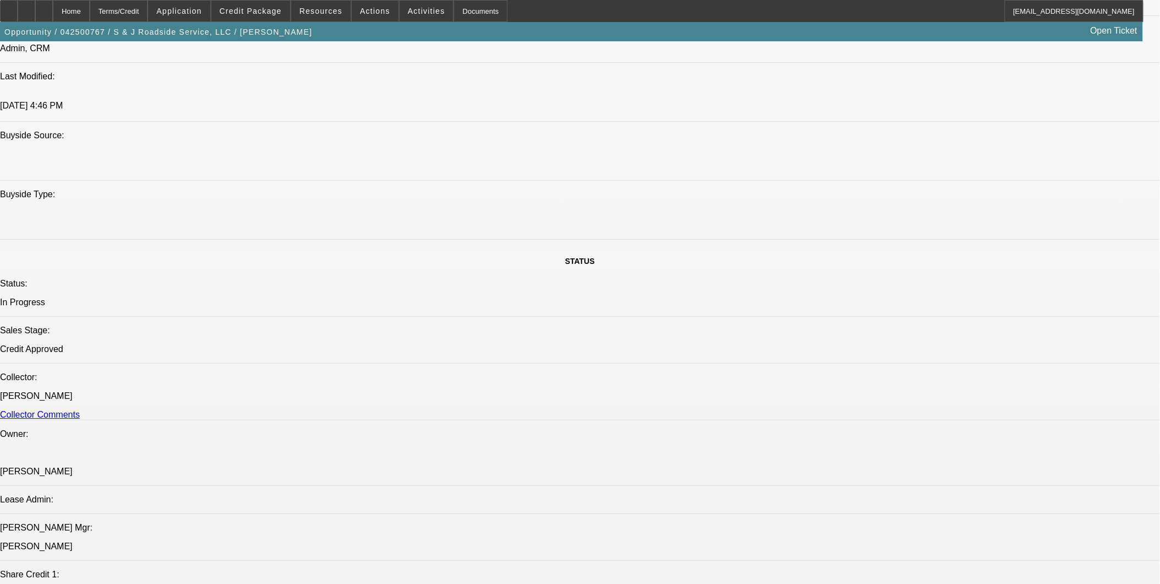
select select "0"
select select "2"
select select "0"
select select "6"
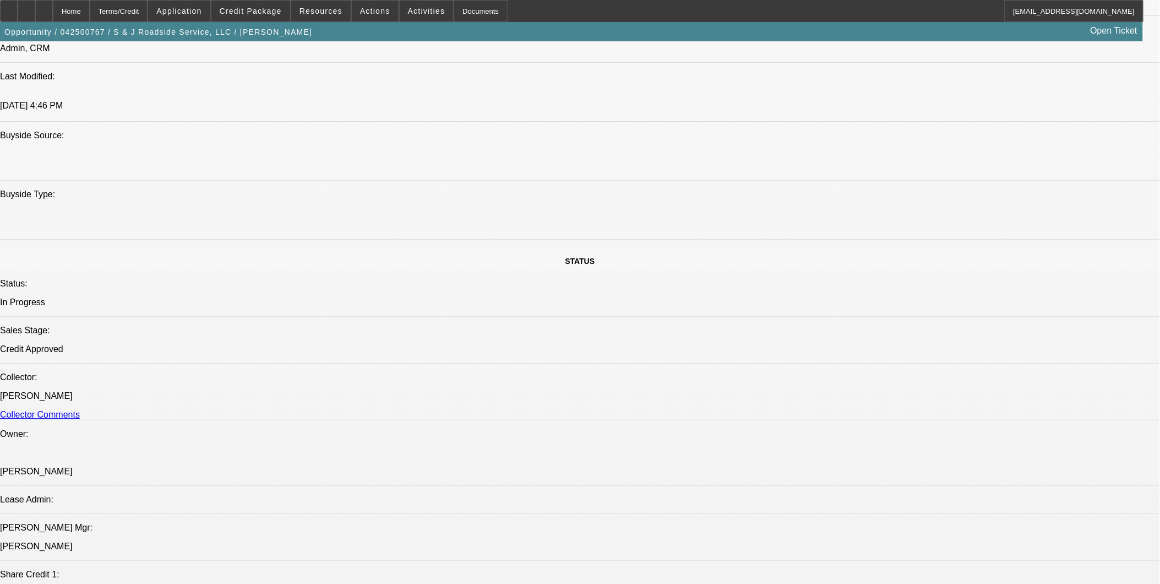
select select "0"
select select "2"
select select "0"
select select "6"
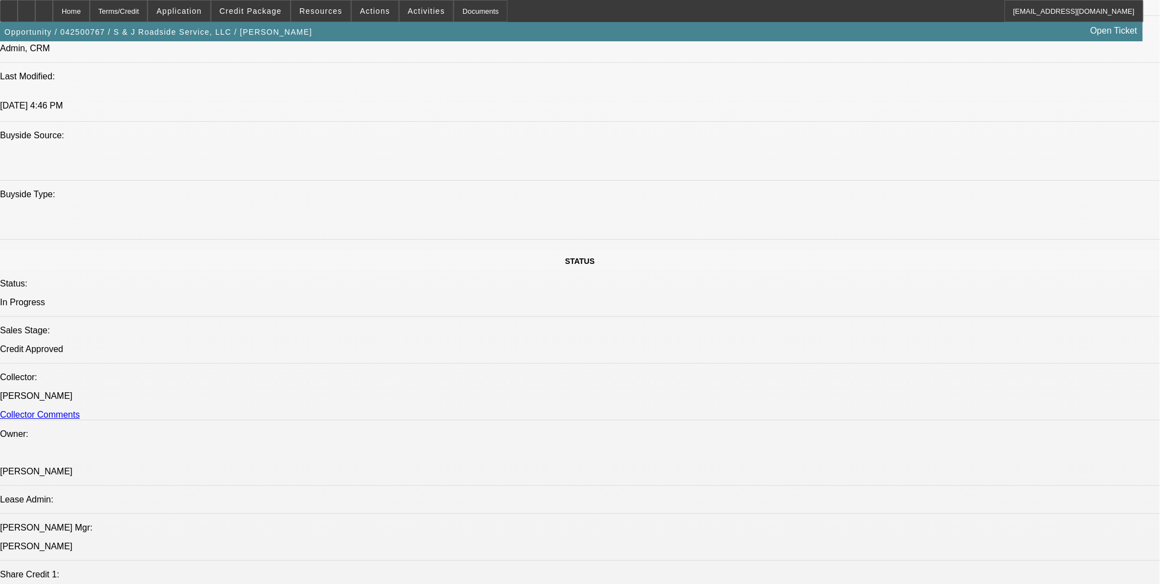
select select "0"
select select "2"
select select "0"
select select "6"
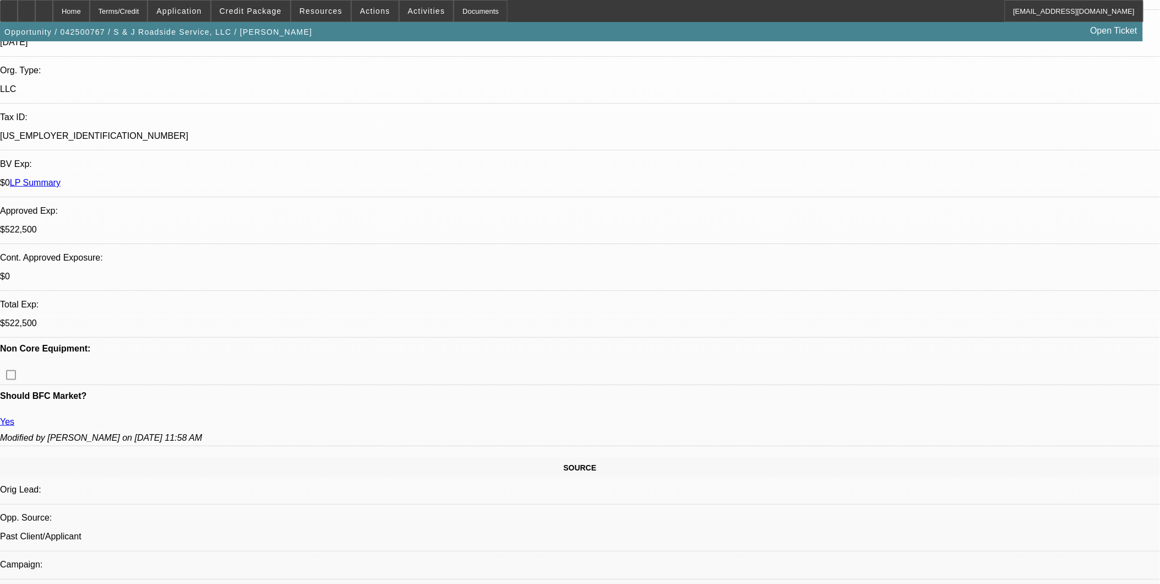
scroll to position [246, 0]
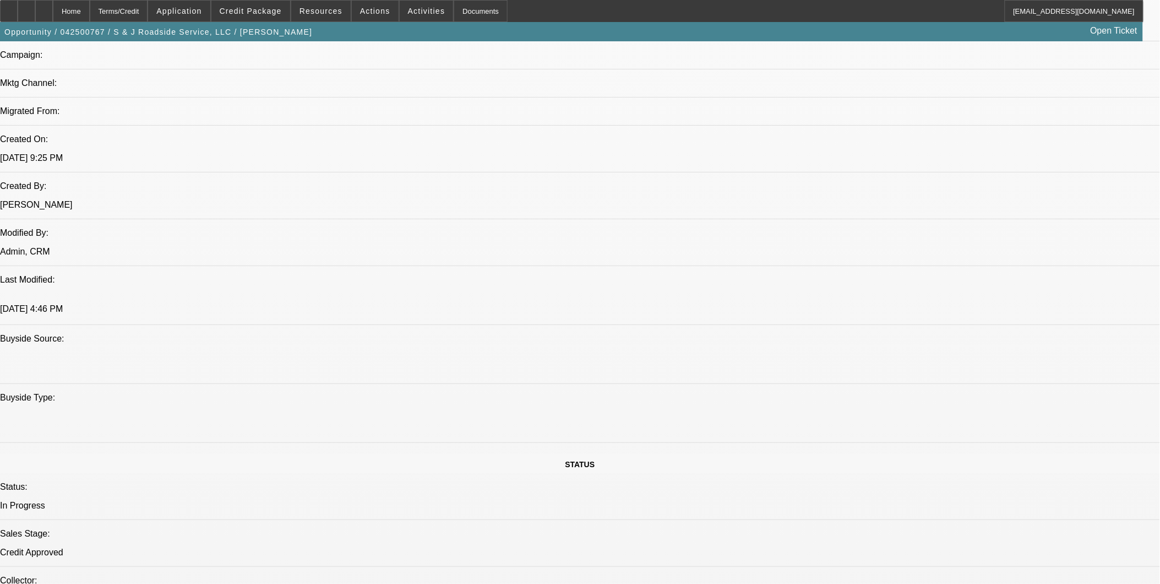
scroll to position [796, 0]
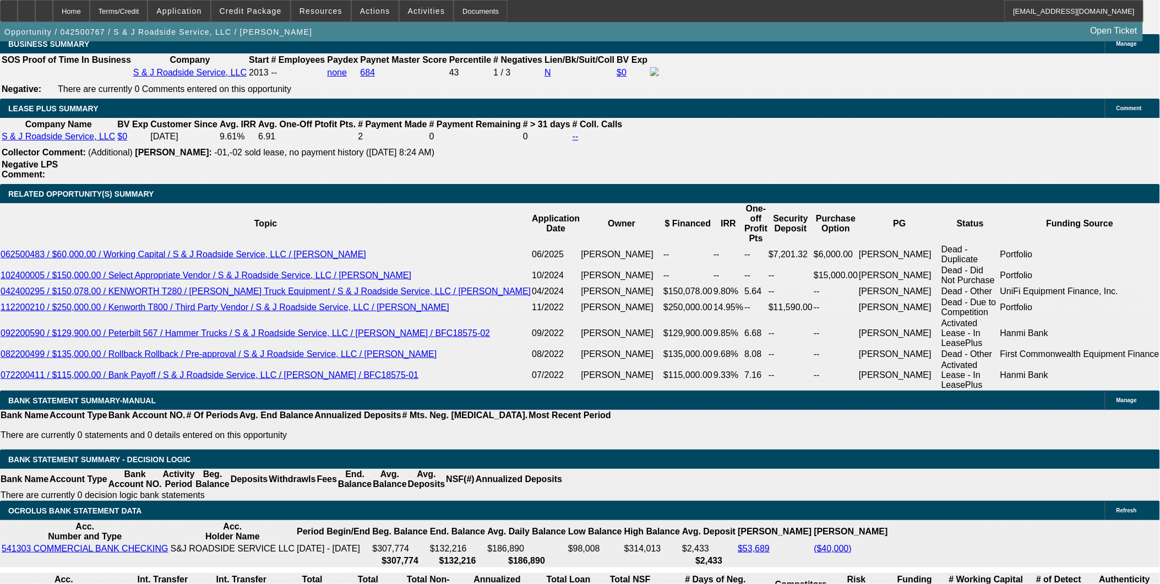
scroll to position [1837, 0]
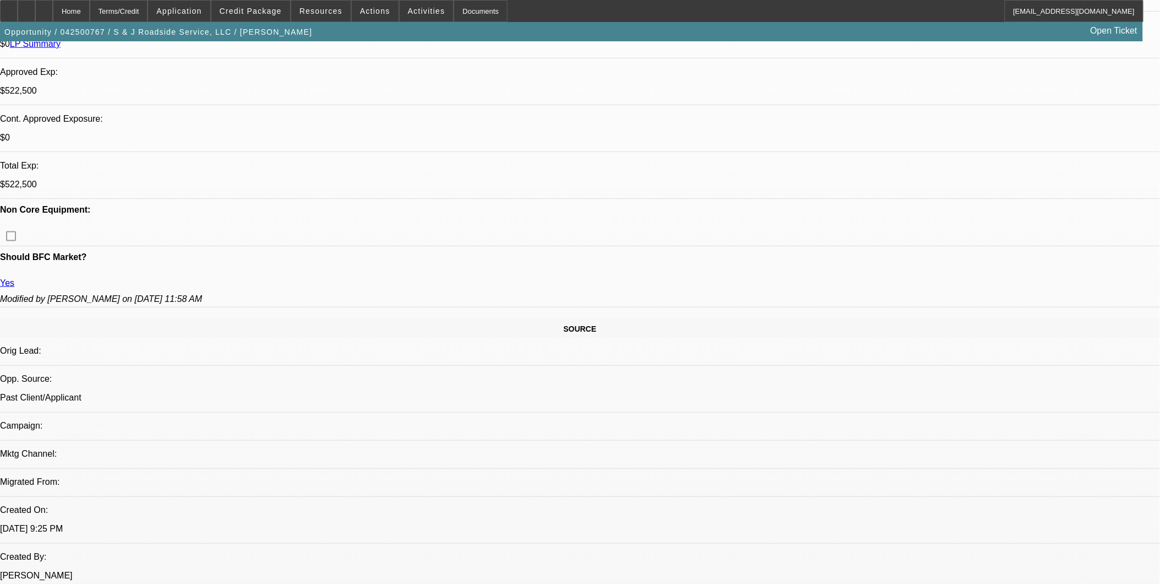
scroll to position [368, 0]
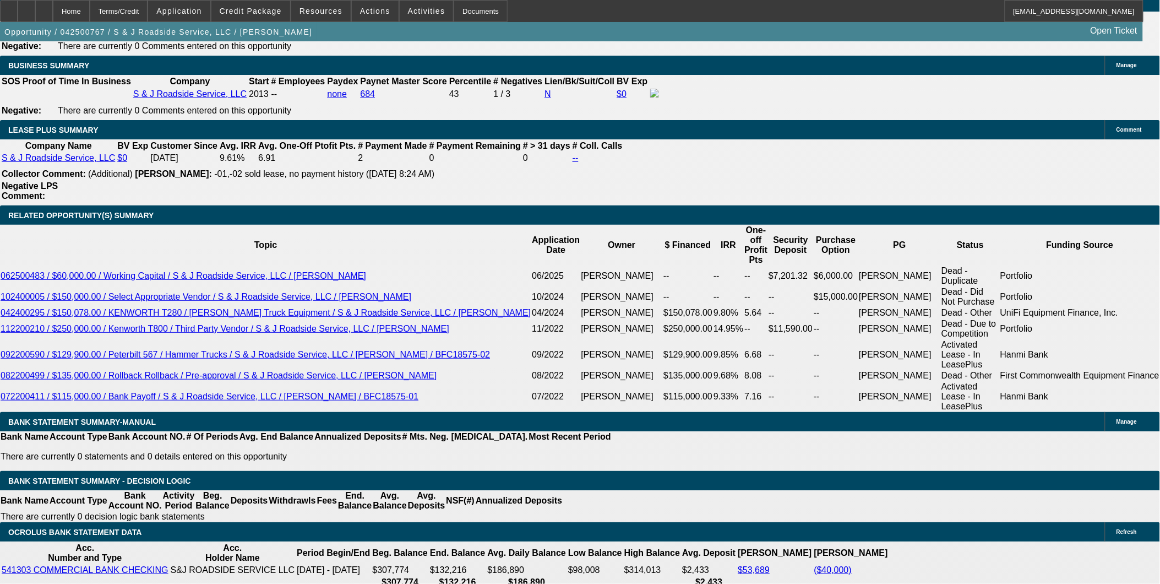
scroll to position [1775, 0]
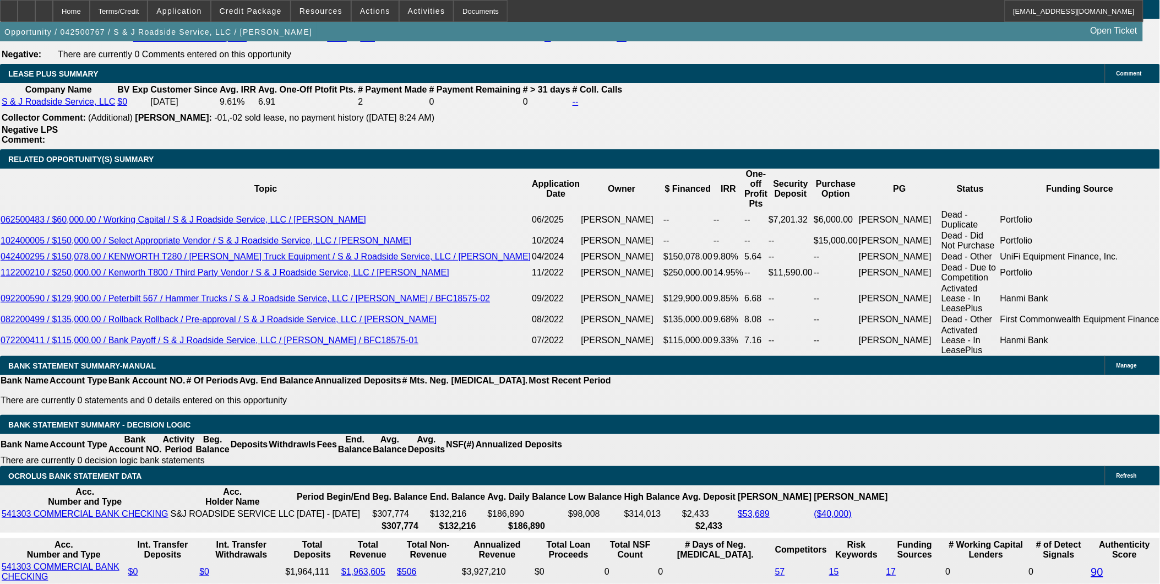
scroll to position [1837, 0]
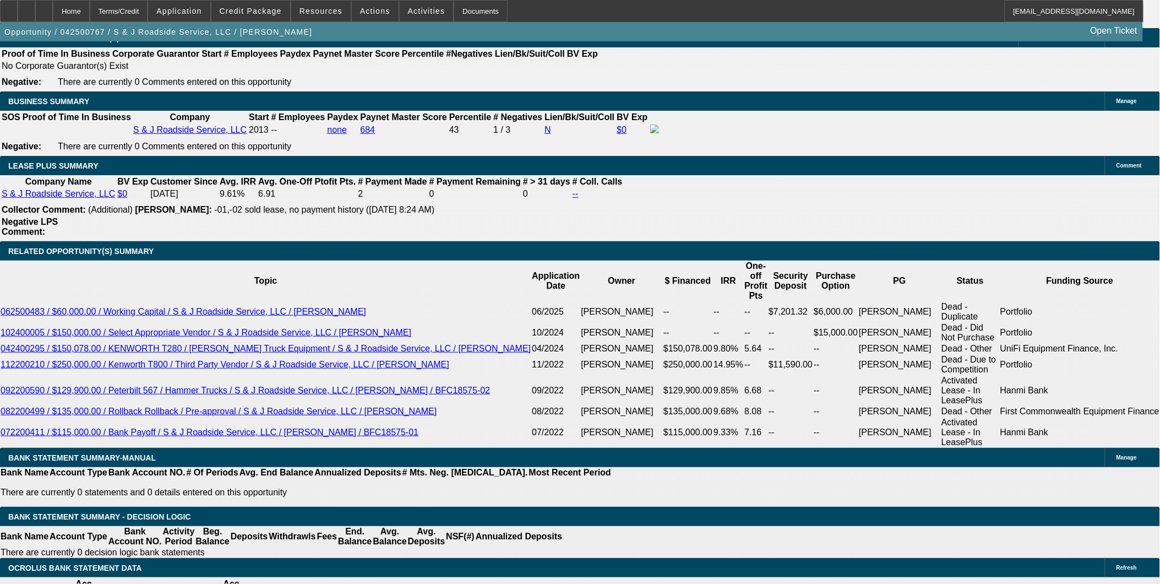
scroll to position [1714, 0]
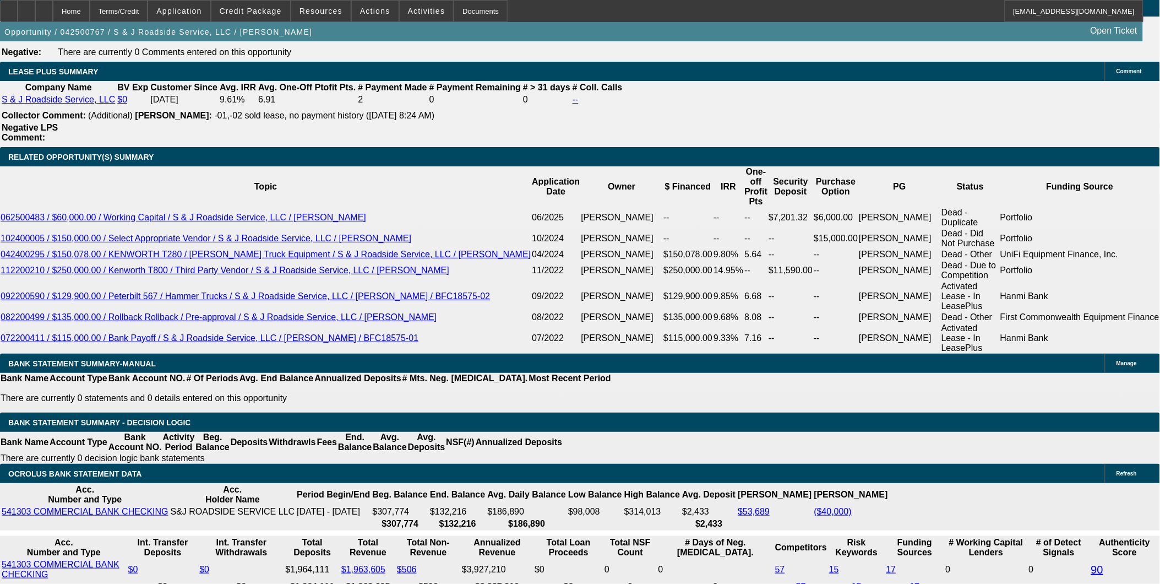
scroll to position [1837, 0]
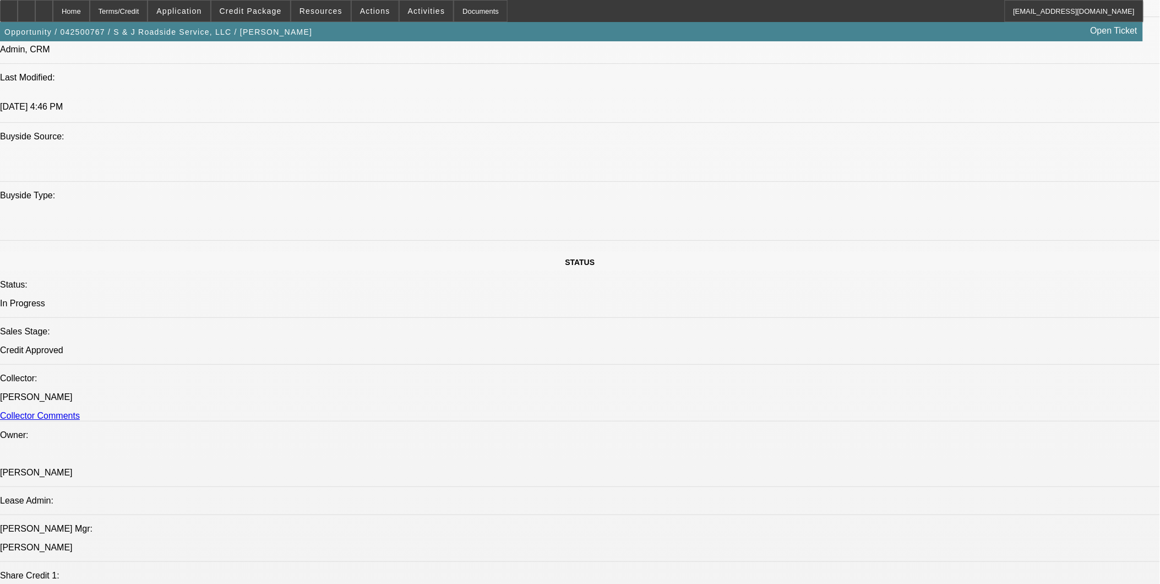
scroll to position [857, 0]
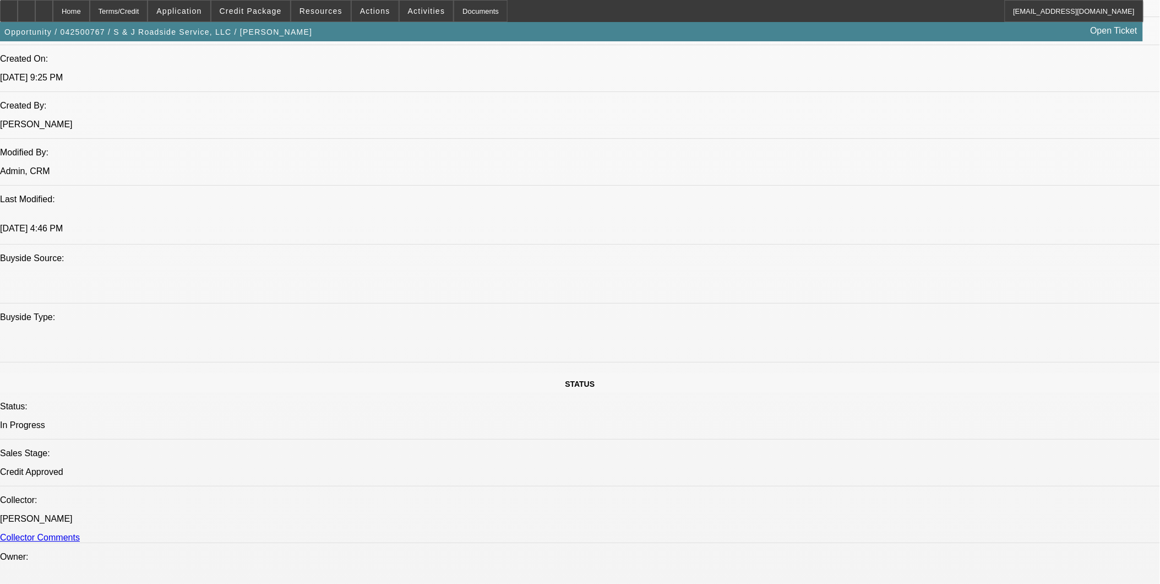
drag, startPoint x: 701, startPoint y: 415, endPoint x: 302, endPoint y: 252, distance: 431.1
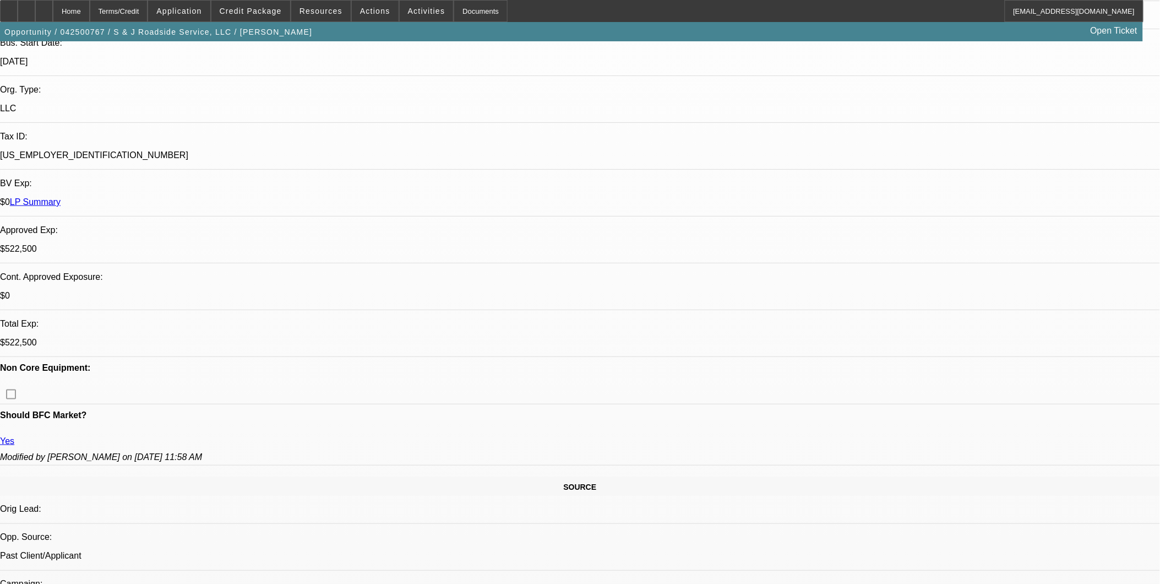
scroll to position [246, 0]
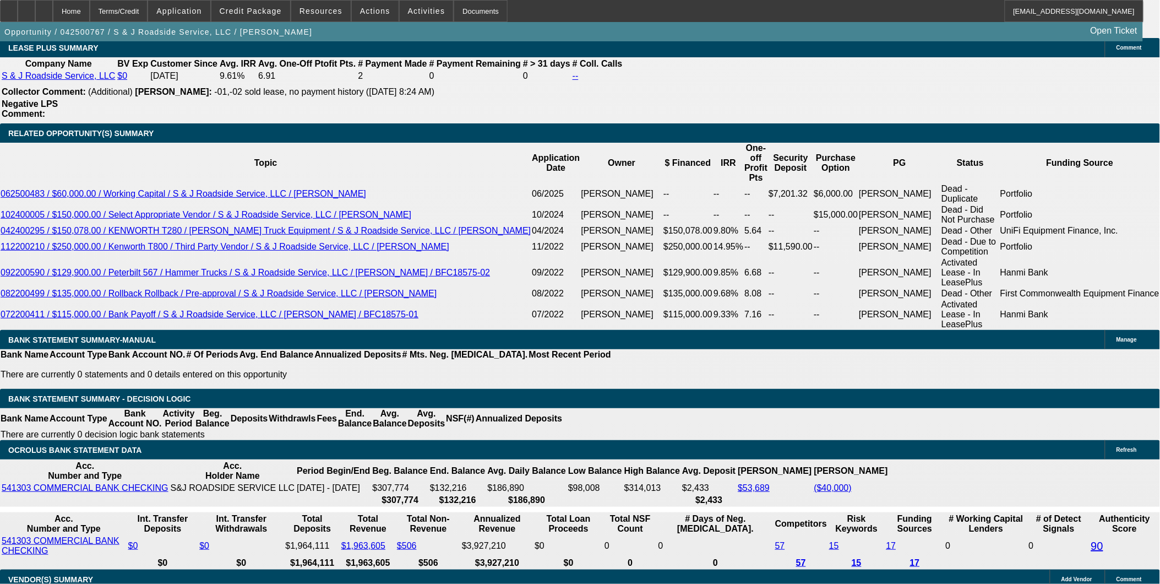
scroll to position [1837, 0]
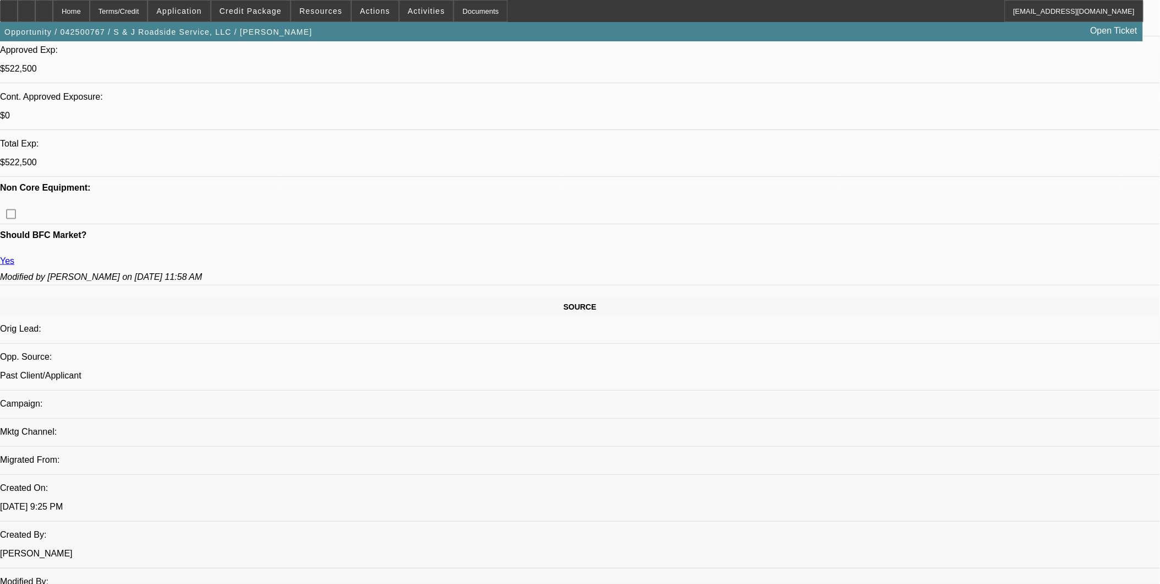
scroll to position [430, 0]
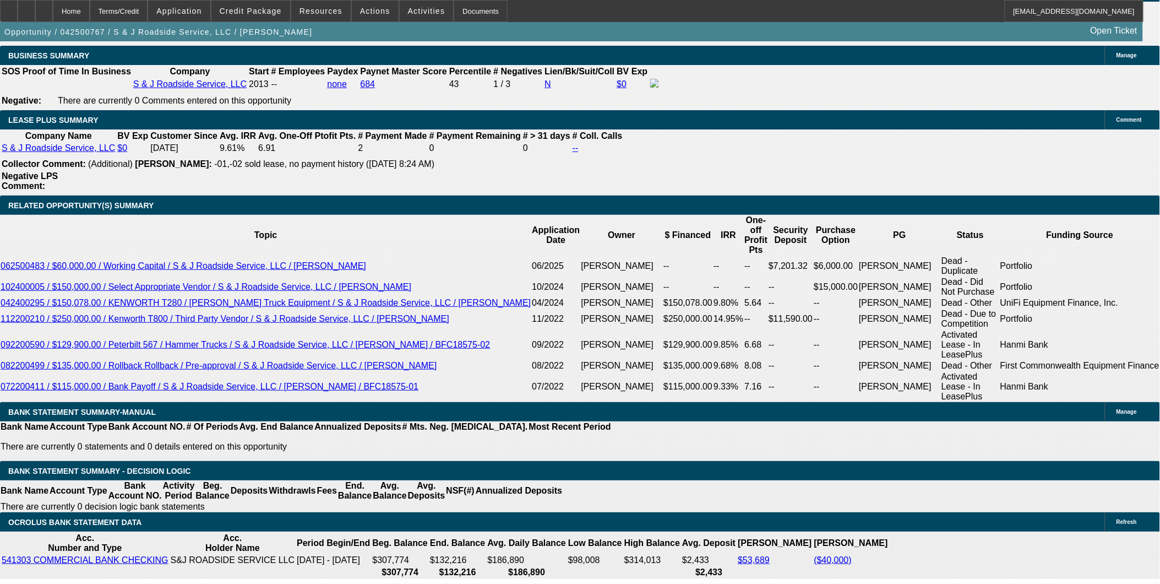
scroll to position [1837, 0]
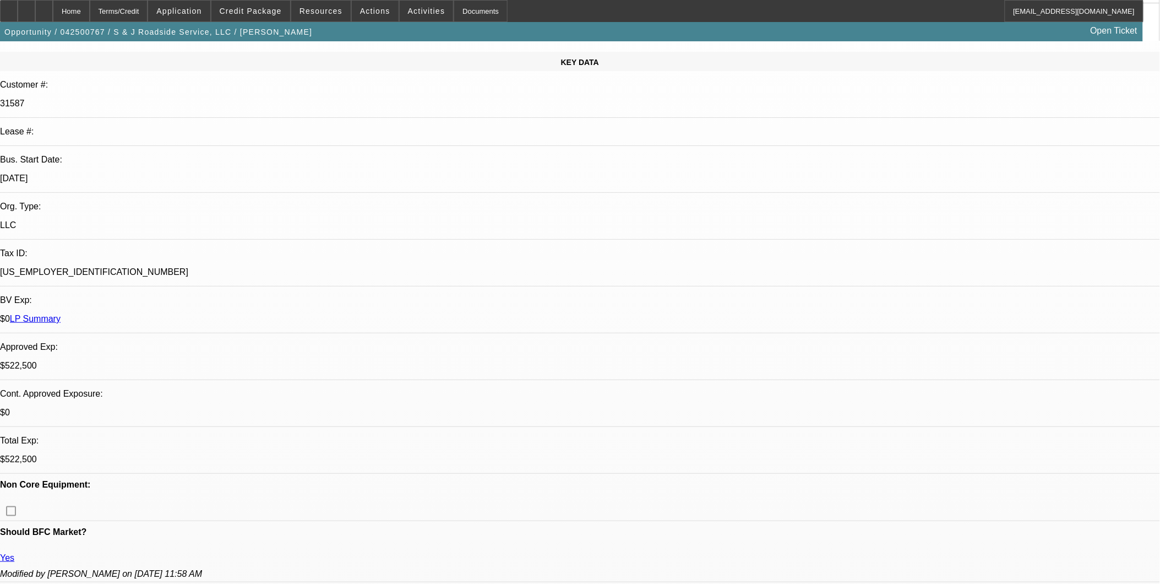
scroll to position [368, 0]
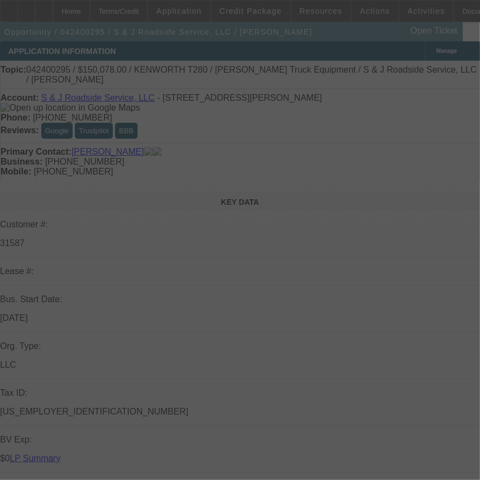
select select "0"
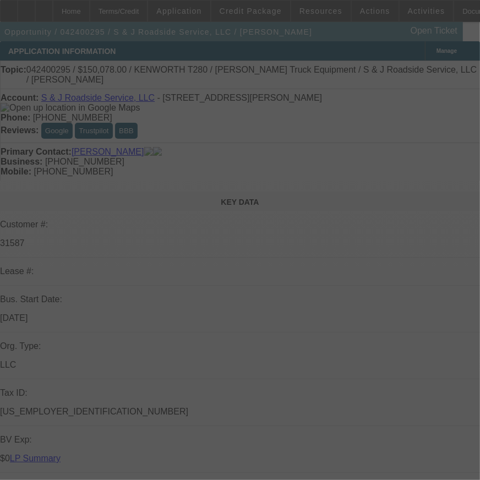
select select "0"
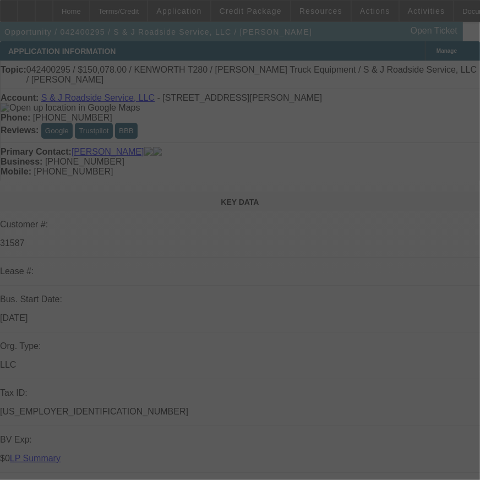
select select "0"
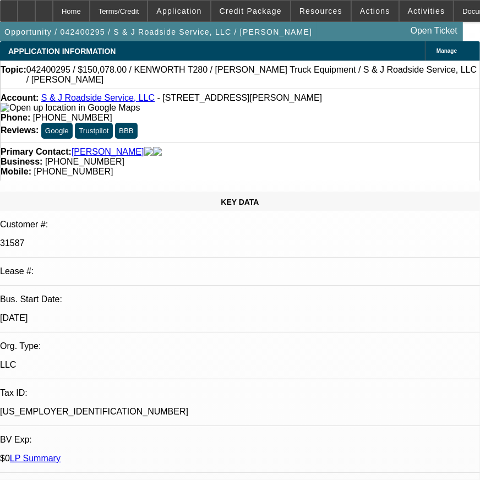
select select "1"
select select "3"
select select "6"
select select "1"
select select "3"
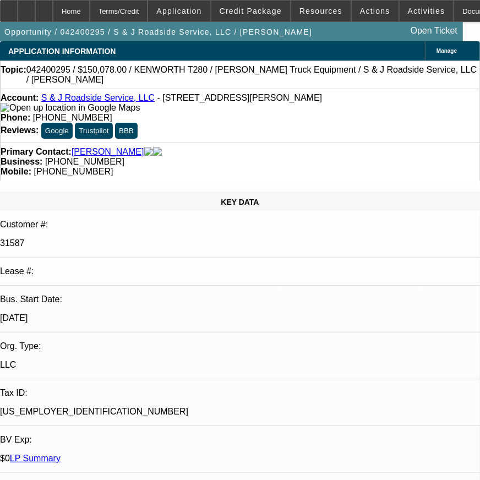
select select "6"
select select "1"
select select "3"
select select "6"
select select "1"
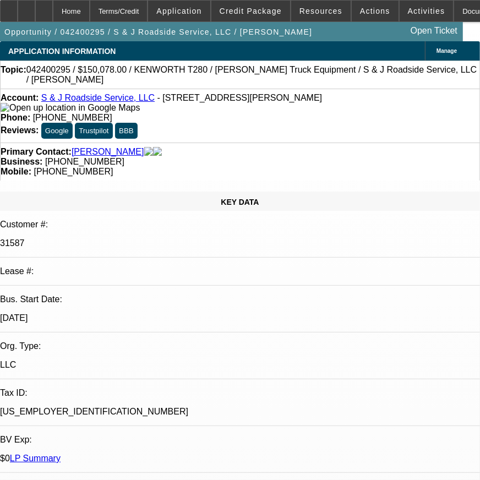
select select "3"
select select "6"
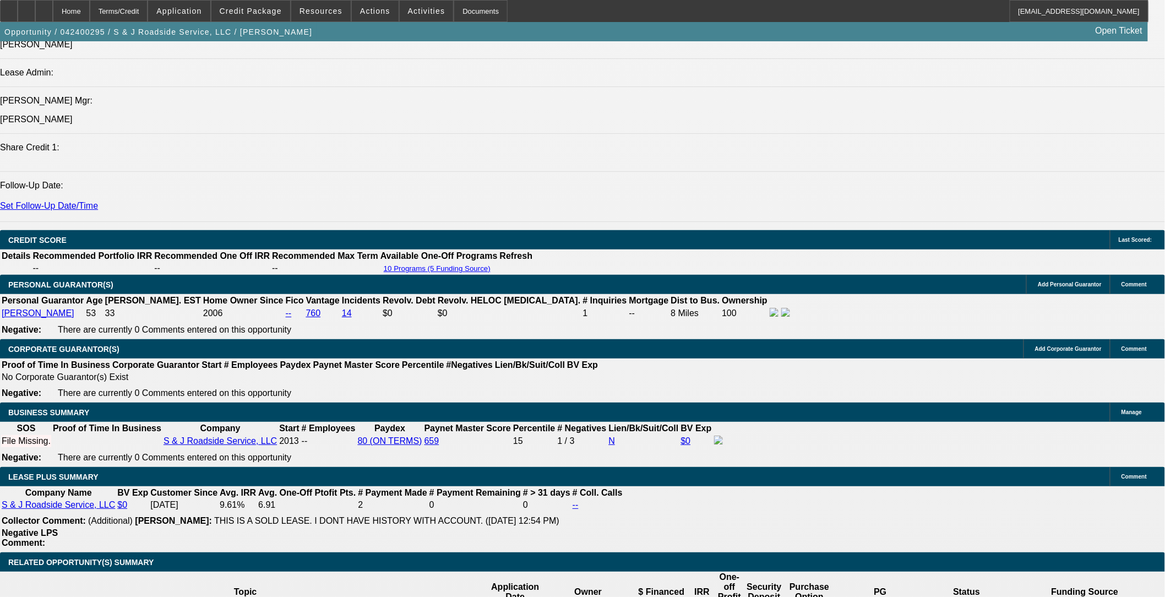
scroll to position [61, 0]
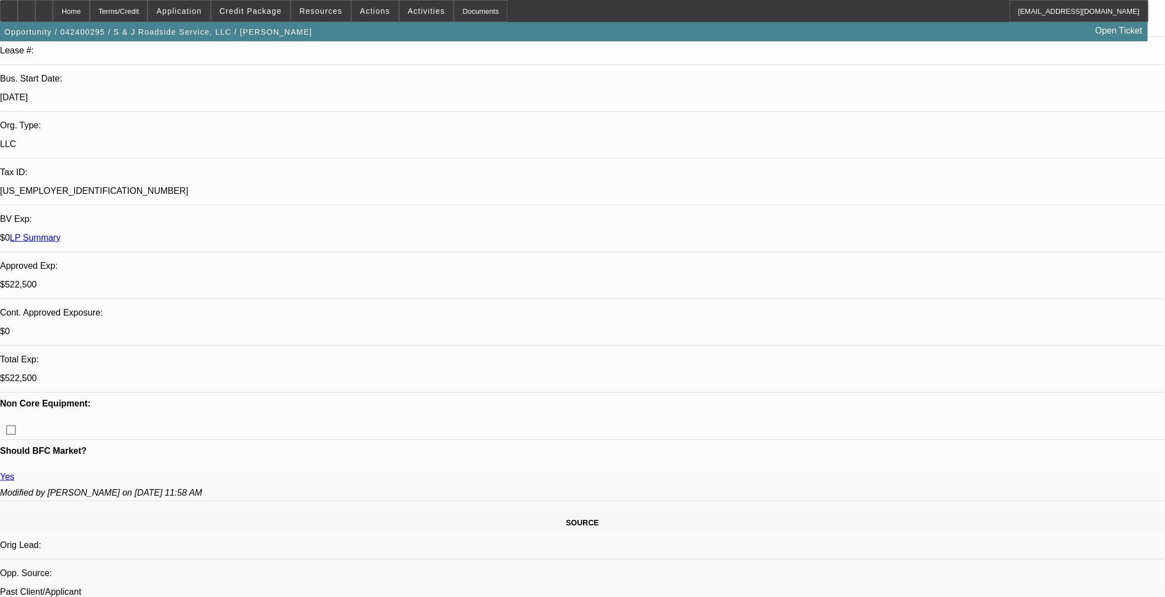
scroll to position [183, 0]
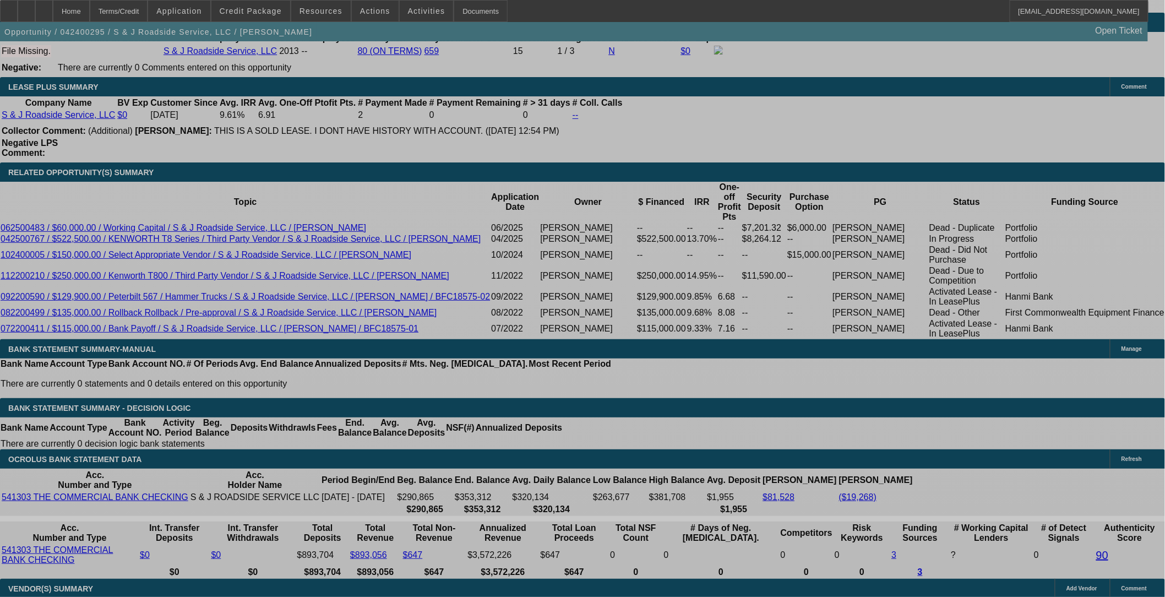
select select "0"
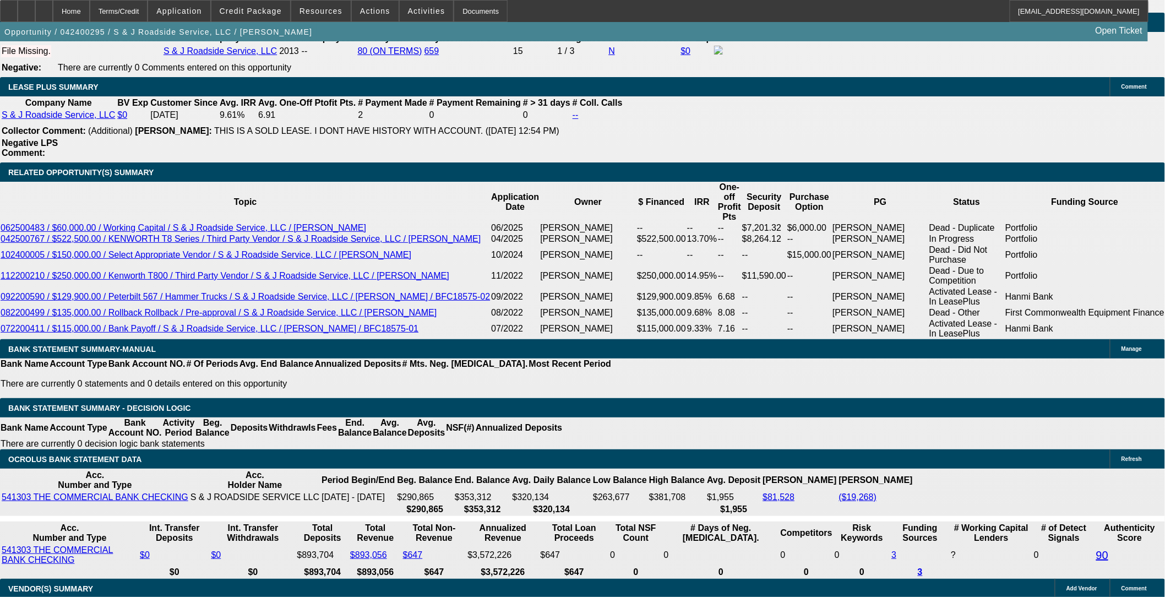
select select "0"
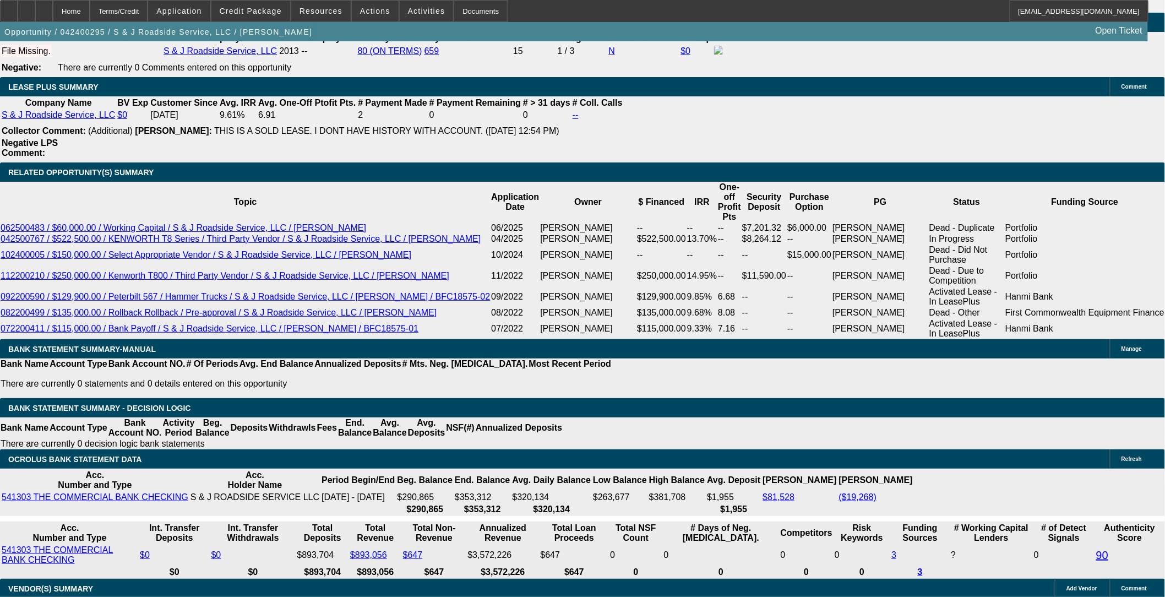
select select "0"
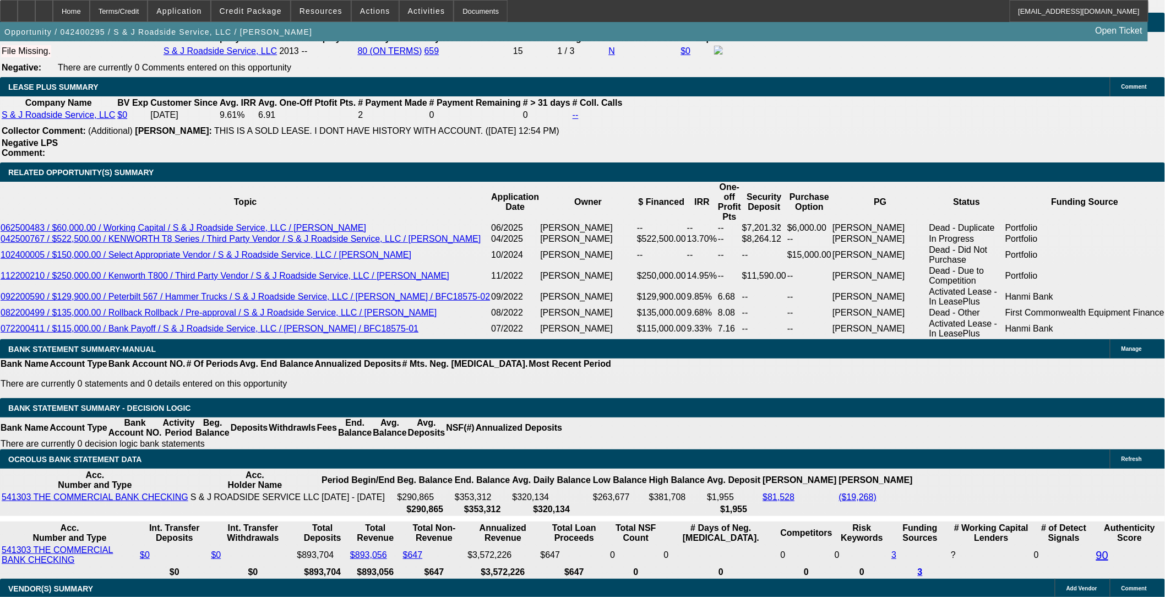
select select "0"
select select "1"
select select "3"
select select "6"
select select "1"
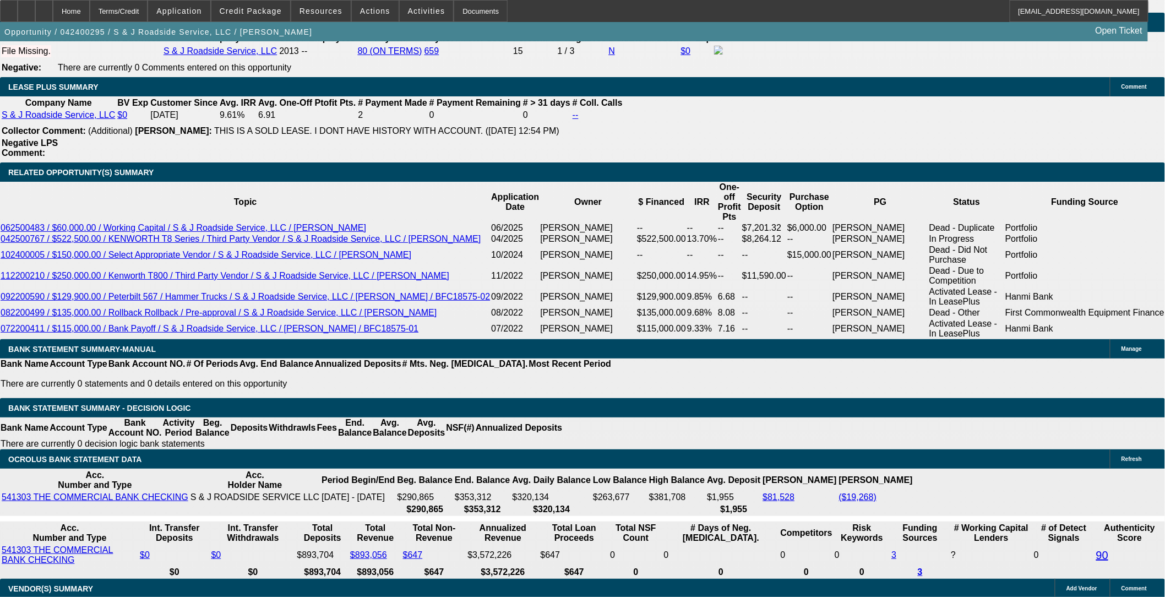
select select "3"
select select "6"
select select "1"
select select "3"
select select "6"
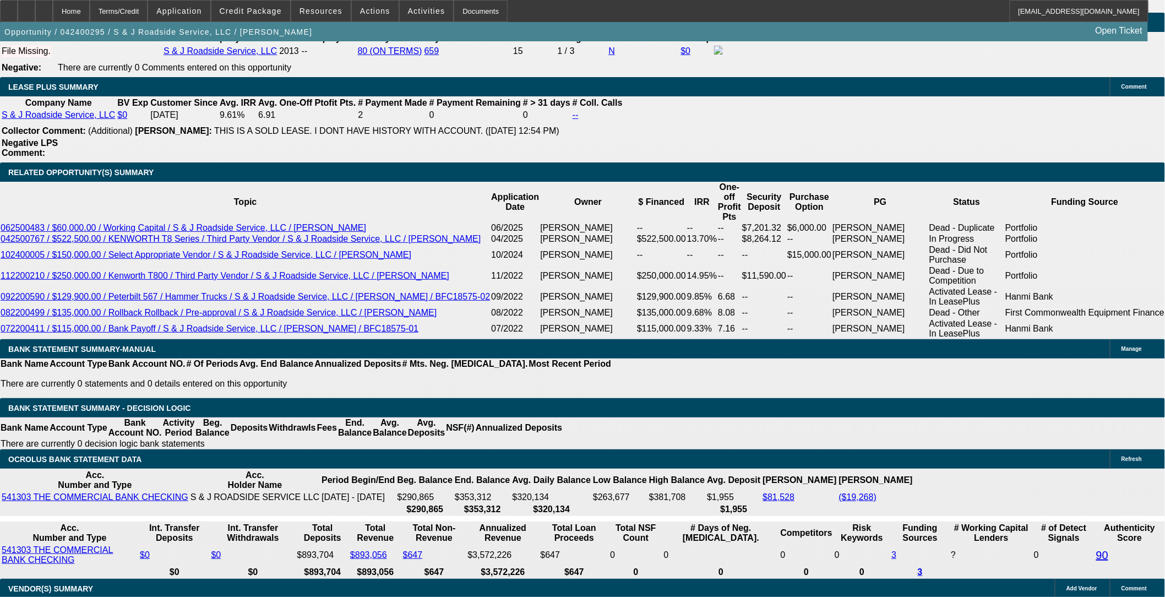
select select "1"
select select "3"
select select "6"
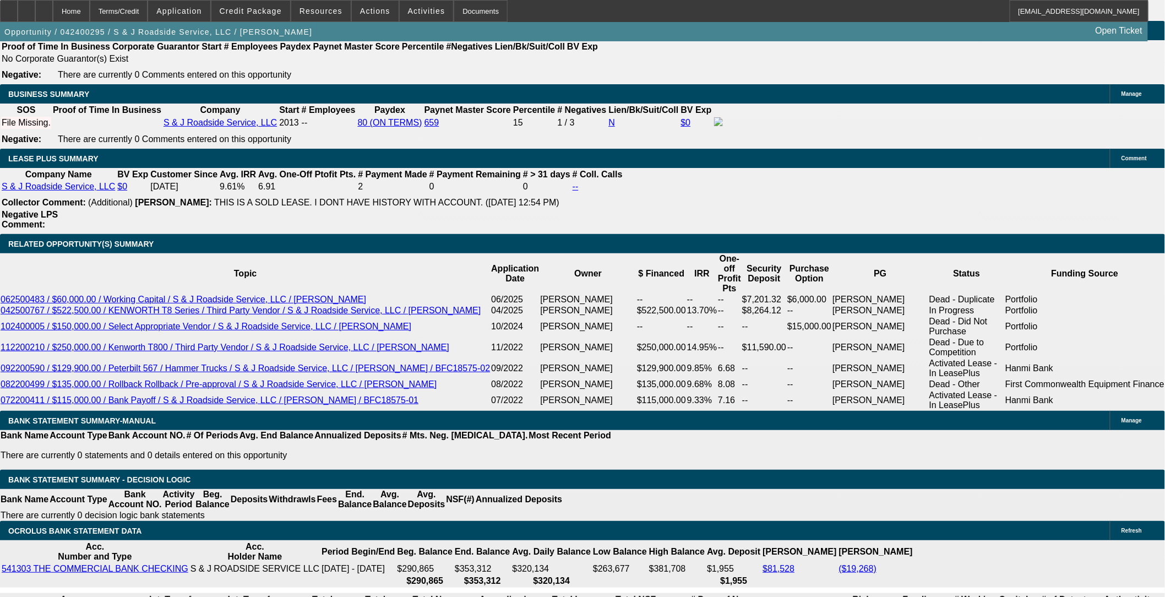
scroll to position [1664, 0]
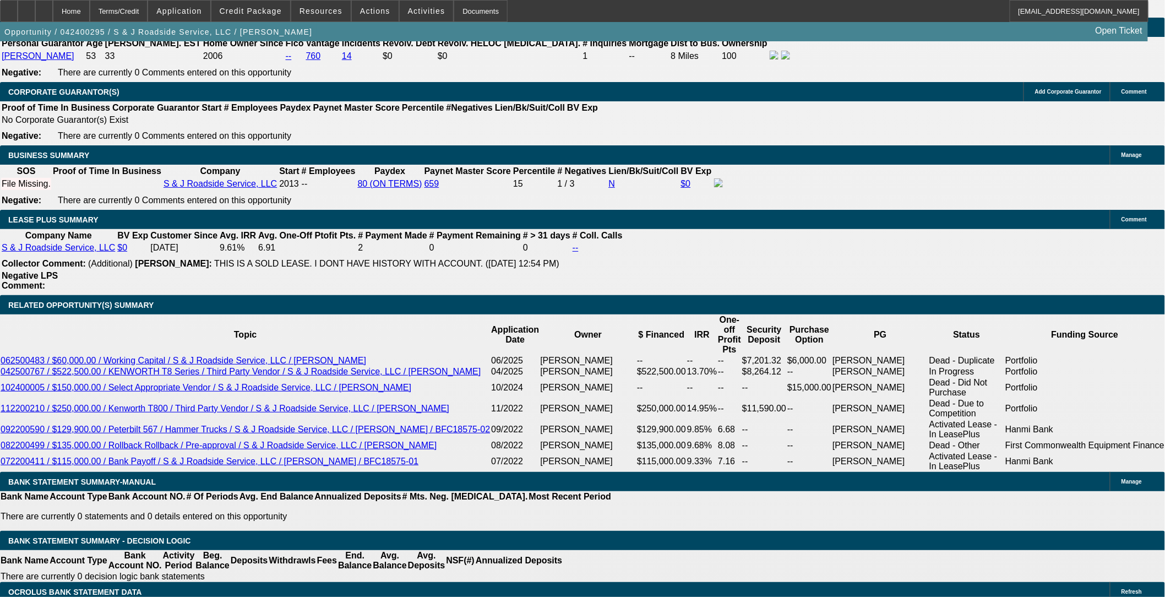
select select "0"
select select "3"
select select "0"
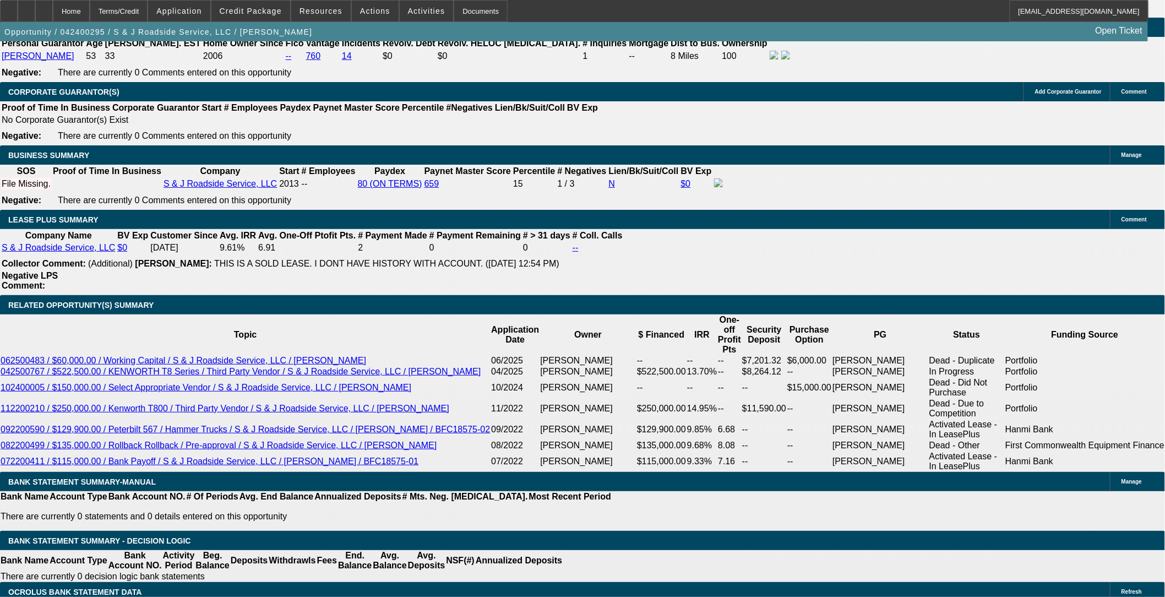
select select "6"
select select "0.2"
select select "0"
select select "3"
select select "0"
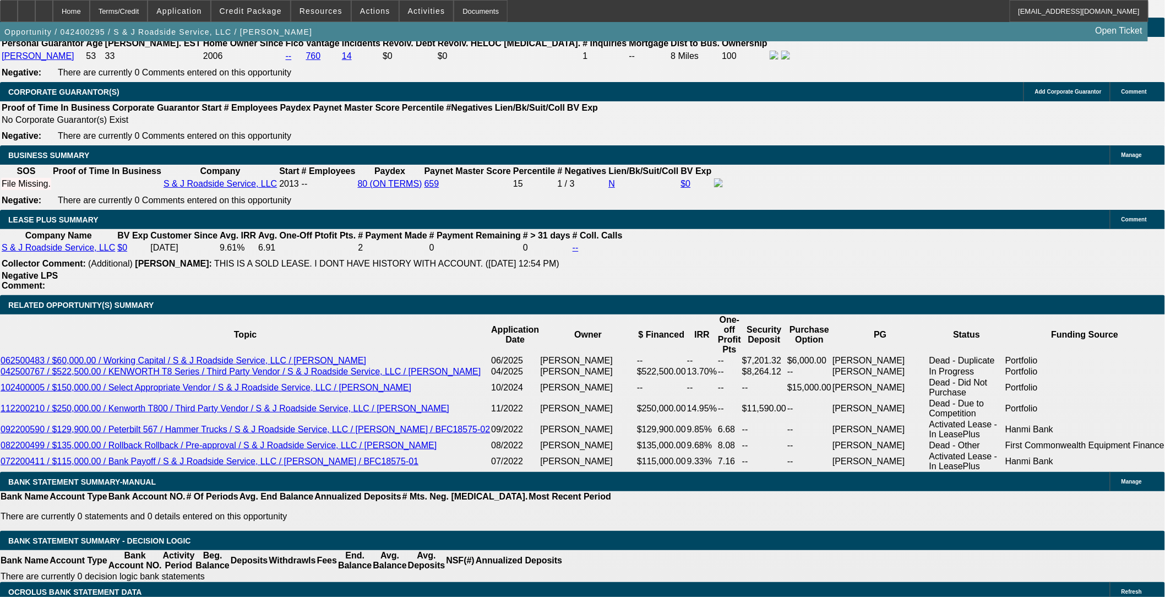
select select "6"
select select "0"
select select "3"
select select "0"
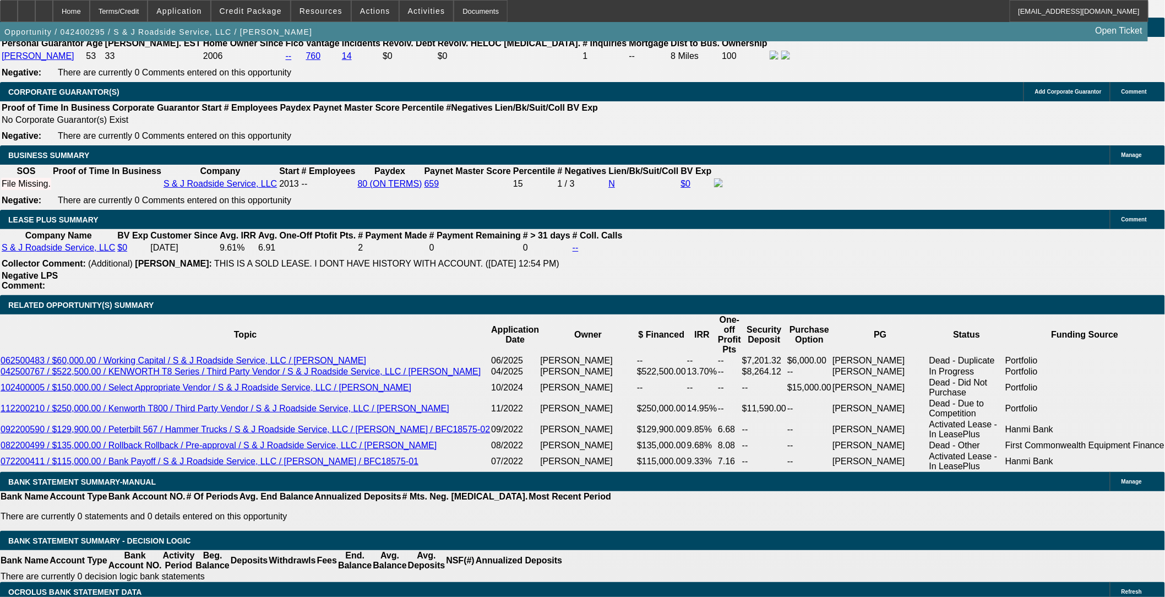
select select "6"
select select "0"
select select "3"
select select "0"
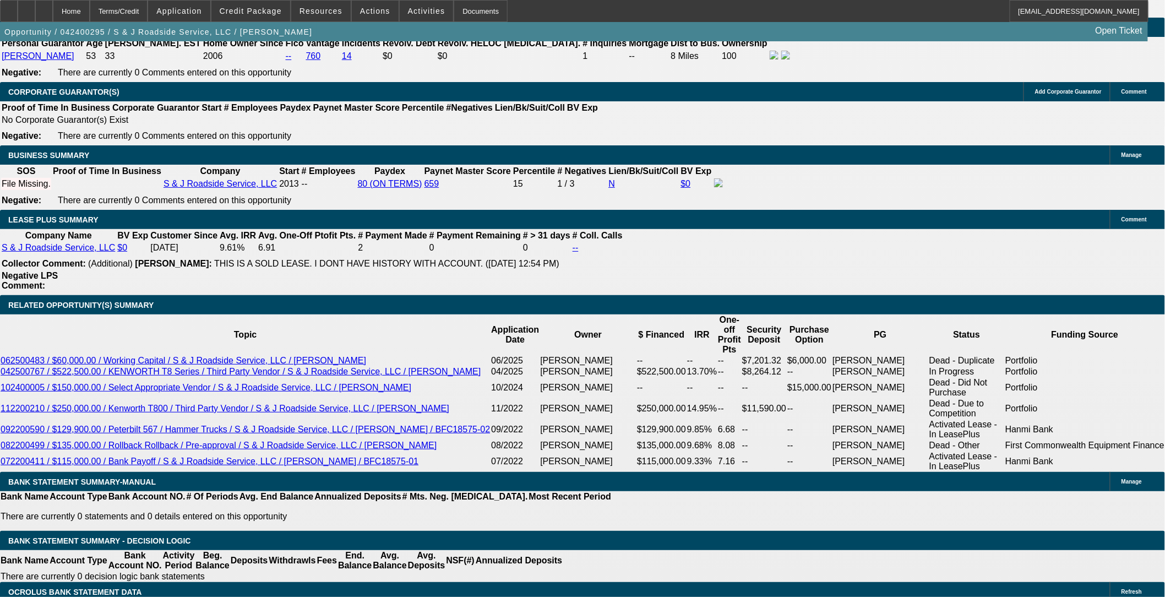
select select "6"
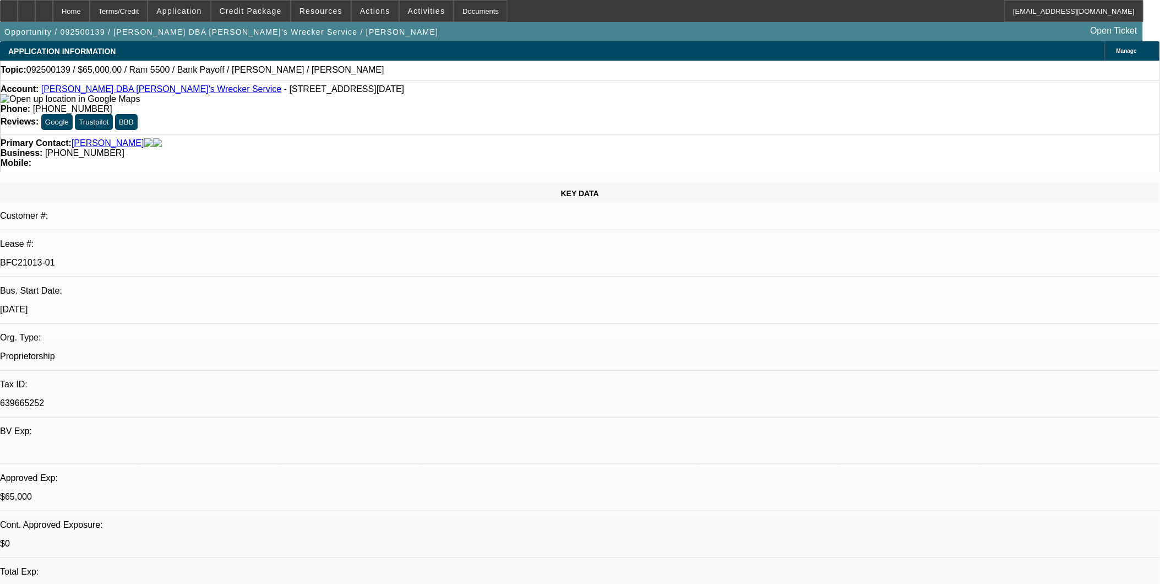
select select "0"
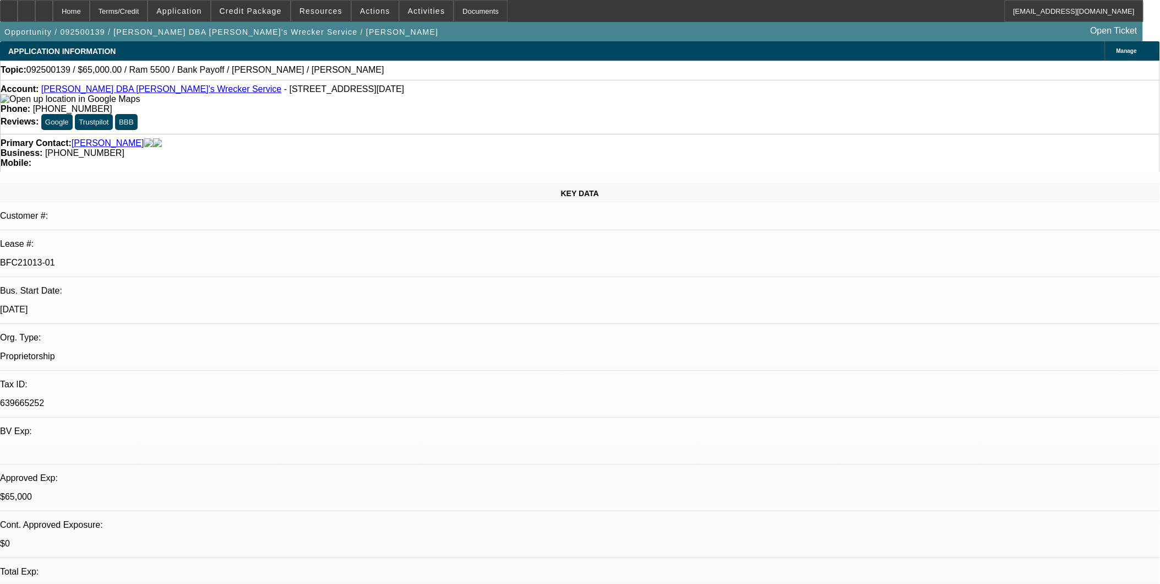
select select "0"
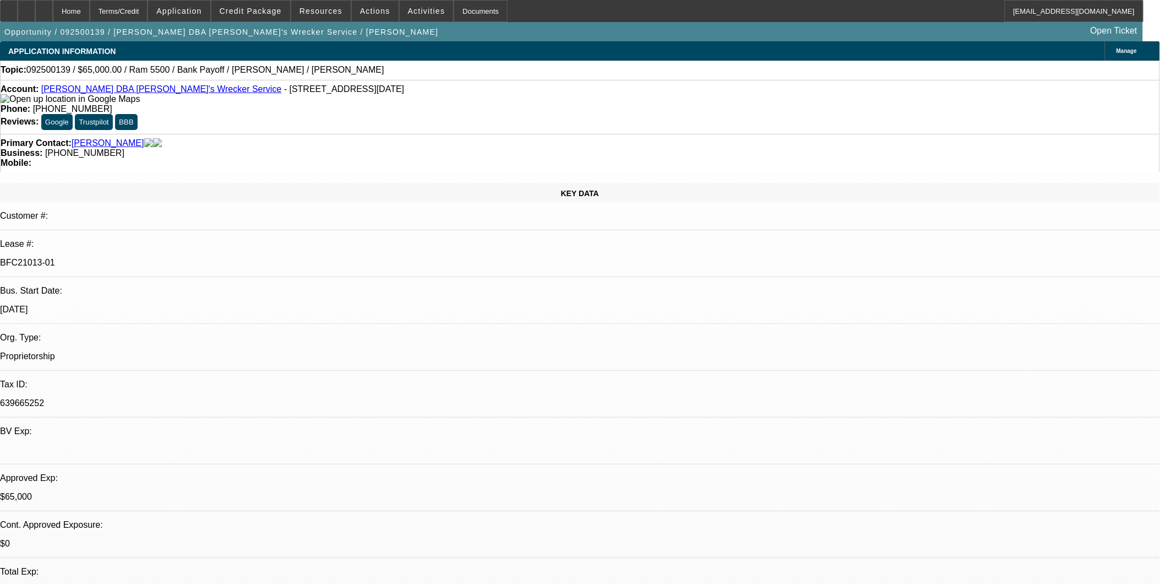
select select "0"
select select "1"
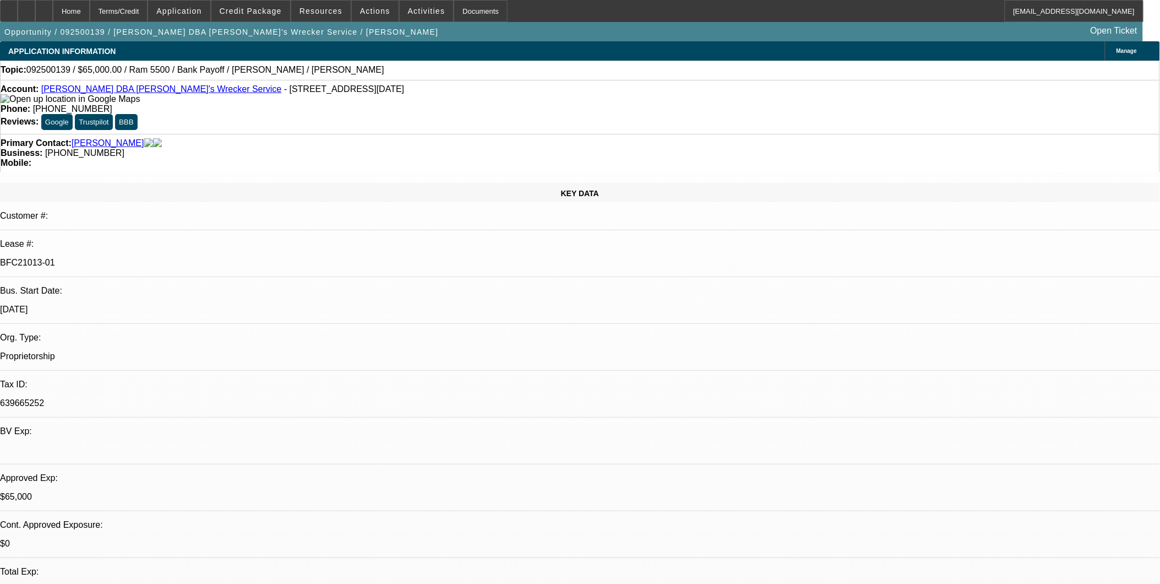
select select "6"
select select "1"
select select "6"
select select "1"
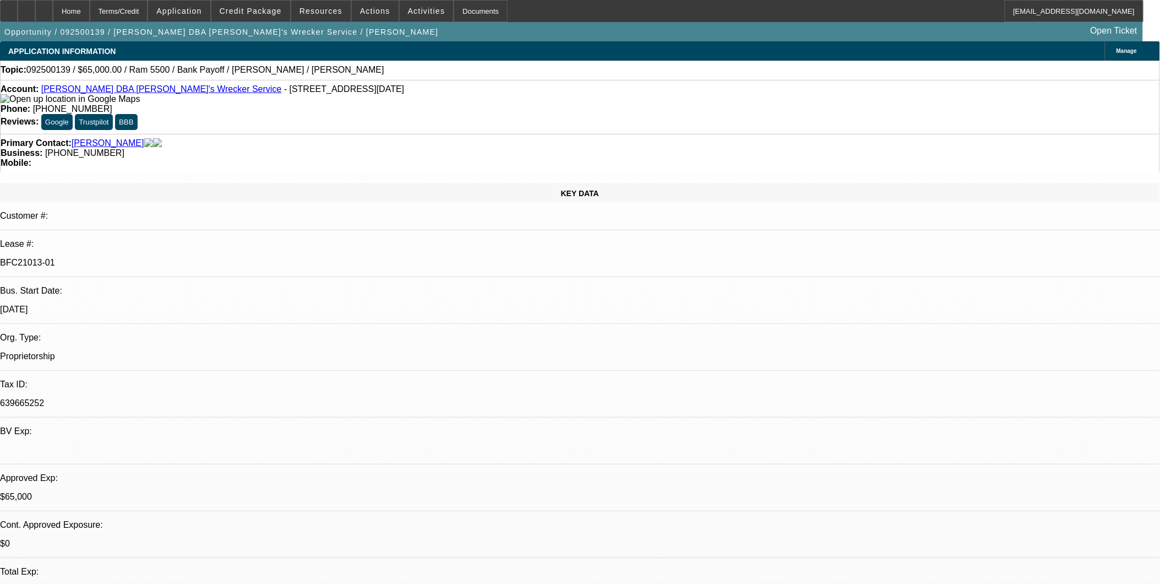
select select "1"
select select "6"
select select "1"
select select "6"
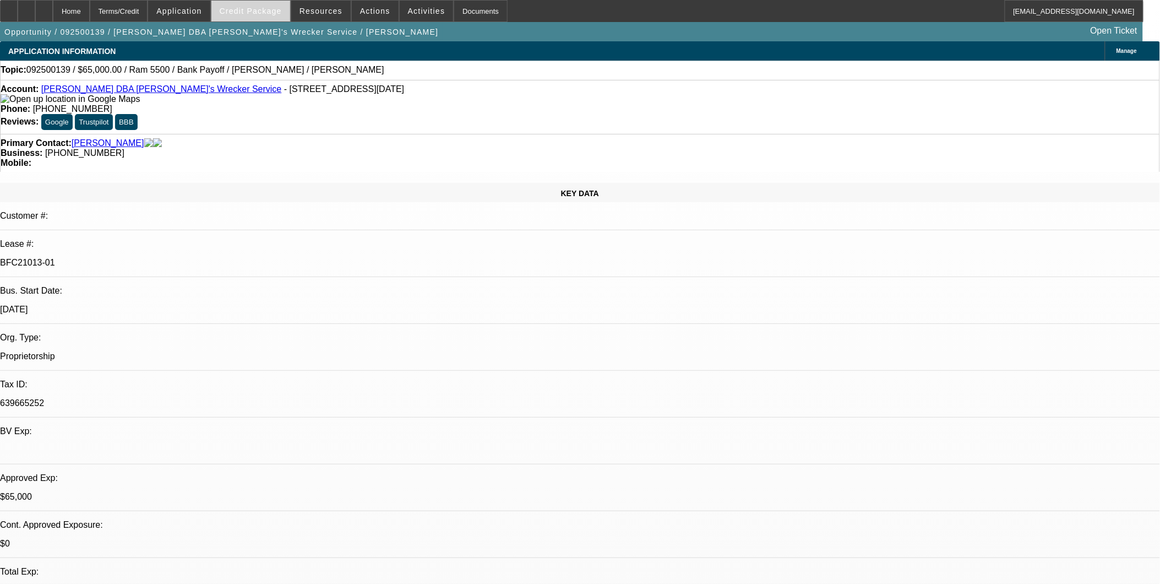
click at [257, 13] on span "Credit Package" at bounding box center [251, 11] width 62 height 9
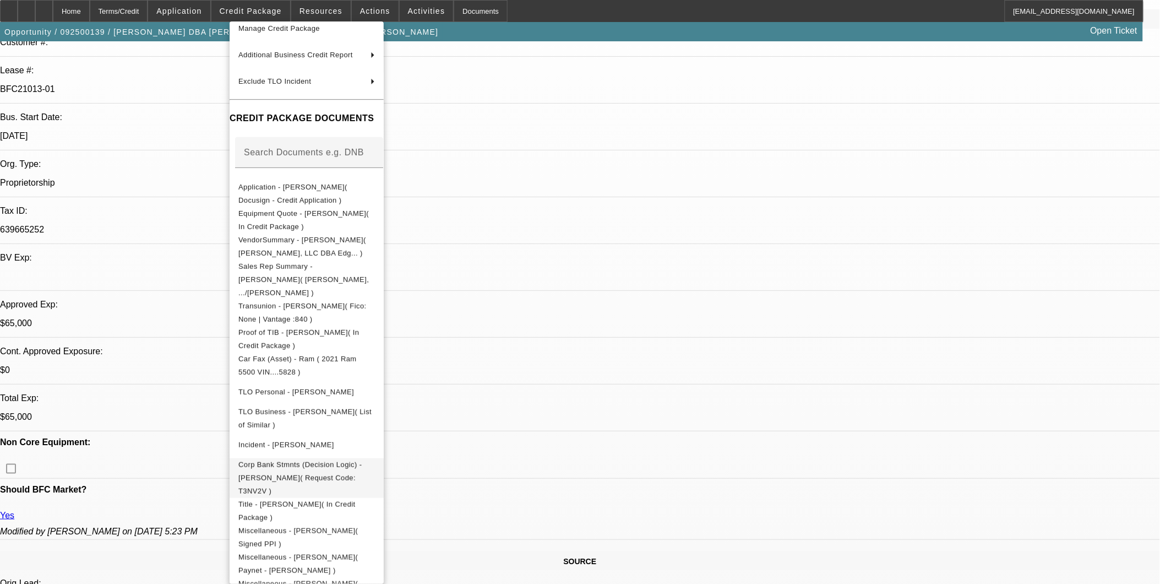
scroll to position [367, 0]
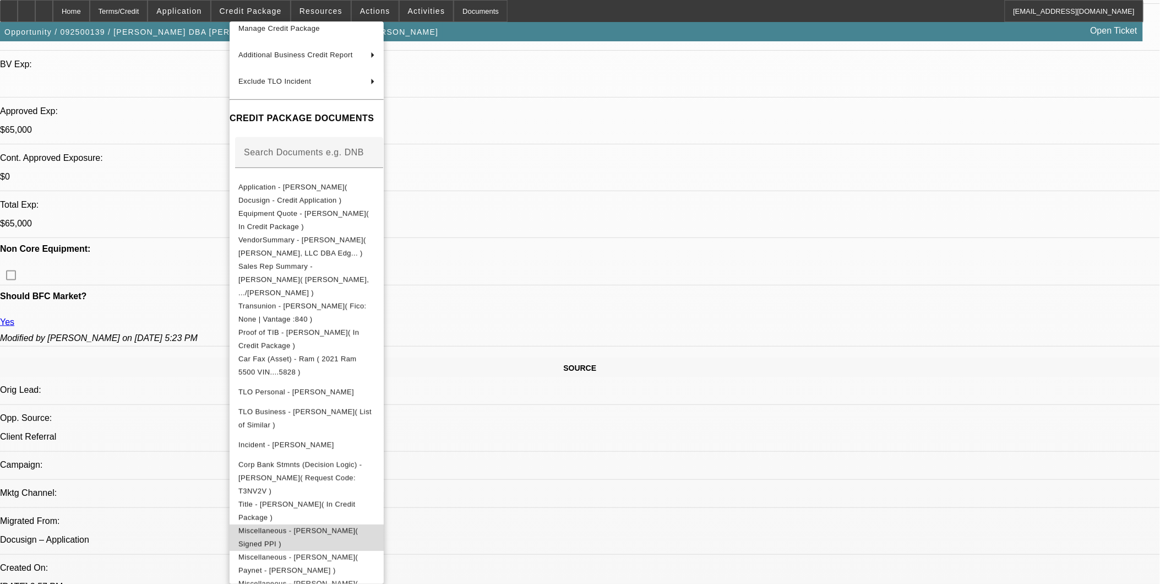
click at [336, 526] on span "Miscellaneous - Andrew Michael Mokoro( Signed PPI )" at bounding box center [298, 536] width 120 height 21
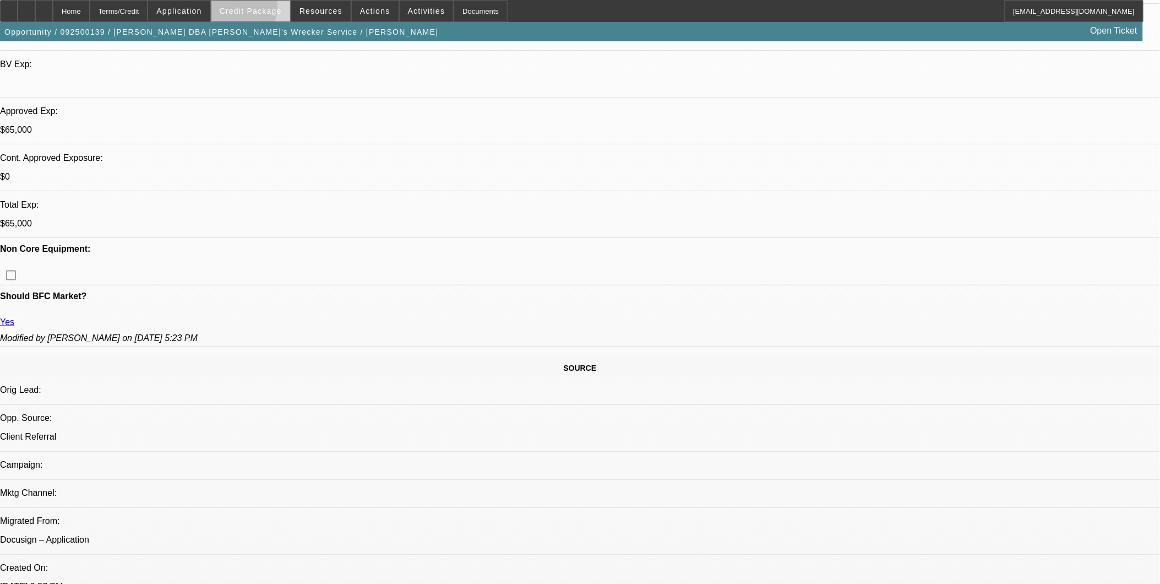
click at [245, 9] on span "Credit Package" at bounding box center [251, 11] width 62 height 9
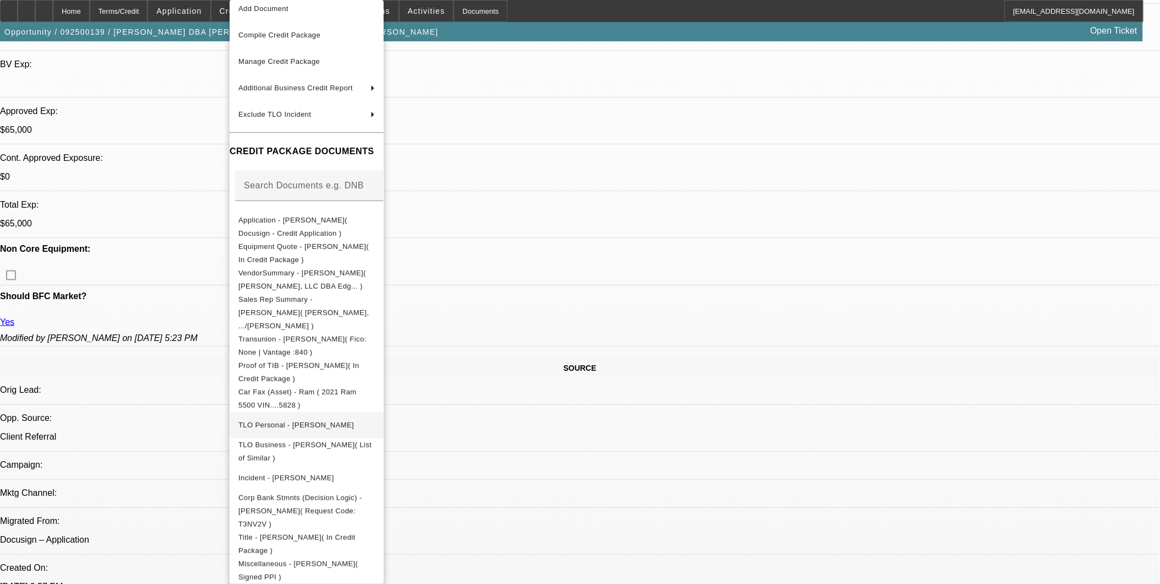
scroll to position [68, 0]
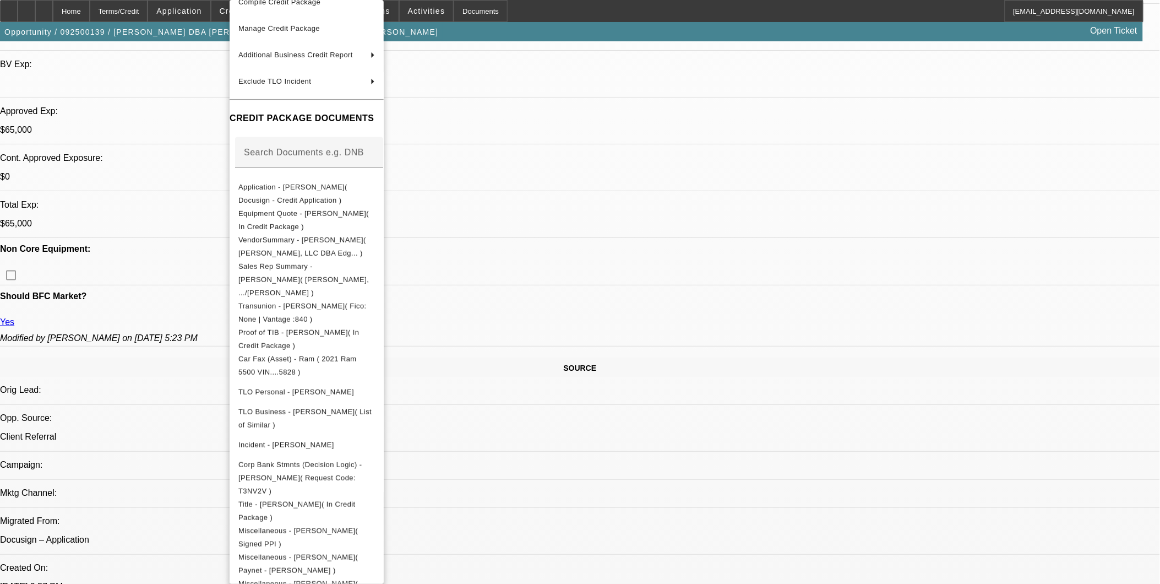
click at [584, 329] on div at bounding box center [580, 292] width 1160 height 584
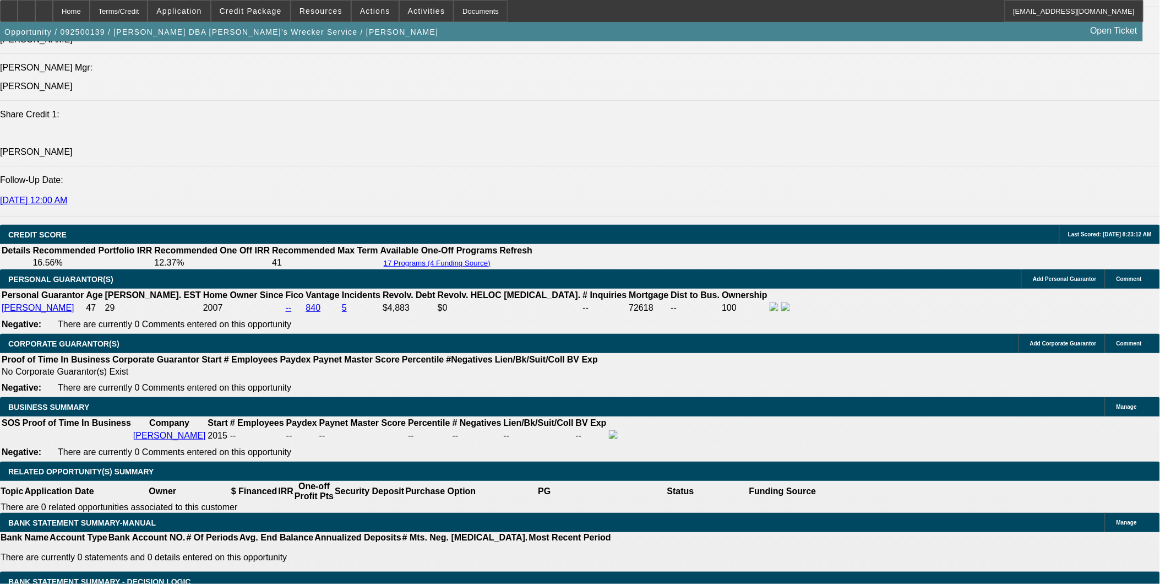
scroll to position [1346, 0]
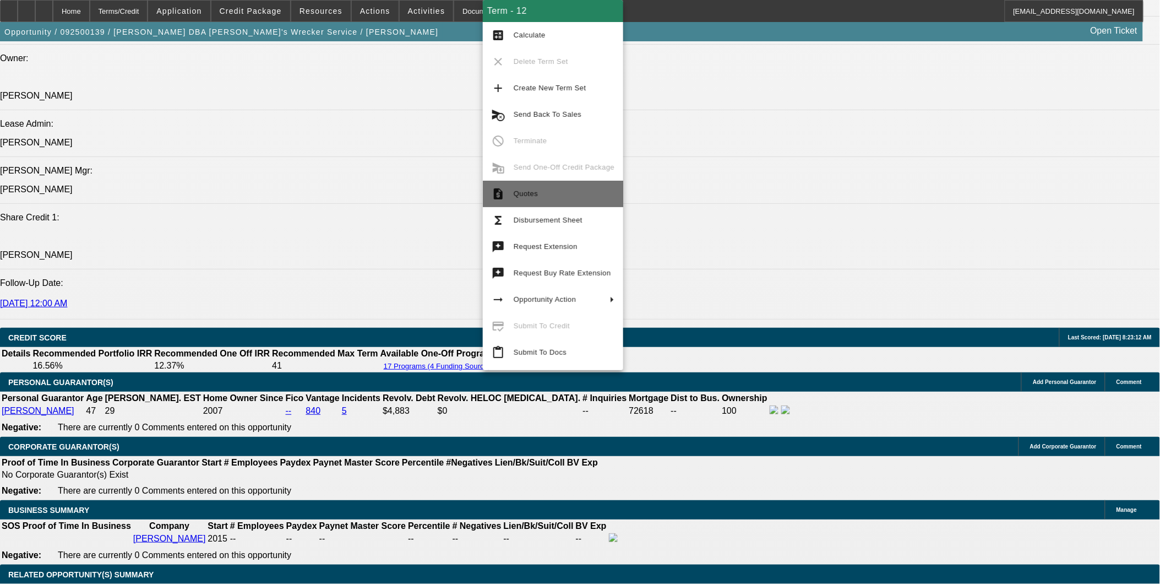
click at [571, 198] on span "Quotes" at bounding box center [564, 193] width 101 height 13
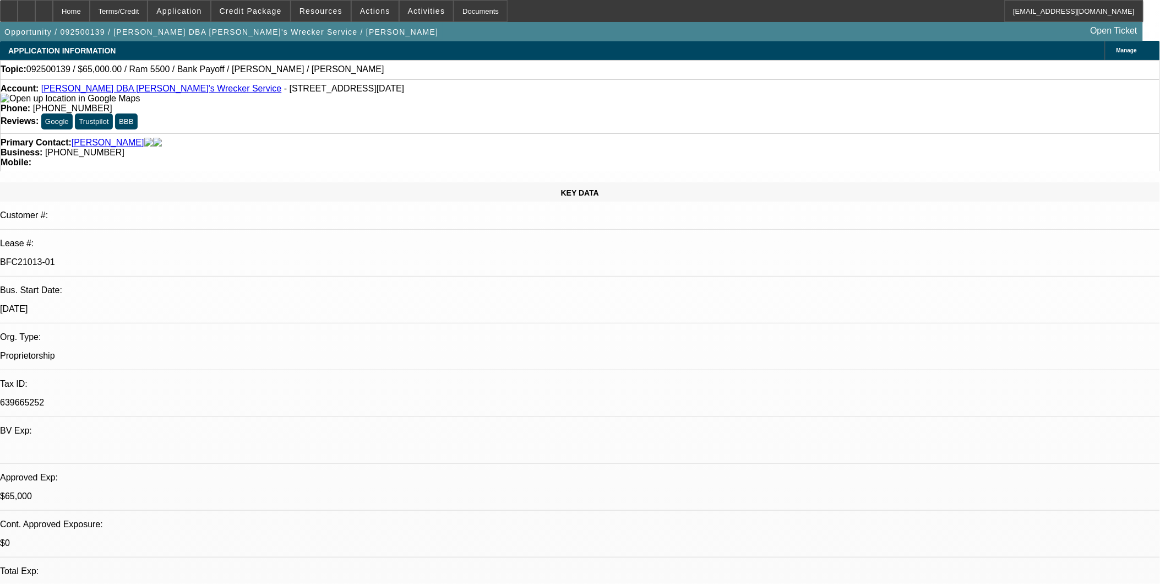
scroll to position [0, 0]
click at [485, 134] on div "Primary Contact: Mokoro, Andrew Business: (832) 877-4102 Mobile:" at bounding box center [580, 153] width 1160 height 38
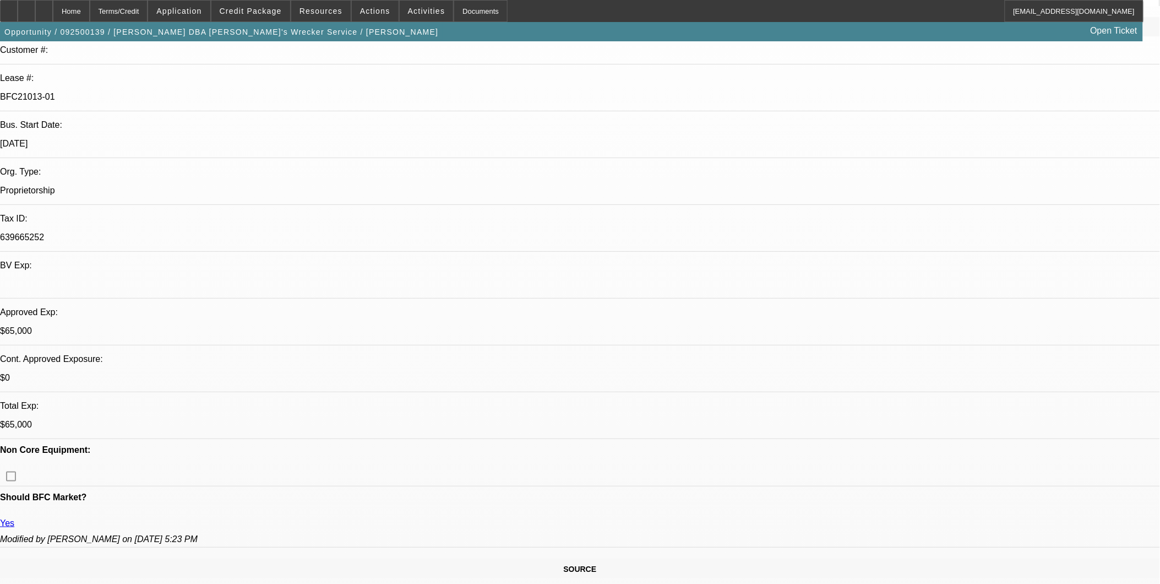
scroll to position [183, 0]
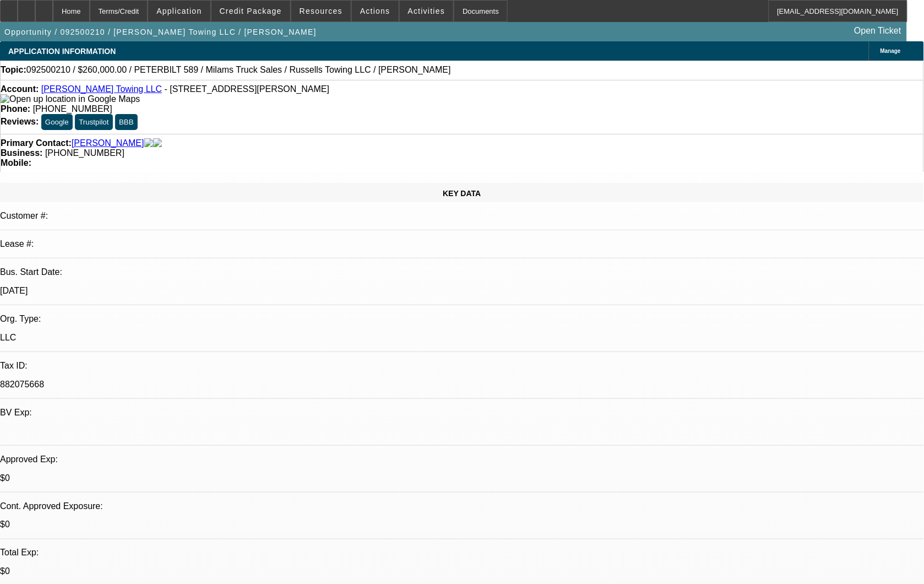
select select "0"
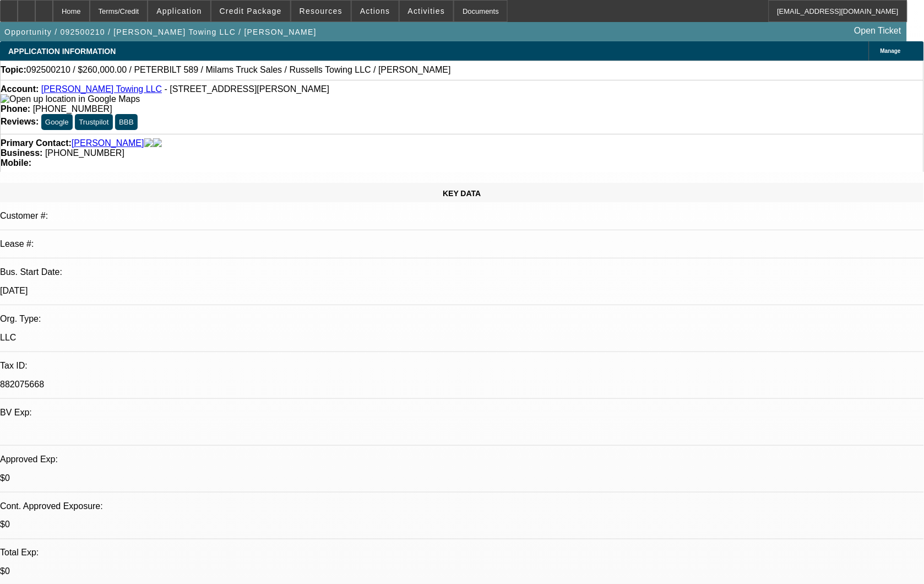
select select "0"
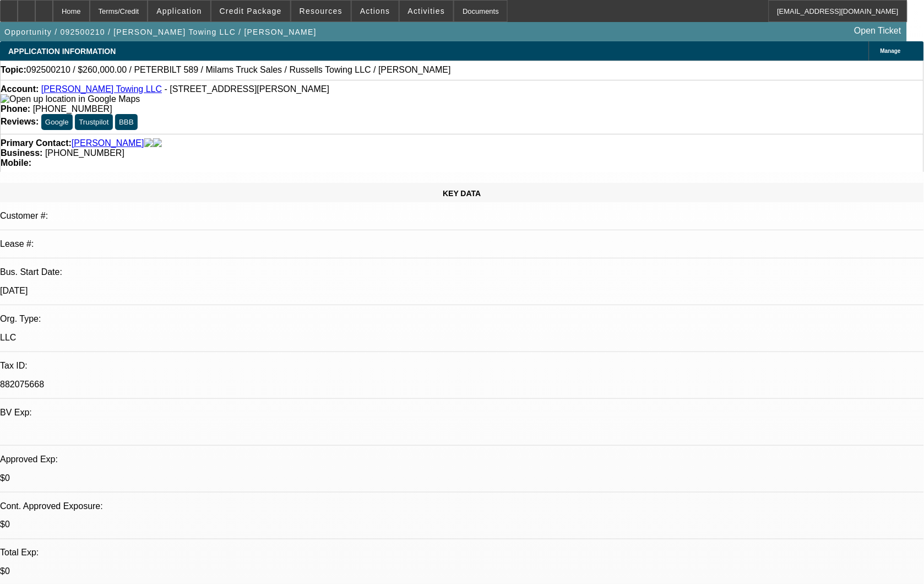
select select "0"
select select "1"
select select "3"
select select "6"
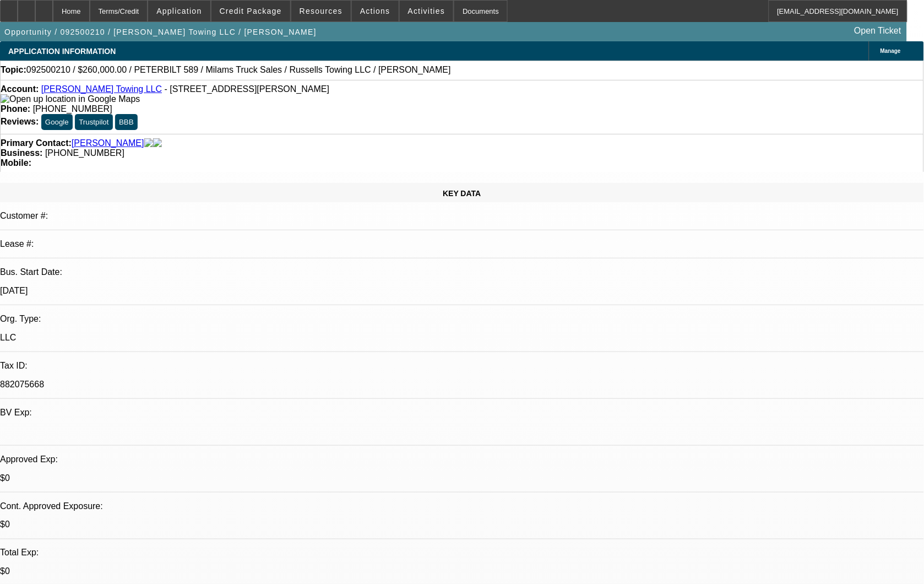
select select "1"
select select "3"
select select "6"
select select "1"
select select "3"
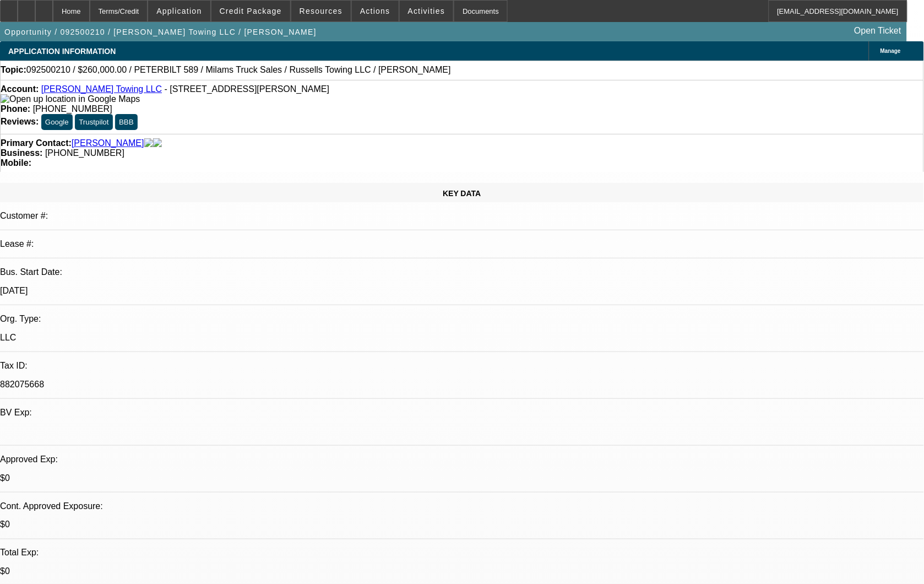
select select "6"
select select "1"
select select "3"
select select "6"
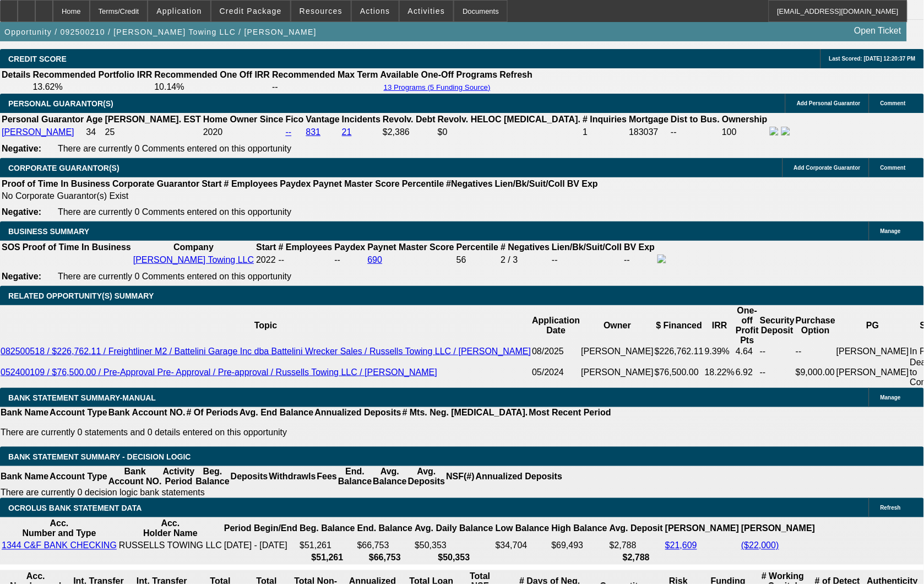
scroll to position [1590, 0]
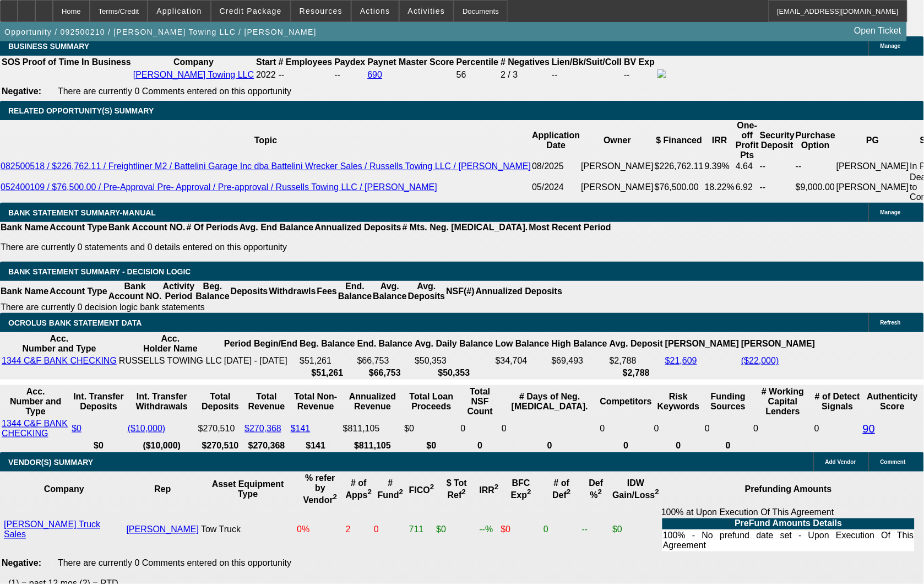
scroll to position [1713, 0]
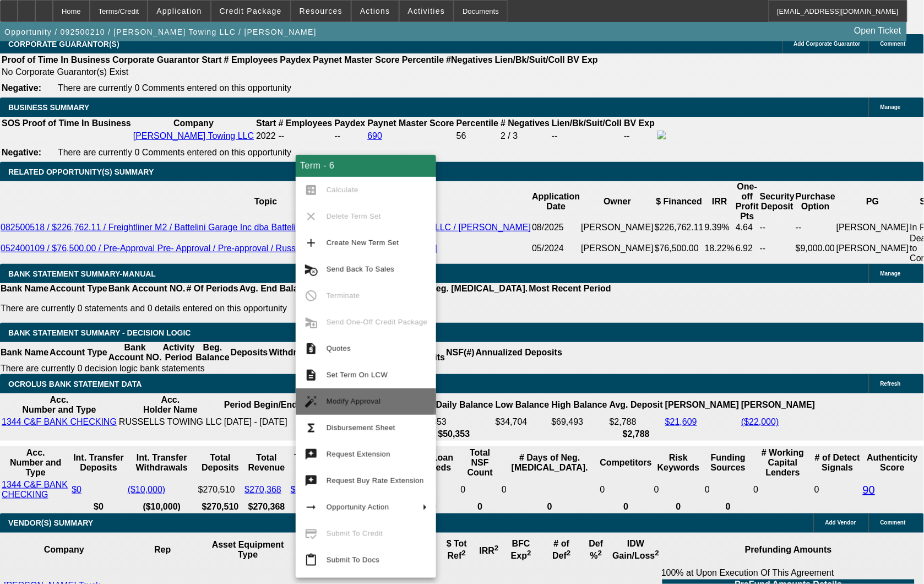
click at [365, 398] on span "Modify Approval" at bounding box center [354, 401] width 55 height 8
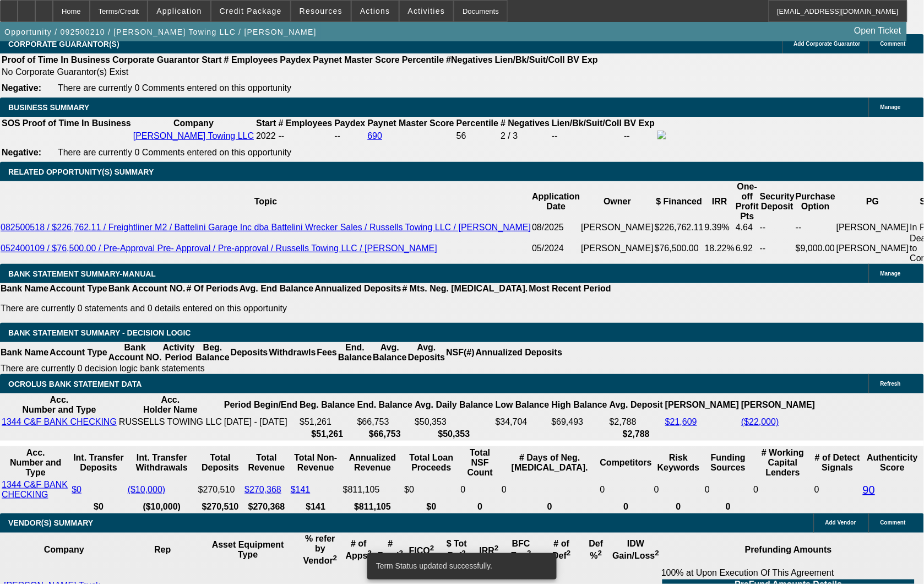
select select "0"
select select "3"
select select "0"
select select "6"
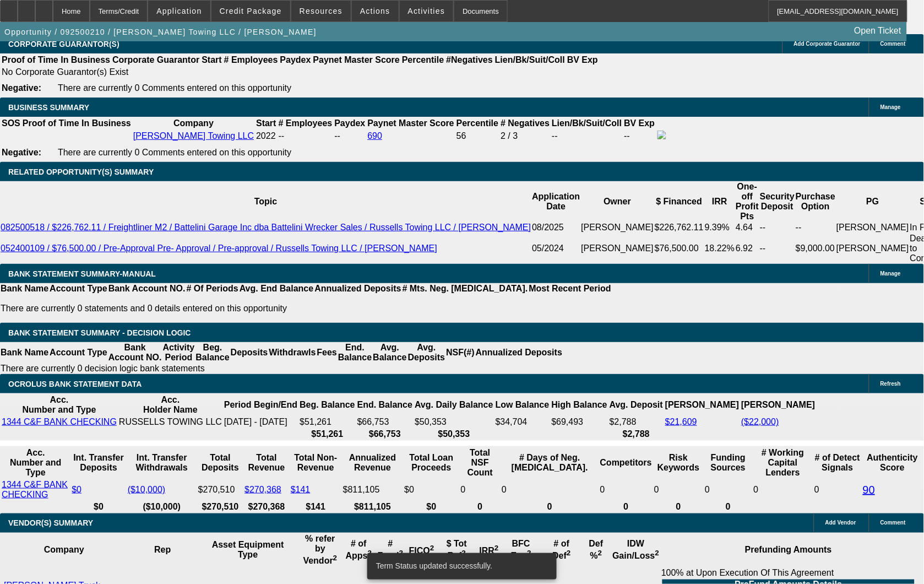
select select "0"
select select "3"
select select "0"
select select "6"
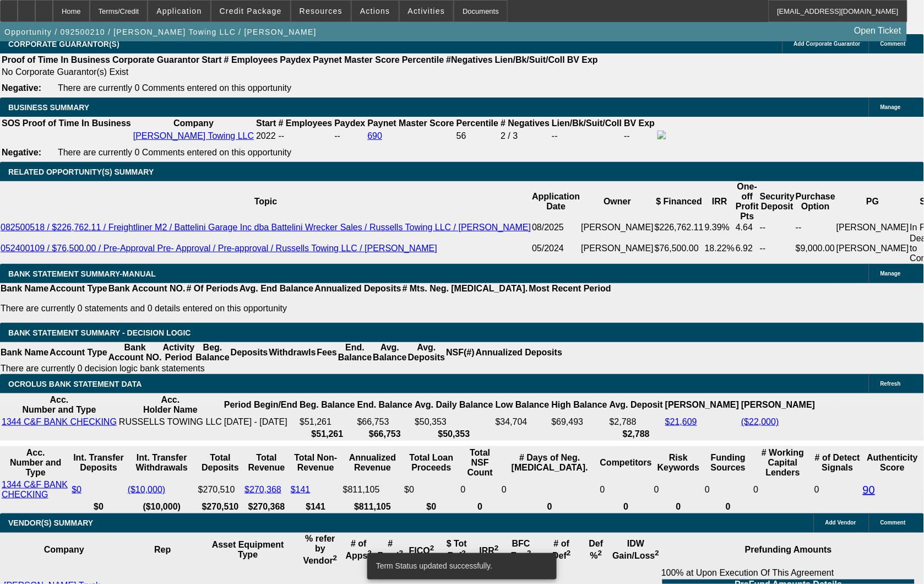
select select "0"
select select "3"
select select "0"
select select "6"
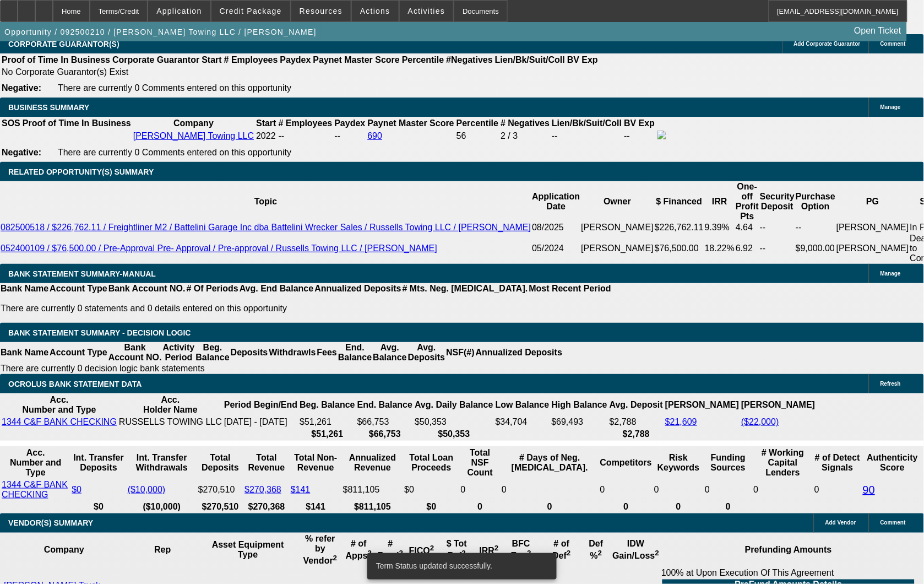
select select "0"
select select "3"
select select "0"
select select "6"
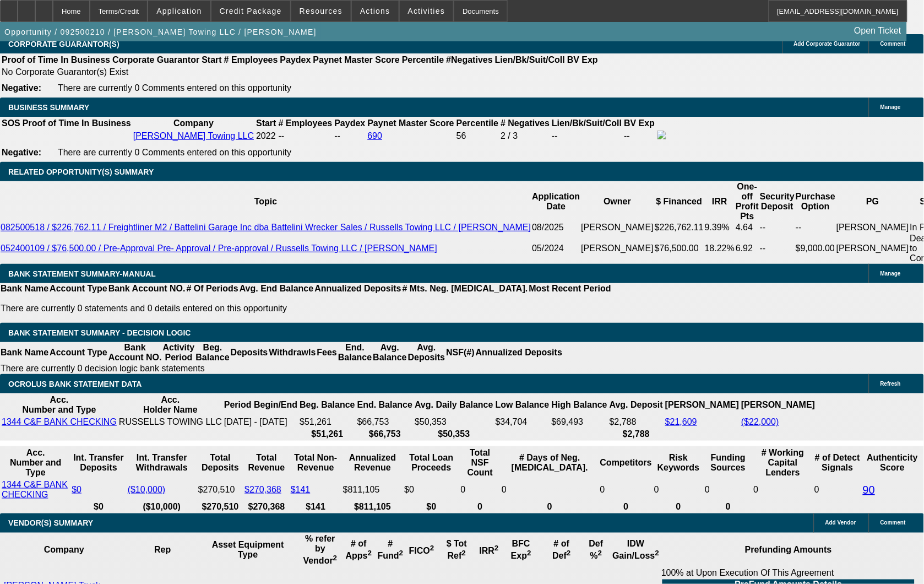
scroll to position [1774, 0]
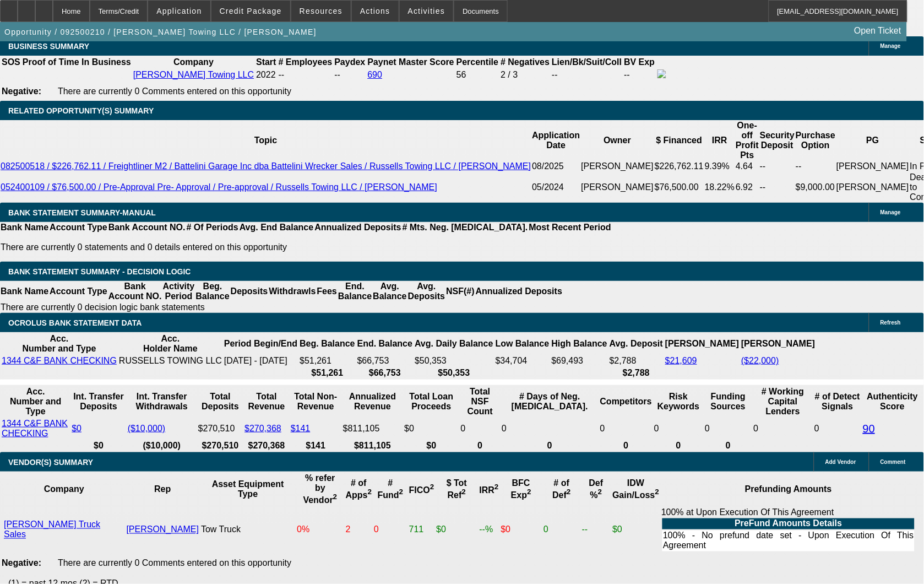
type input "0"
type input "UNKNOWN"
type input "26000"
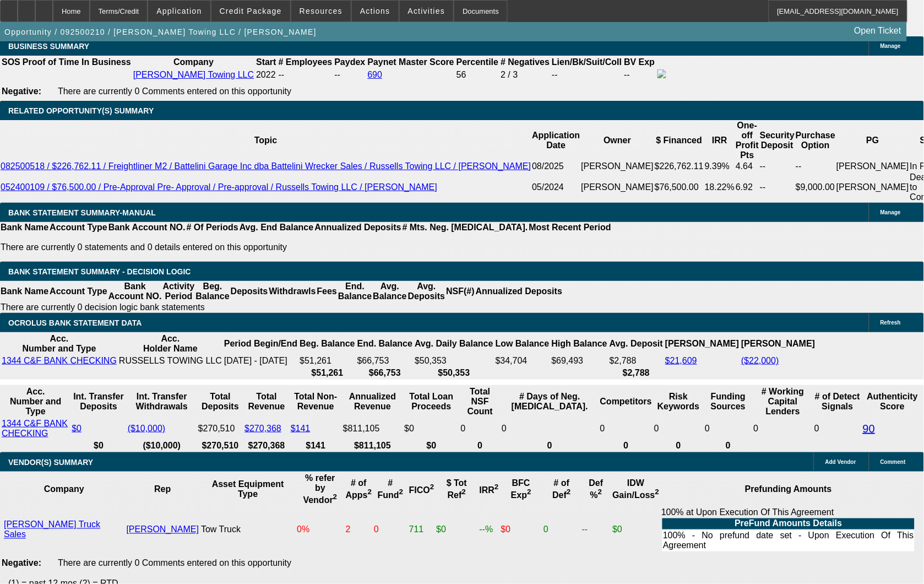
type input "4803.62"
type input "$26,000.00"
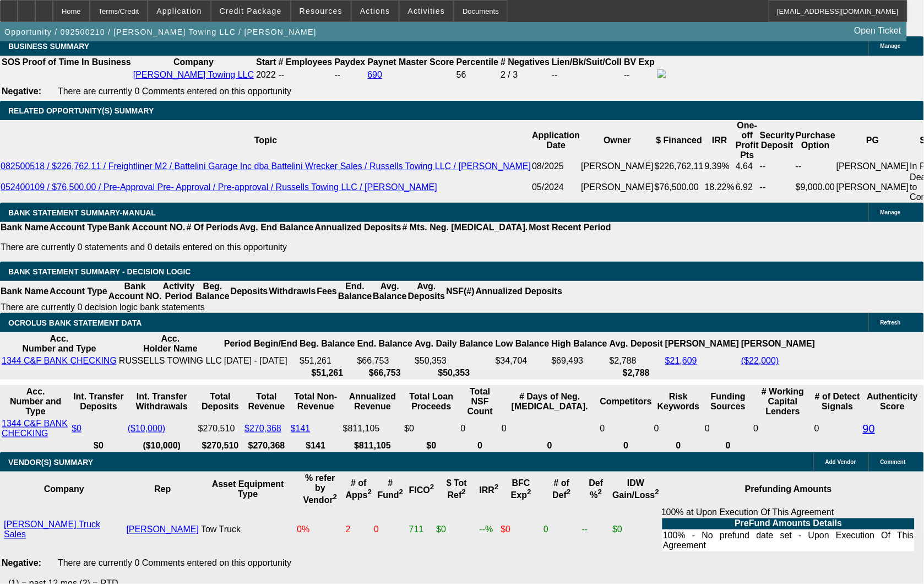
type input "44"
type input "4442"
type input "7.1"
type input "$4,442.00"
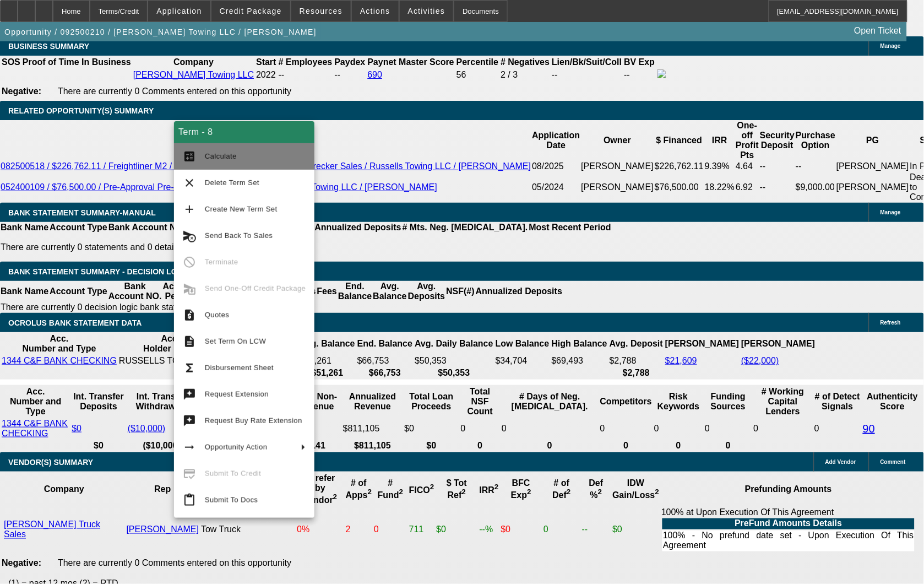
click at [223, 156] on span "Calculate" at bounding box center [221, 156] width 32 height 8
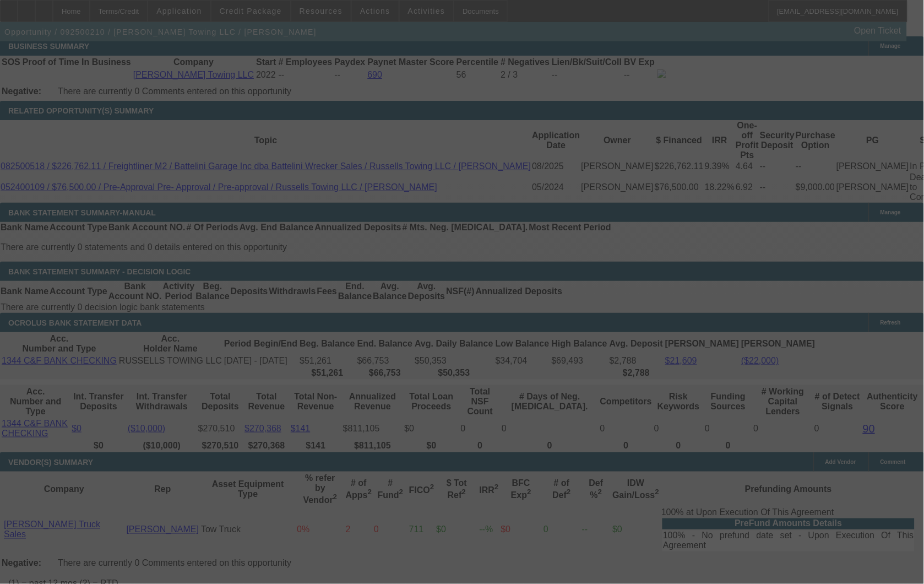
select select "0"
select select "3"
select select "0"
select select "6"
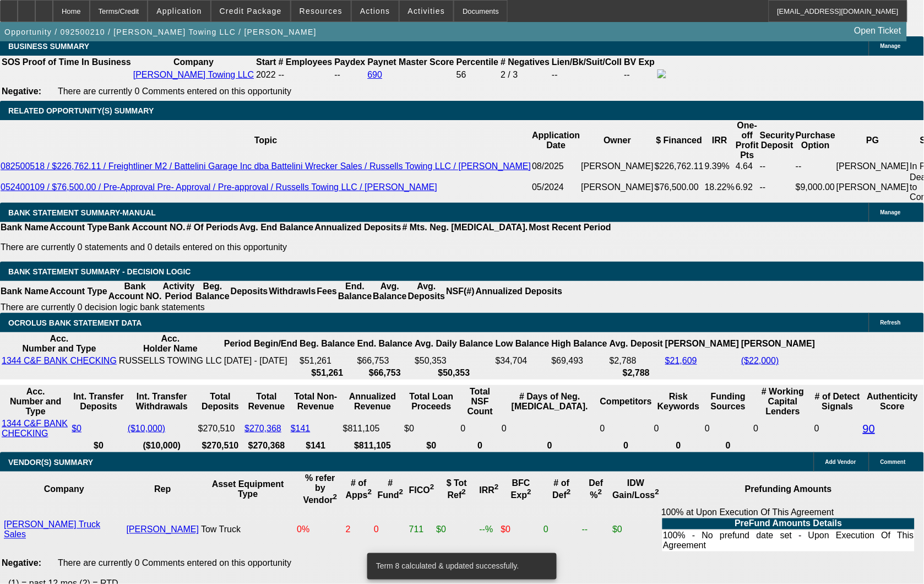
type input "26000"
type input "UNKNOWN"
type input "$30,000.00"
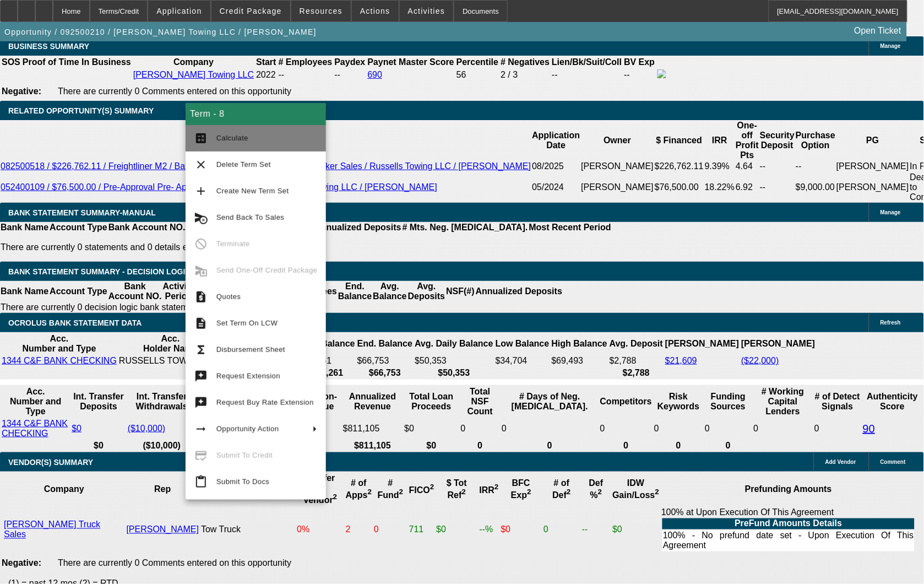
click at [226, 133] on span "Calculate" at bounding box center [266, 138] width 101 height 13
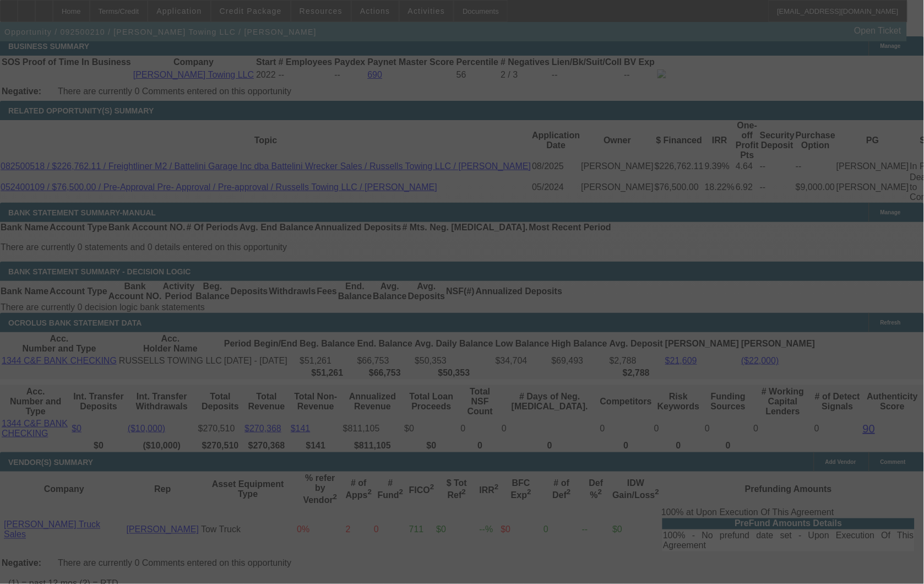
select select "0"
select select "3"
select select "0"
select select "6"
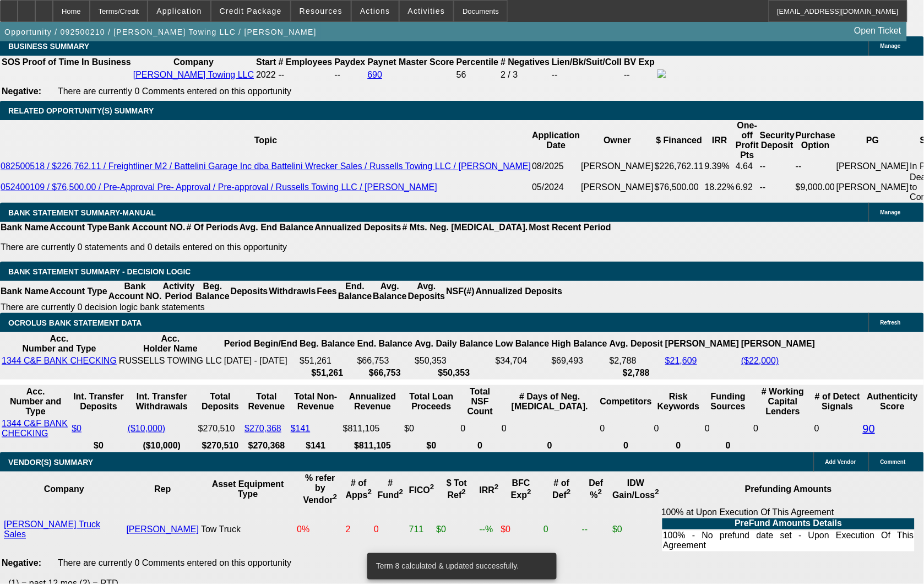
type input "$30,000.00"
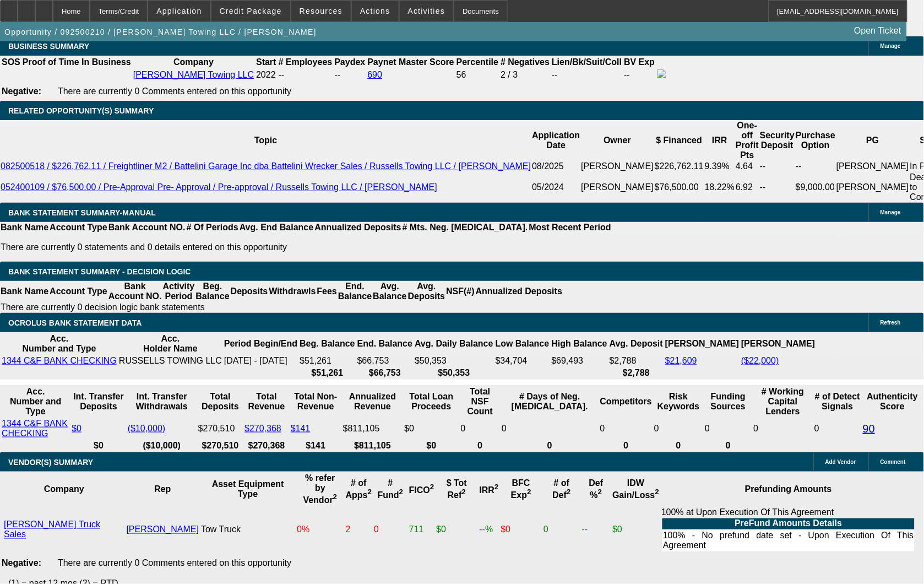
type input "4500"
type input "UNKNOWN"
type input "7.5"
type input "$4,500.00"
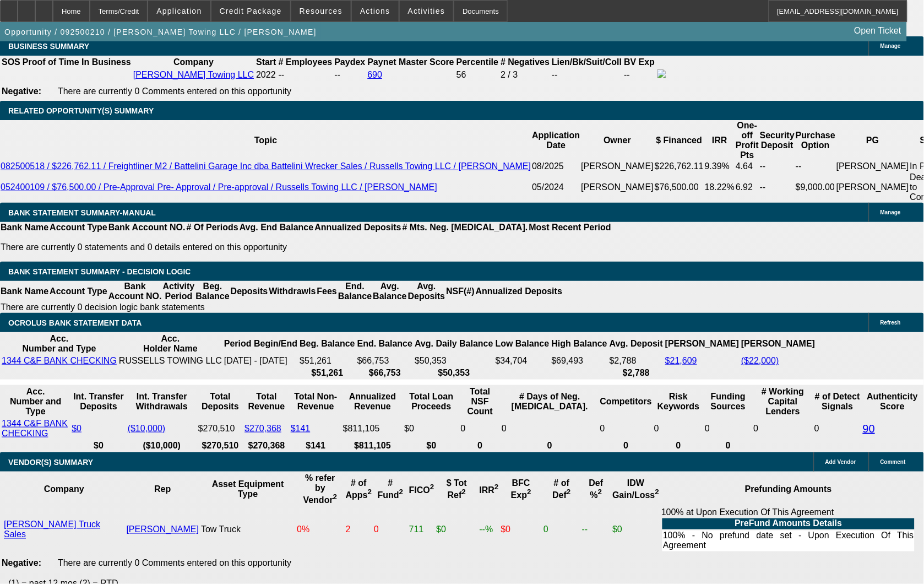
type input "$26,000.00"
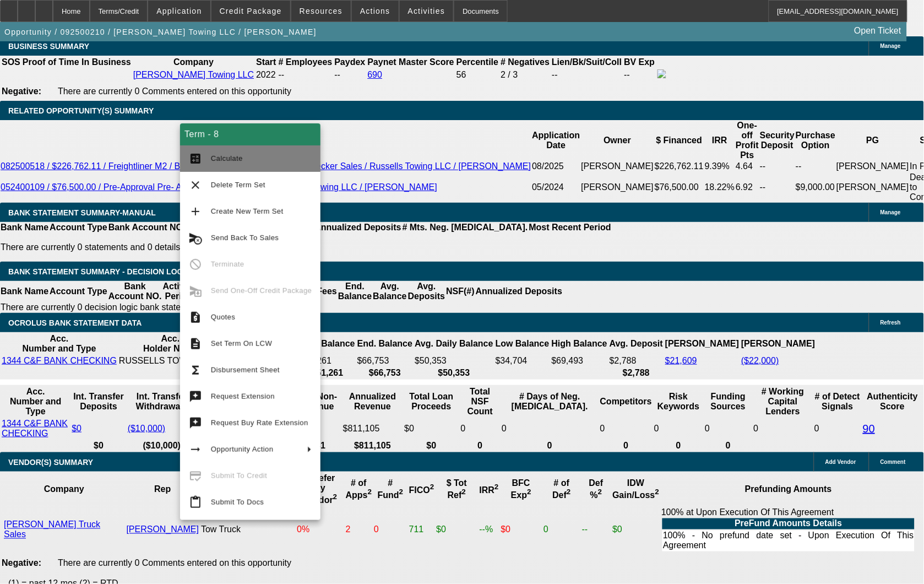
click at [231, 155] on span "Calculate" at bounding box center [227, 158] width 32 height 8
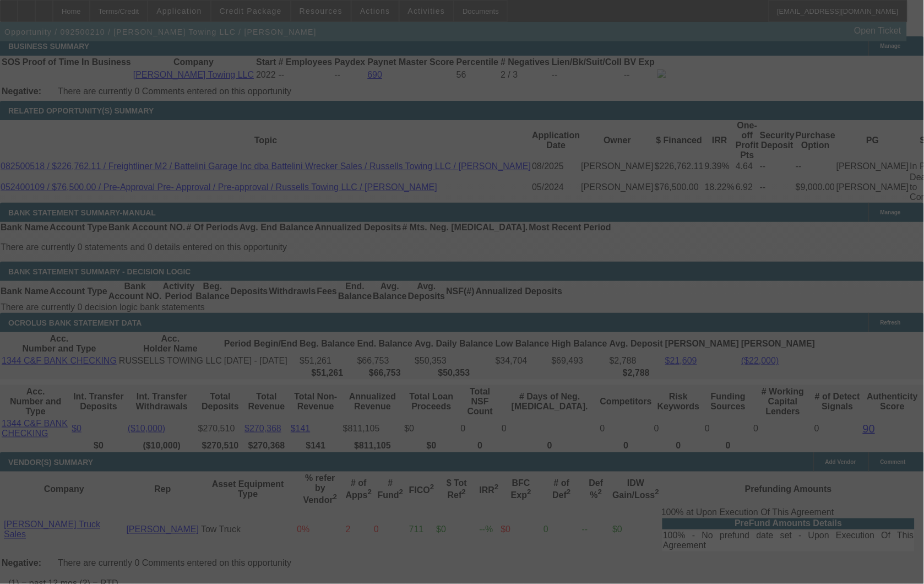
select select "0"
select select "3"
select select "0"
select select "6"
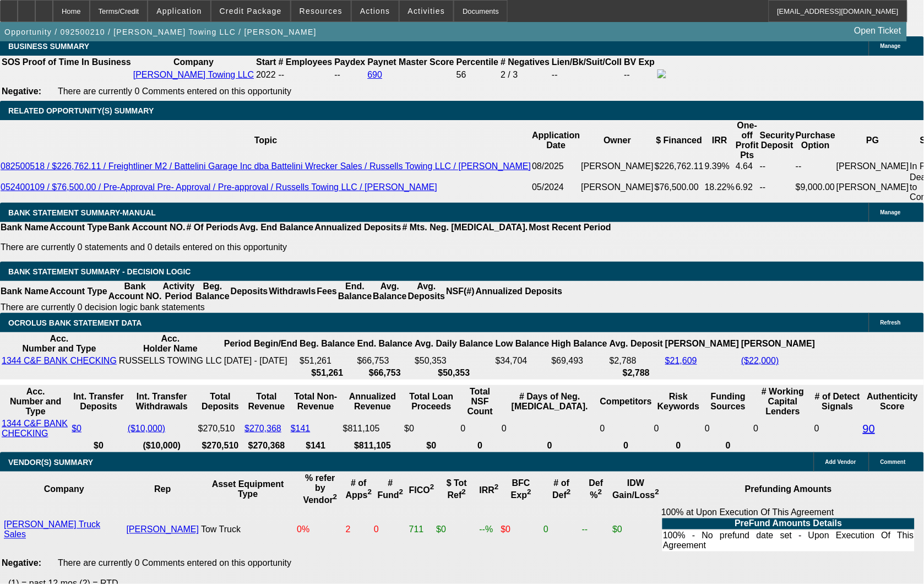
drag, startPoint x: 178, startPoint y: 241, endPoint x: 197, endPoint y: 177, distance: 65.9
type input "455"
type input "UNKNOWN"
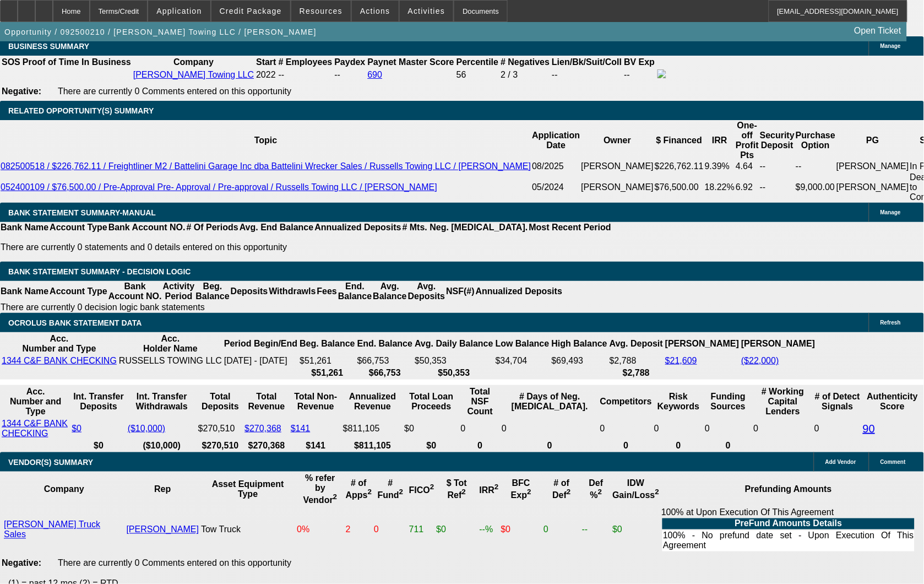
type input "4550"
type input "7.9"
type input "$4,550.00"
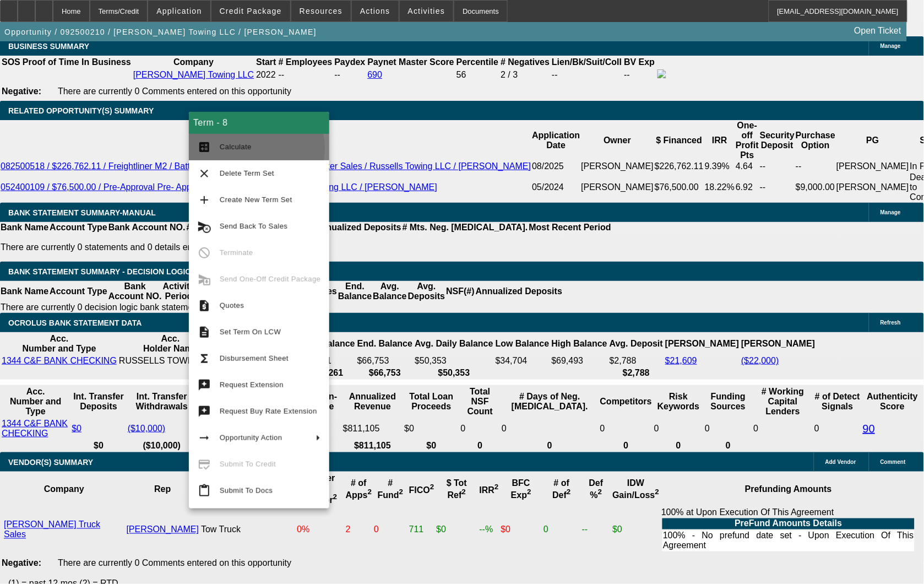
click at [236, 149] on span "Calculate" at bounding box center [236, 147] width 32 height 8
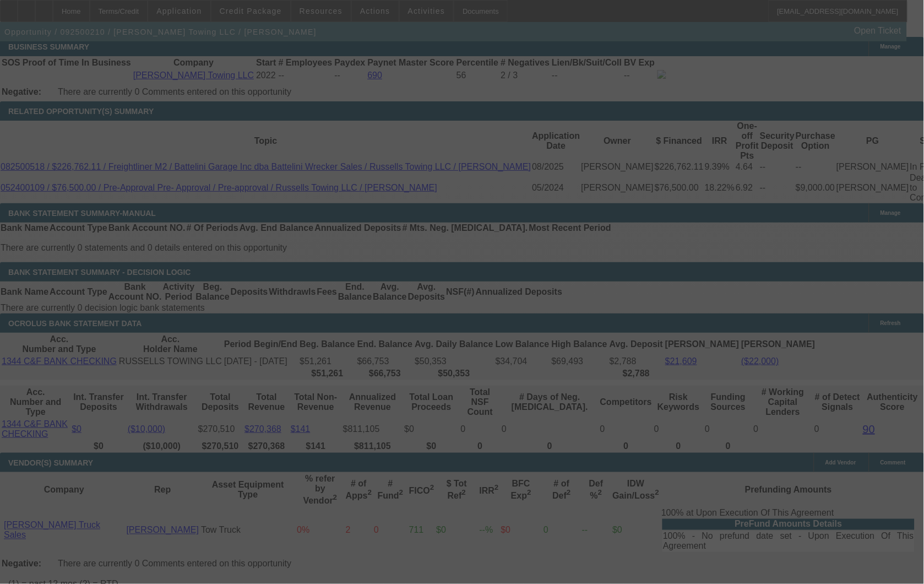
scroll to position [1652, 0]
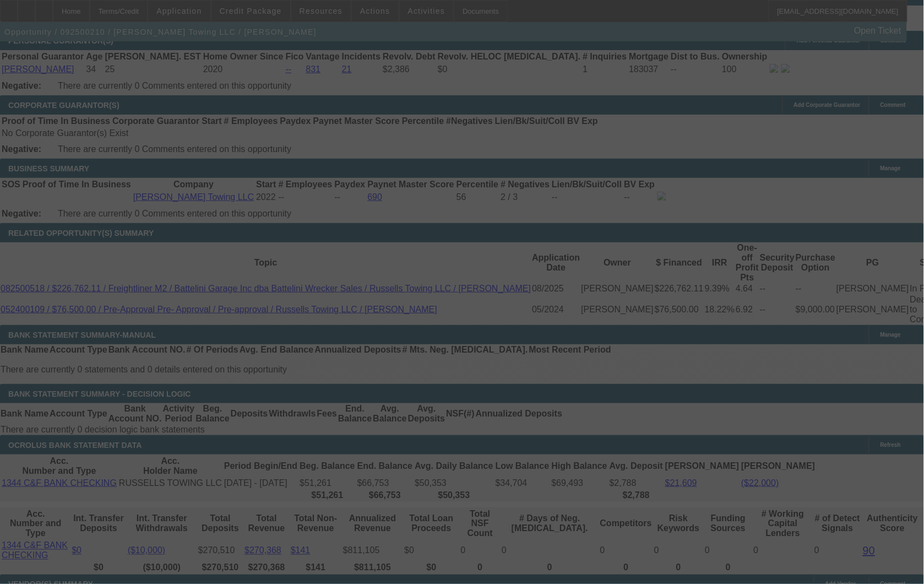
select select "0"
select select "3"
select select "0"
select select "6"
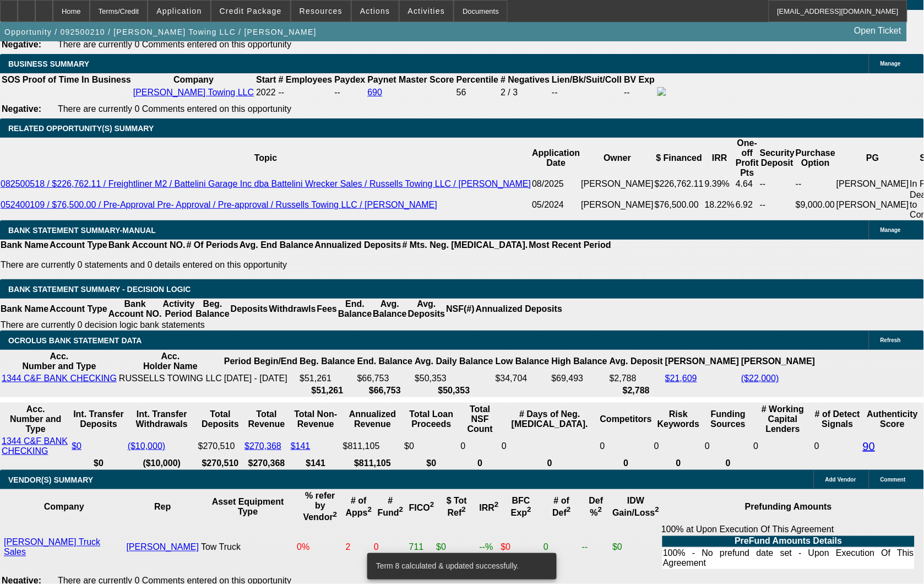
scroll to position [1774, 0]
